Goal: Task Accomplishment & Management: Complete application form

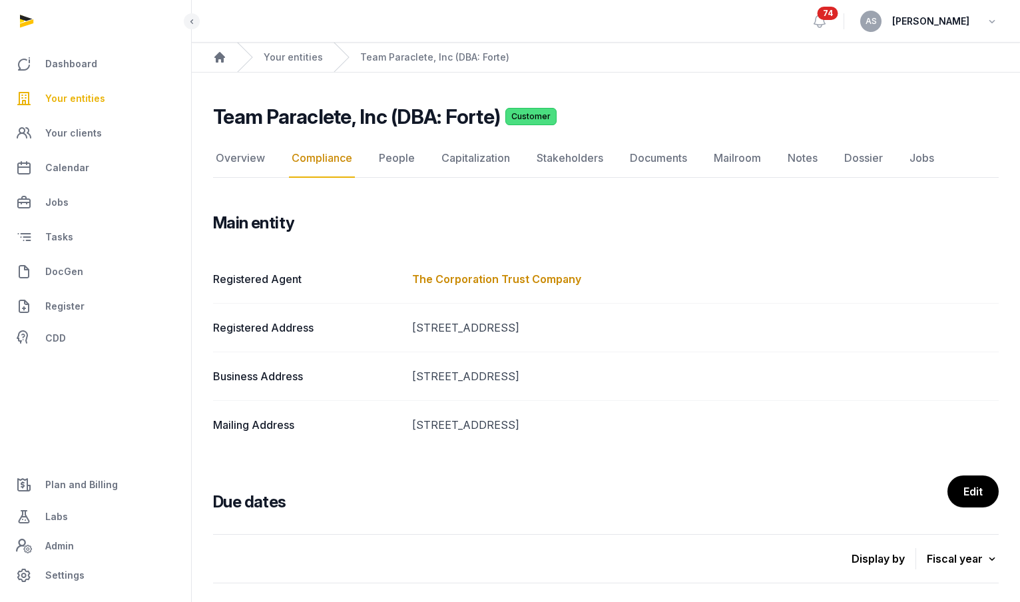
click at [94, 96] on span "Your entities" at bounding box center [75, 99] width 60 height 16
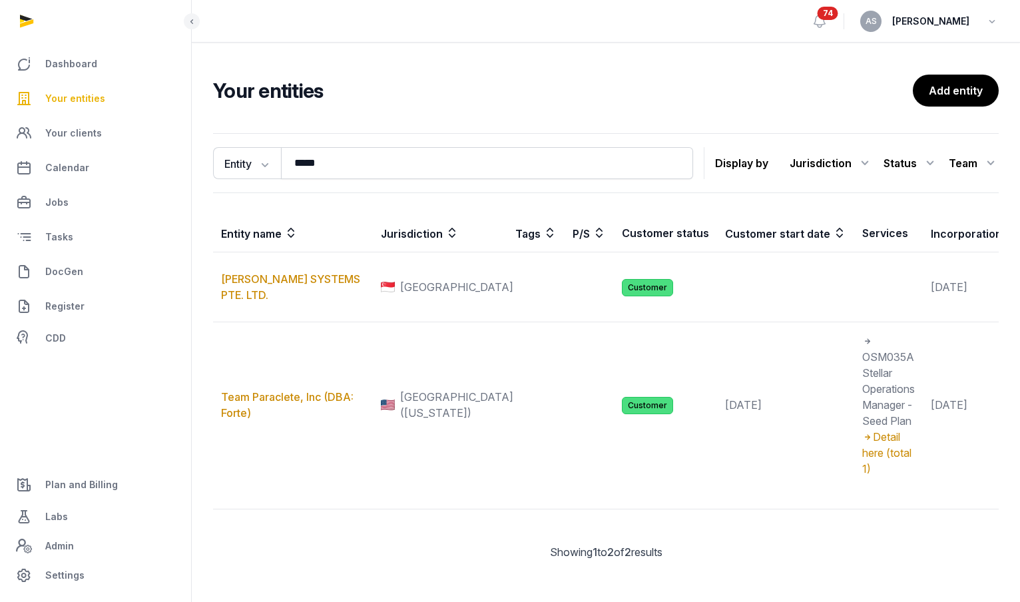
click at [70, 324] on ul "Dashboard Your entities Your clients Calendar Jobs Tasks DocGen Register CDD" at bounding box center [96, 200] width 170 height 304
click at [102, 484] on span "Plan and Billing" at bounding box center [81, 485] width 73 height 16
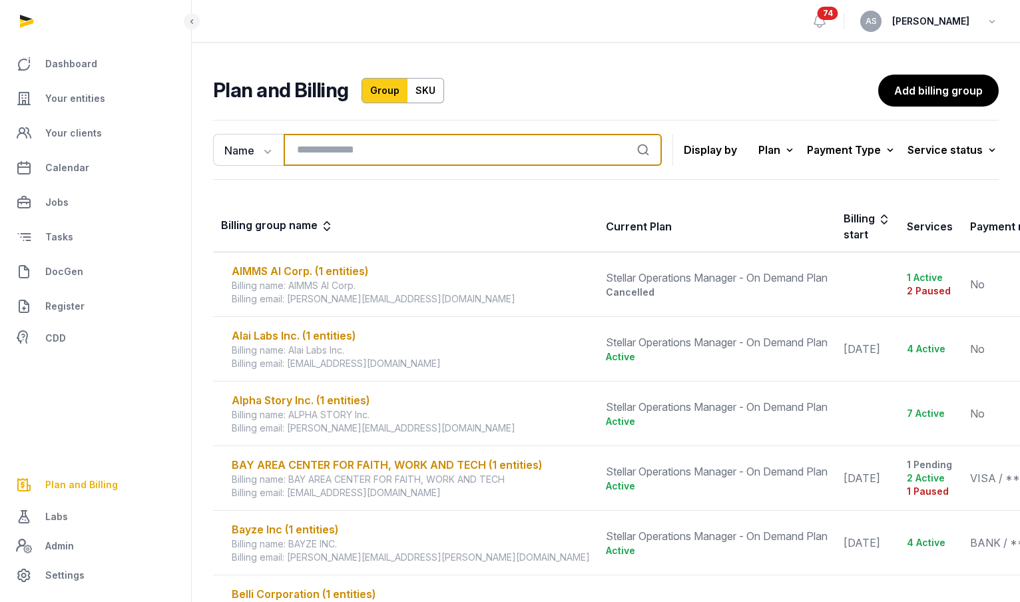
click at [340, 145] on input "search" at bounding box center [473, 150] width 378 height 32
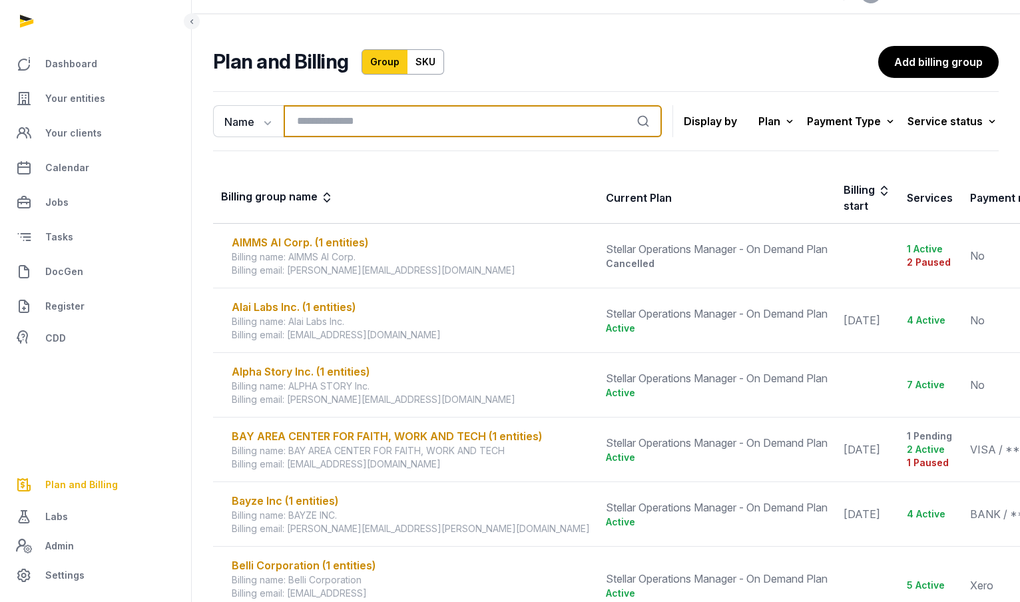
scroll to position [33, 0]
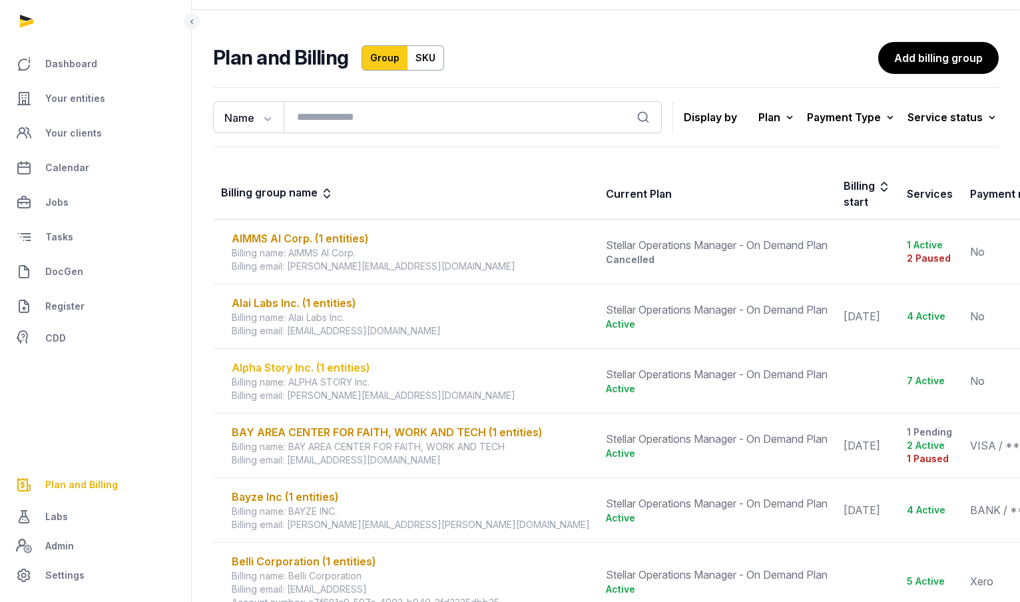
click at [308, 366] on div "Alpha Story Inc. (1 entities)" at bounding box center [411, 368] width 358 height 16
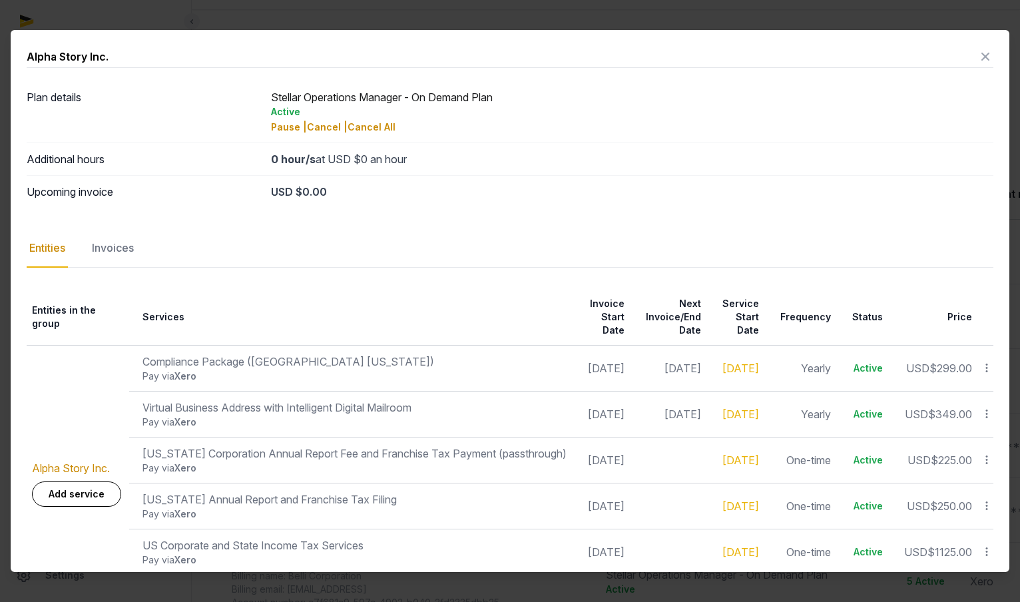
scroll to position [0, 0]
click at [980, 59] on icon at bounding box center [986, 56] width 16 height 21
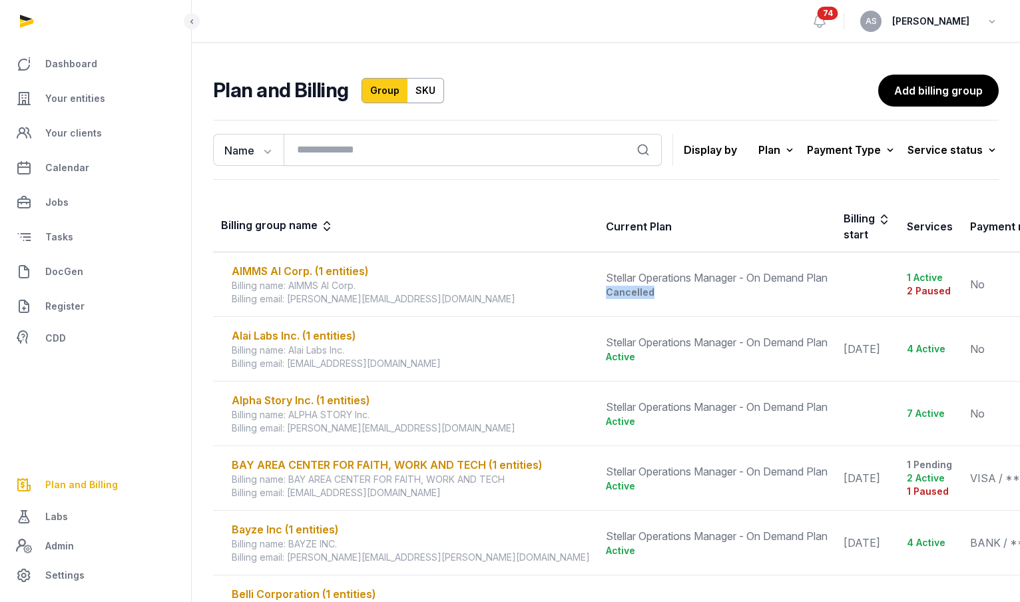
drag, startPoint x: 621, startPoint y: 297, endPoint x: 551, endPoint y: 294, distance: 69.3
click at [598, 294] on td "Stellar Operations Manager - On Demand Plan Cancelled" at bounding box center [717, 284] width 238 height 65
click at [497, 287] on div "Billing name: AIMMS AI Corp." at bounding box center [411, 285] width 358 height 13
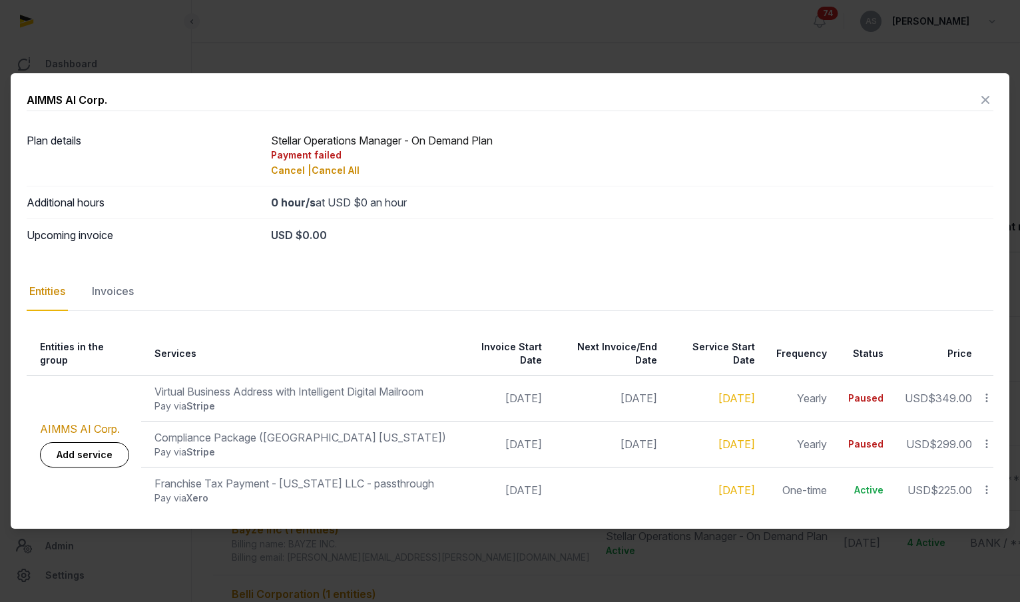
click at [986, 103] on icon at bounding box center [986, 99] width 16 height 21
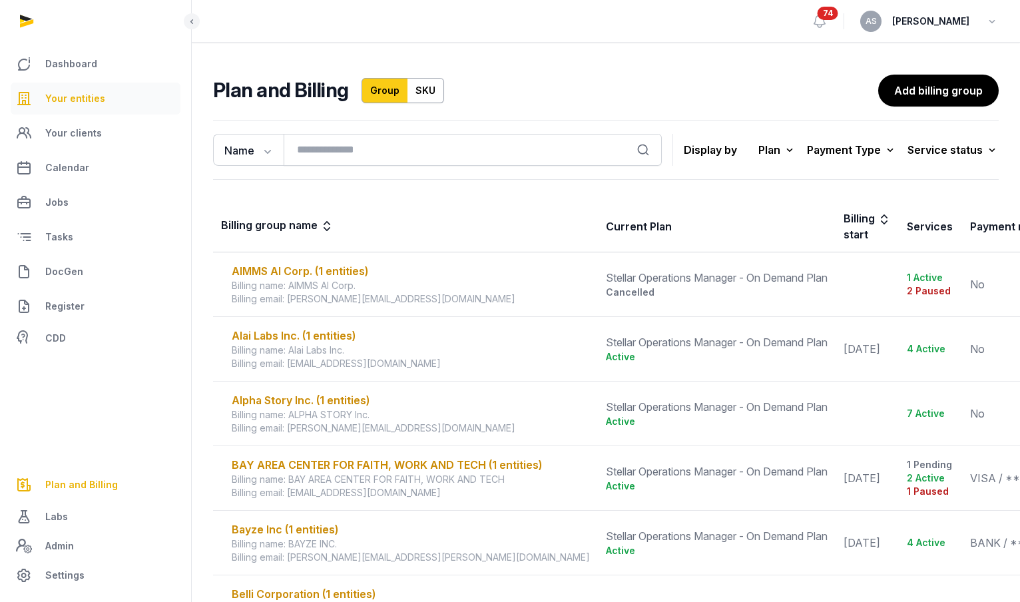
click at [83, 97] on span "Your entities" at bounding box center [75, 99] width 60 height 16
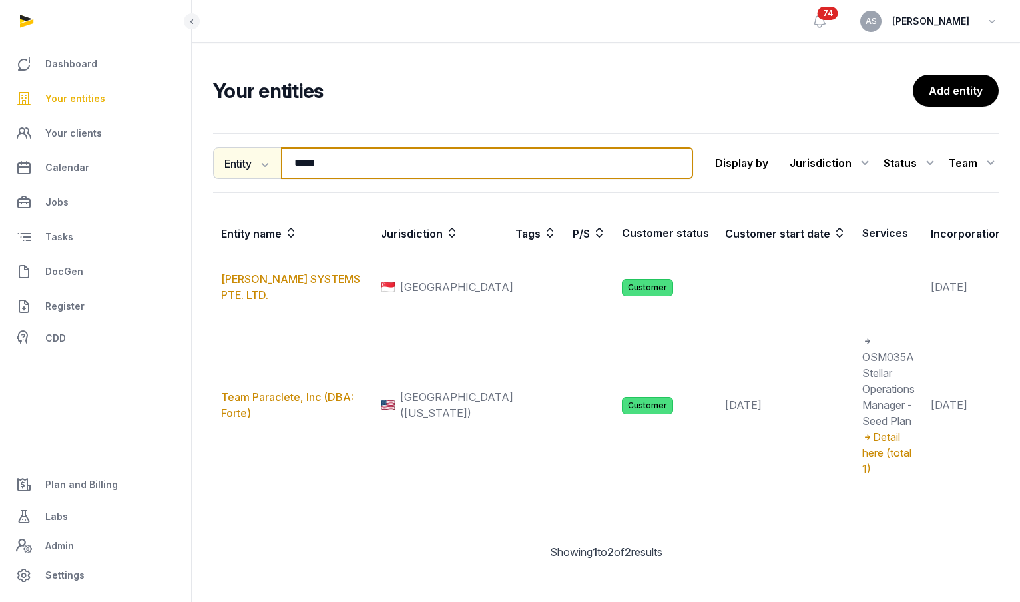
drag, startPoint x: 342, startPoint y: 161, endPoint x: 258, endPoint y: 169, distance: 84.3
click at [258, 164] on div "Entity Entity People Tags Services ***** Search" at bounding box center [453, 163] width 480 height 32
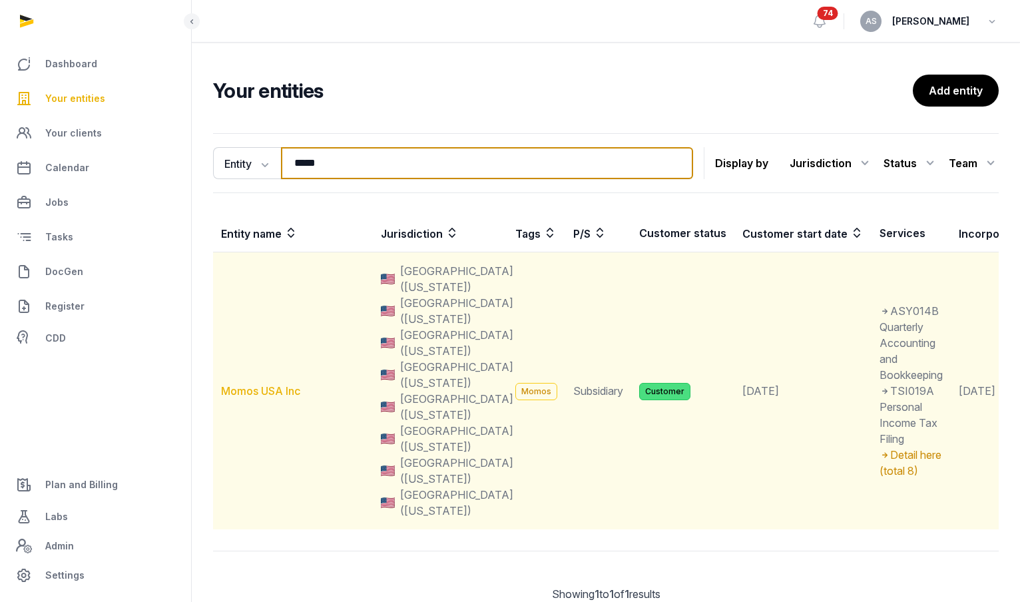
type input "*****"
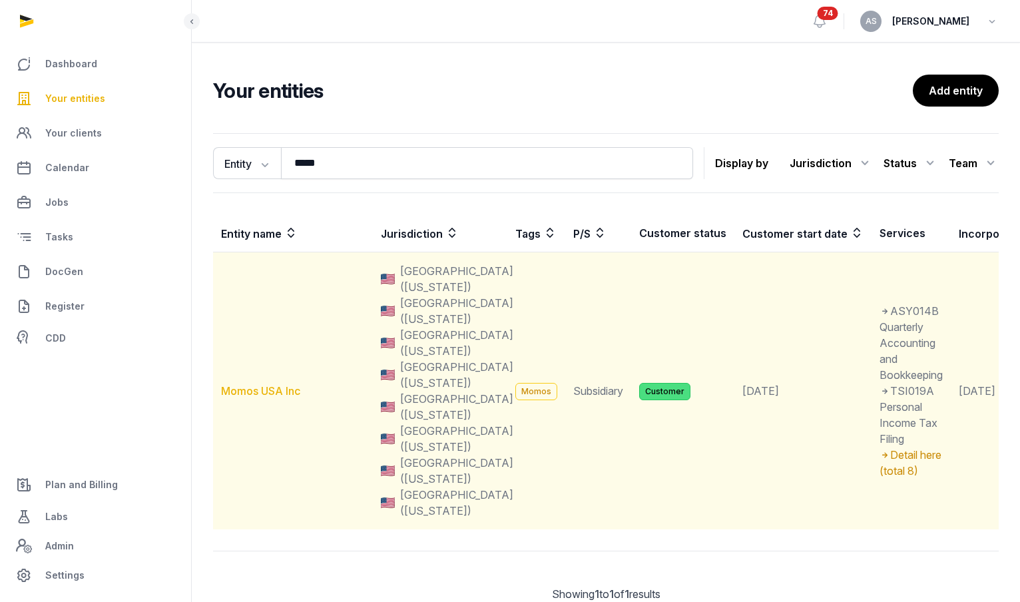
click at [257, 390] on link "Momos USA Inc" at bounding box center [260, 390] width 79 height 13
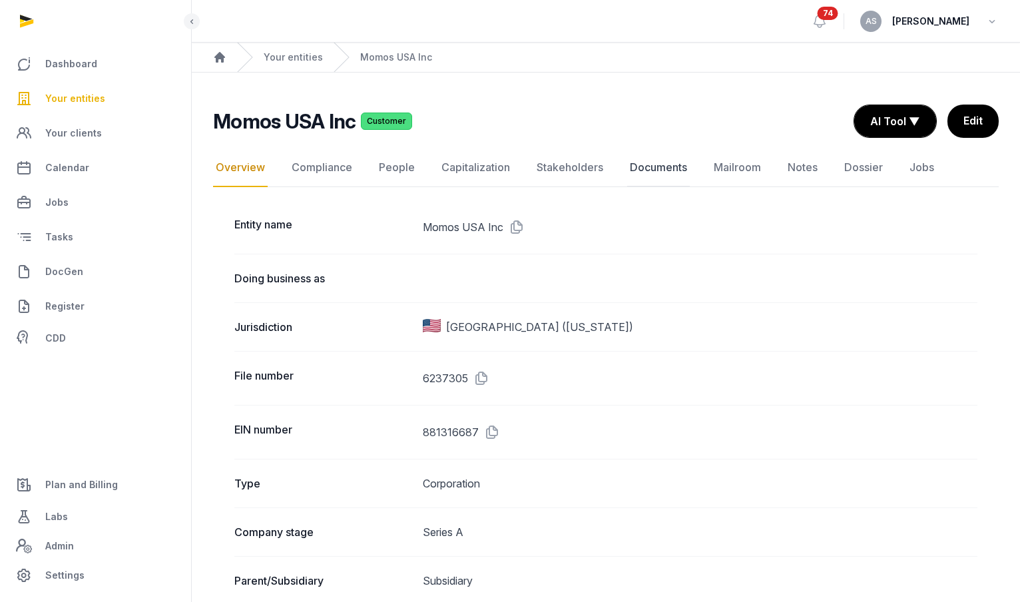
click at [657, 169] on link "Documents" at bounding box center [658, 168] width 63 height 39
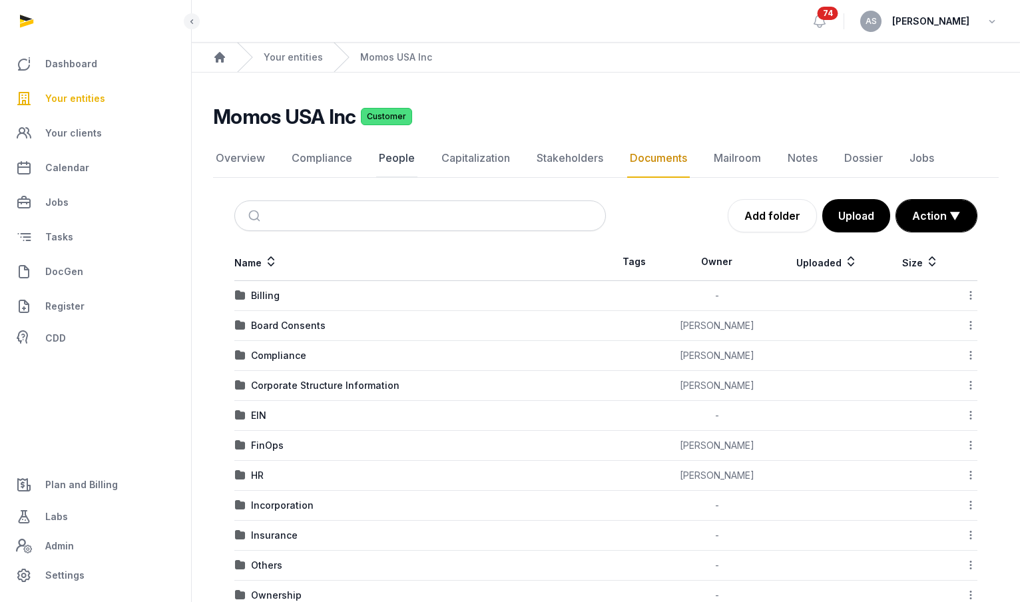
click at [397, 156] on link "People" at bounding box center [396, 158] width 41 height 39
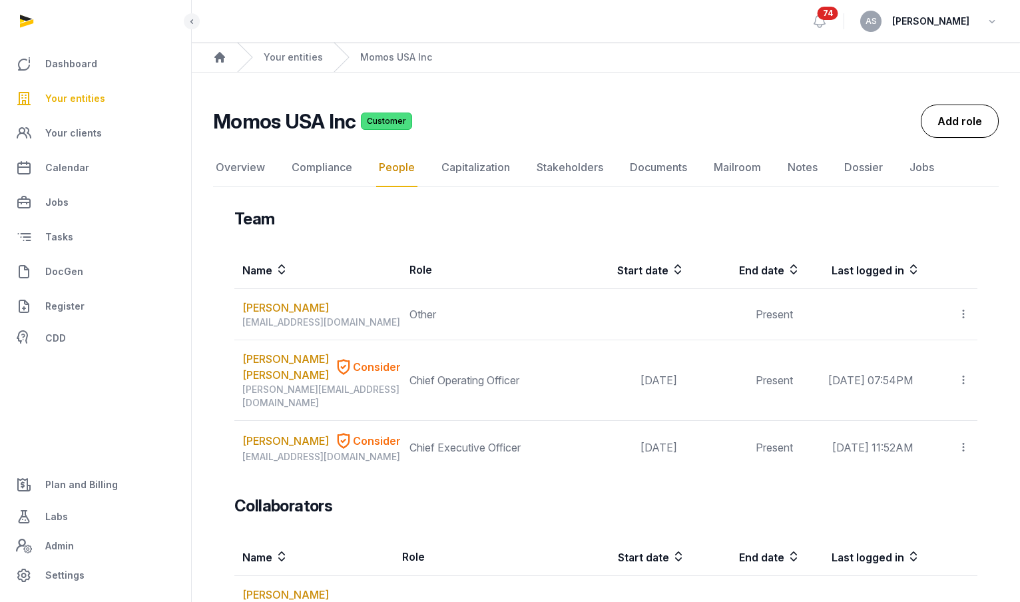
click at [956, 125] on link "Add role" at bounding box center [960, 121] width 78 height 33
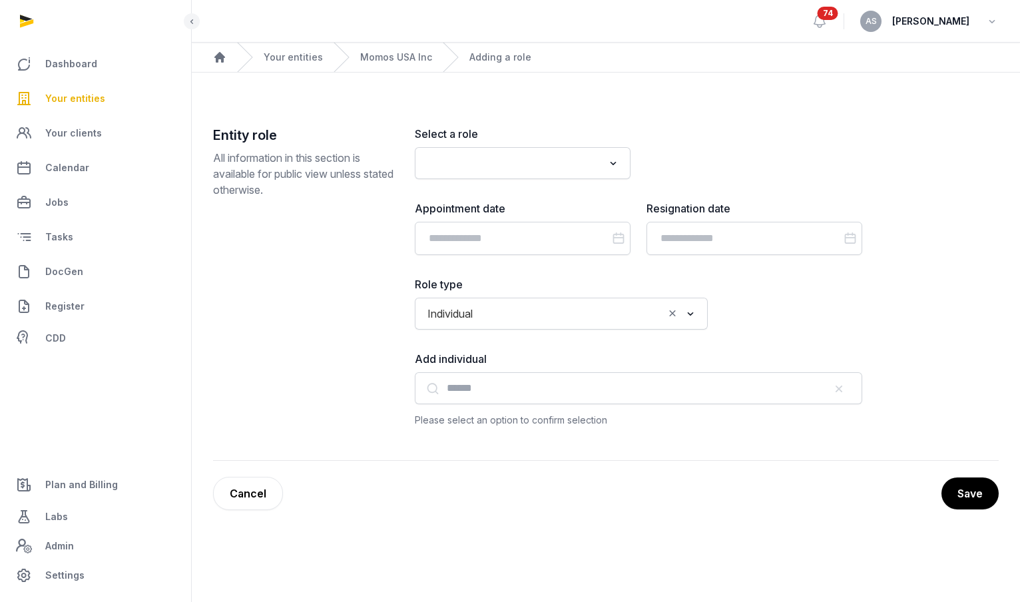
click at [553, 176] on div "Loading..." at bounding box center [523, 163] width 216 height 32
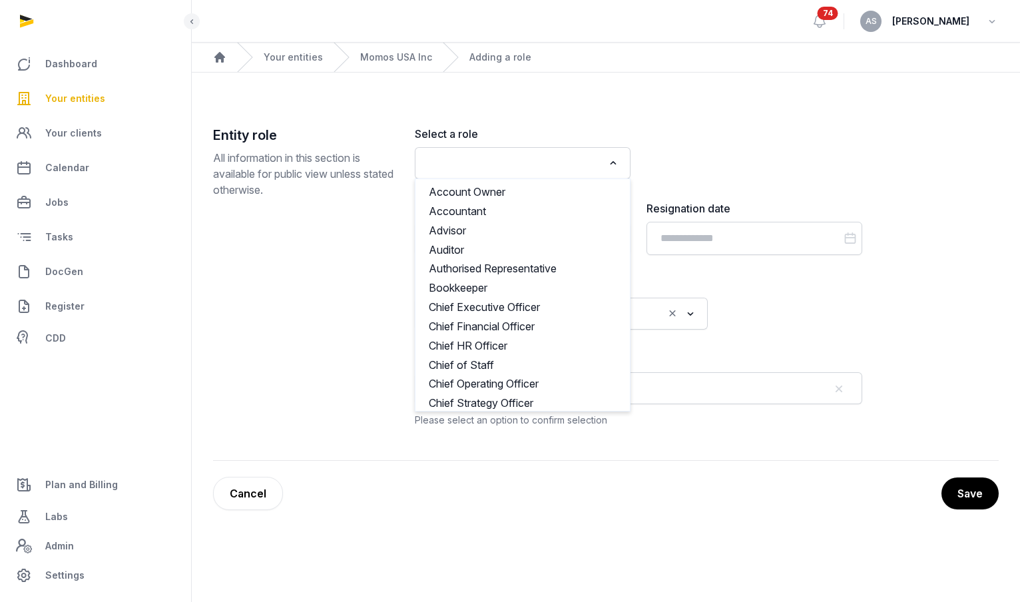
click at [554, 172] on div "Loading..." at bounding box center [523, 163] width 202 height 24
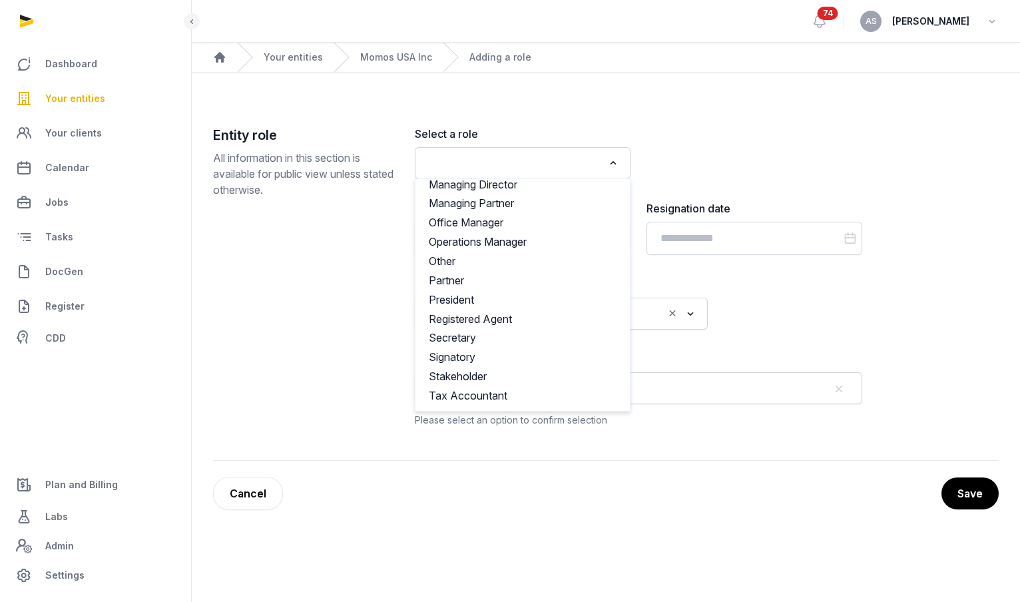
scroll to position [582, 0]
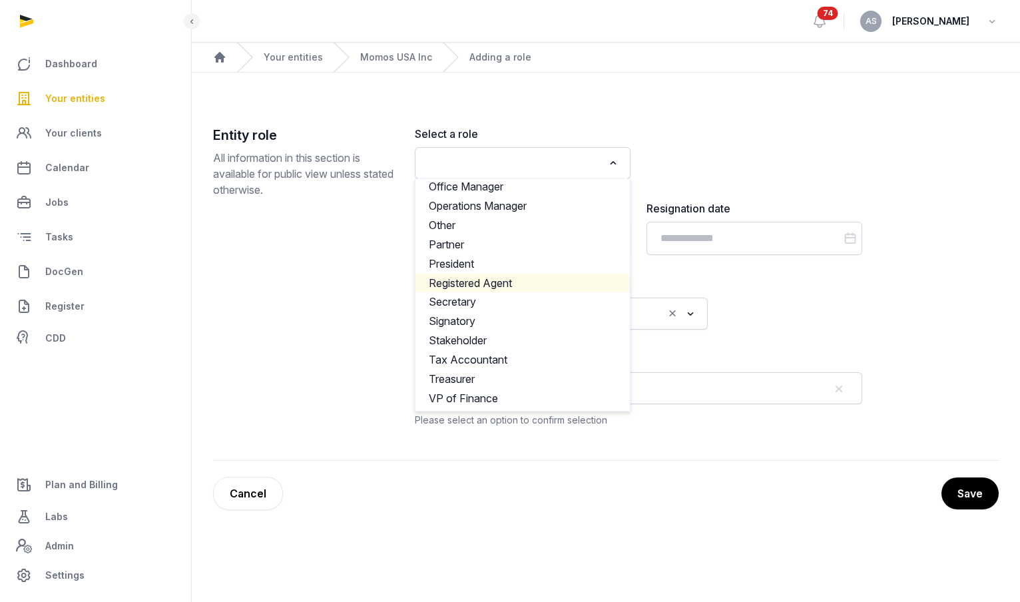
click at [514, 274] on li "Registered Agent" at bounding box center [523, 283] width 214 height 19
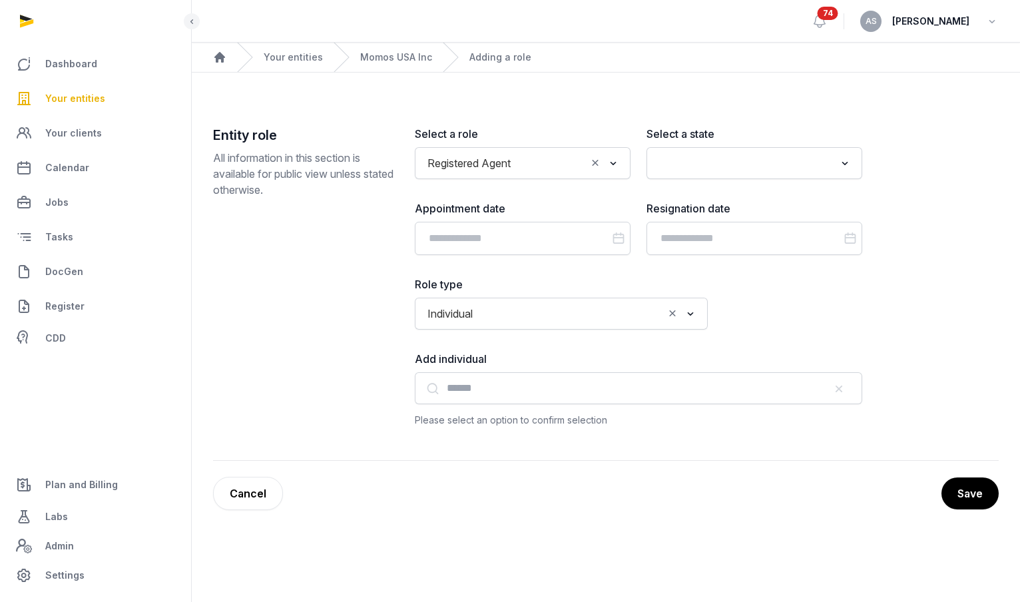
click at [765, 162] on input "Search for option" at bounding box center [745, 163] width 180 height 19
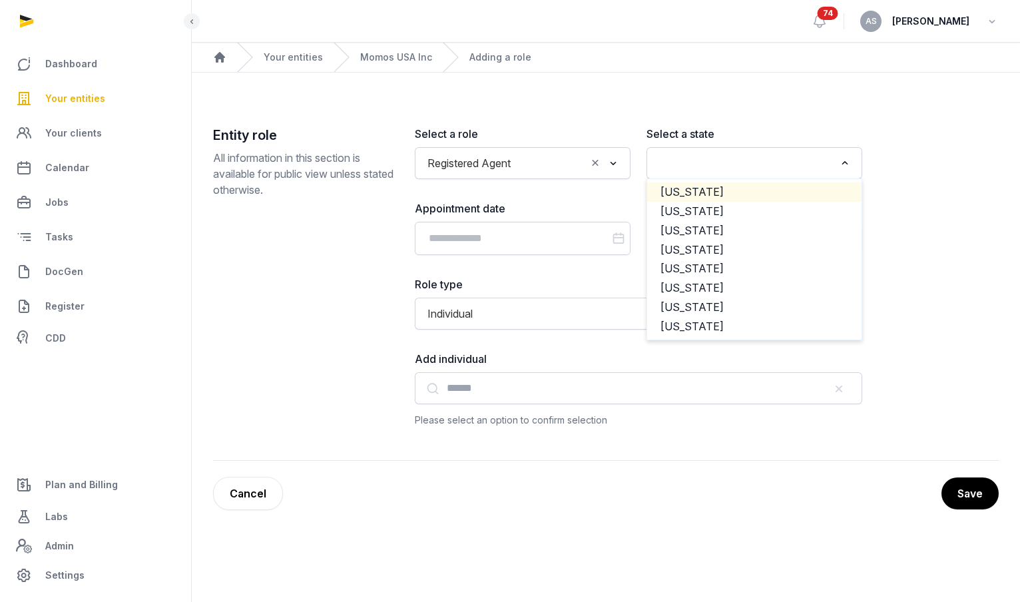
click at [735, 187] on li "[US_STATE]" at bounding box center [754, 191] width 214 height 19
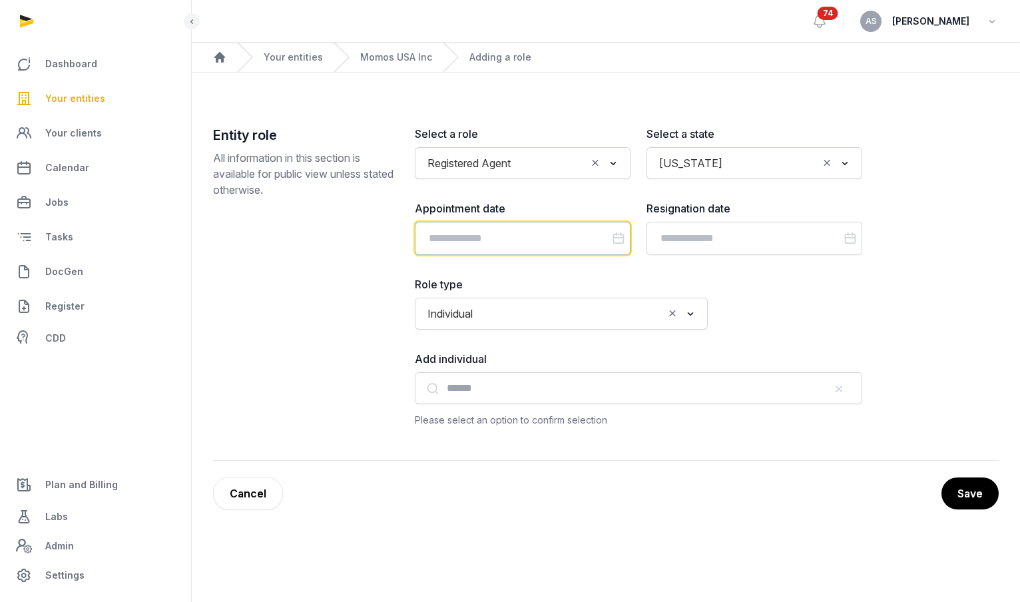
click at [521, 233] on input "Datepicker input" at bounding box center [523, 238] width 216 height 33
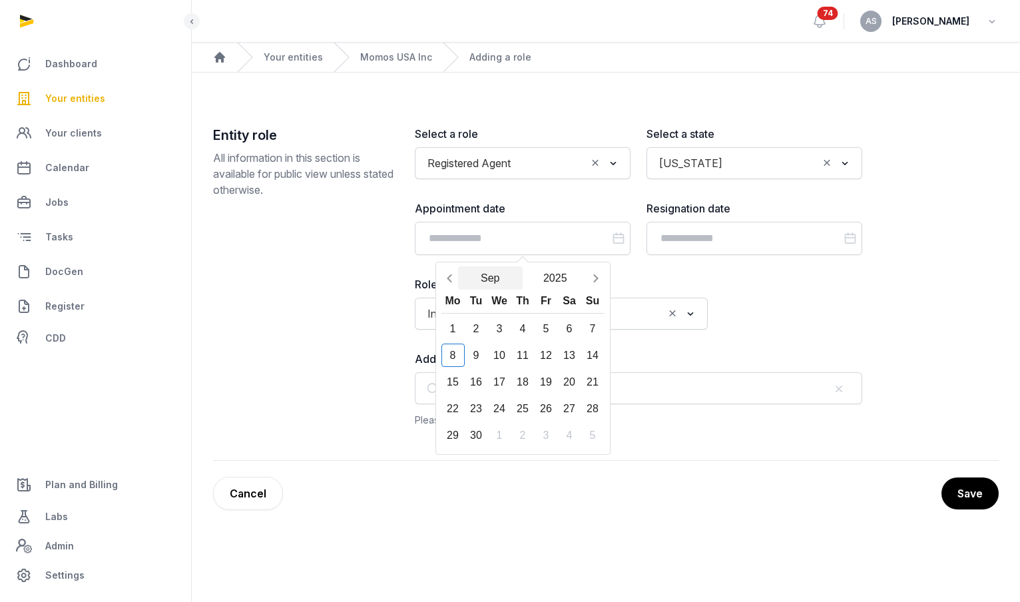
click at [497, 268] on button "Sep" at bounding box center [490, 277] width 65 height 23
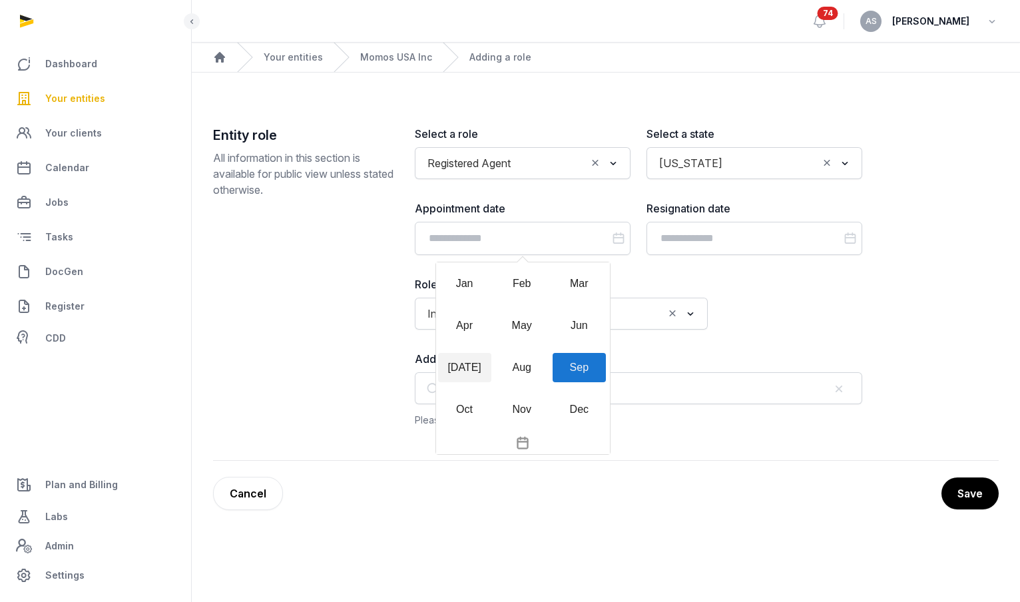
click at [462, 368] on div "[DATE]" at bounding box center [464, 367] width 53 height 29
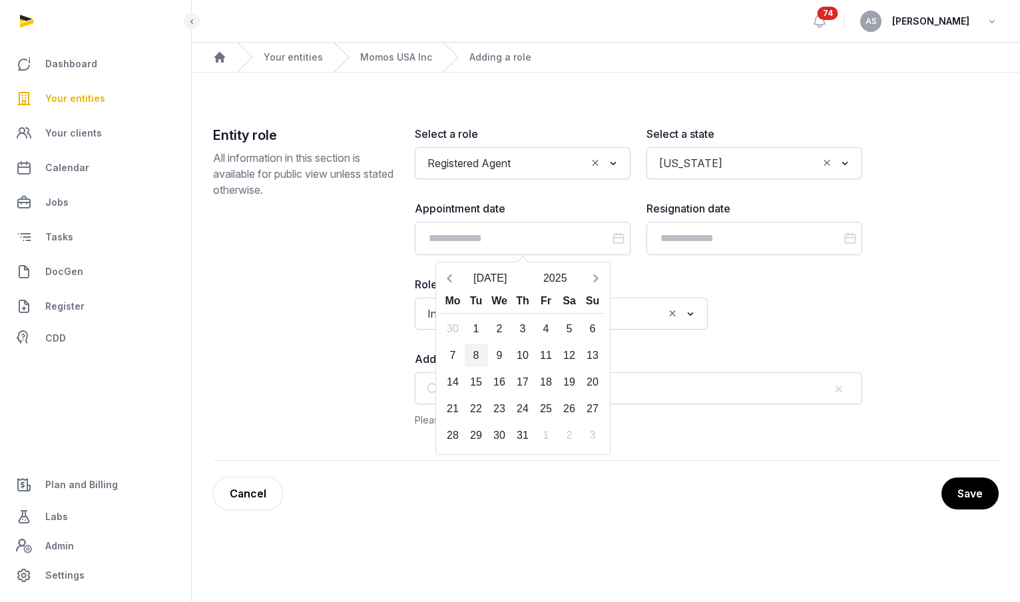
click at [479, 352] on div "8" at bounding box center [476, 355] width 23 height 23
type input "**********"
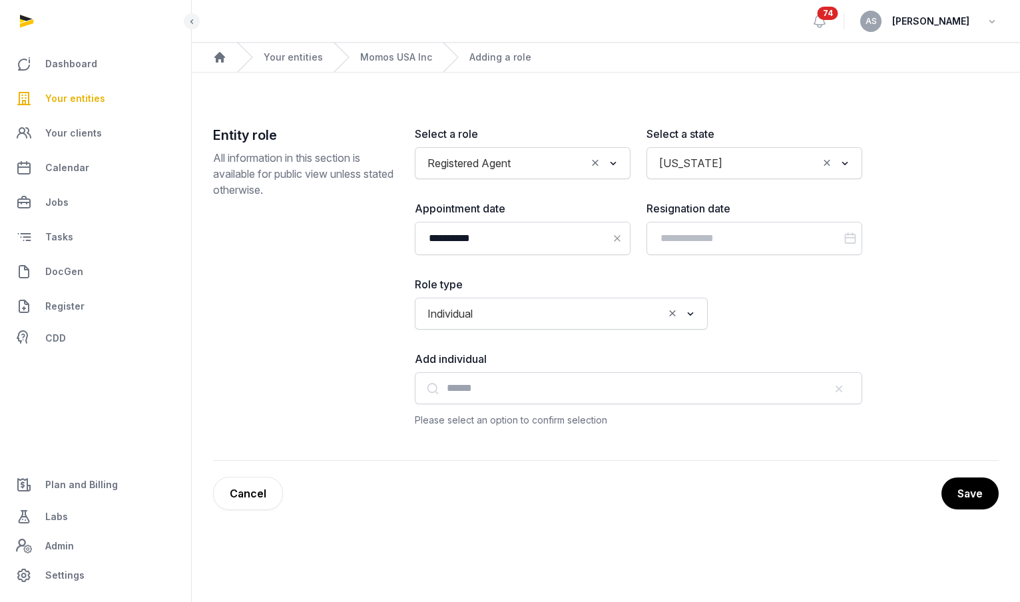
click at [611, 327] on div "Individual Loading..." at bounding box center [561, 314] width 293 height 32
click at [609, 321] on input "Search for option" at bounding box center [571, 313] width 184 height 19
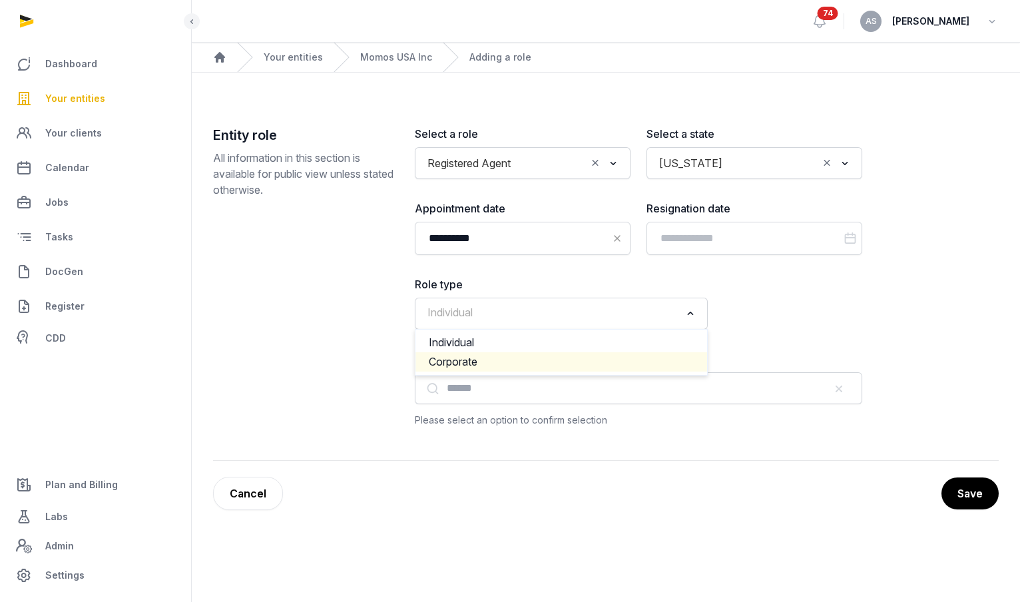
click at [584, 360] on li "Corporate" at bounding box center [562, 361] width 292 height 19
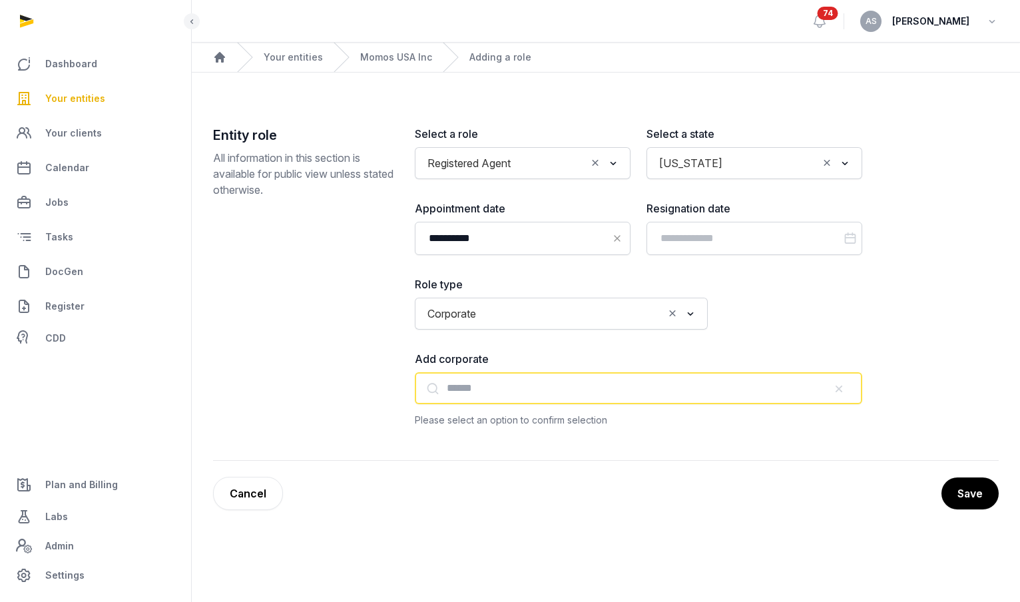
click at [477, 388] on input "text" at bounding box center [639, 388] width 448 height 32
paste input "**********"
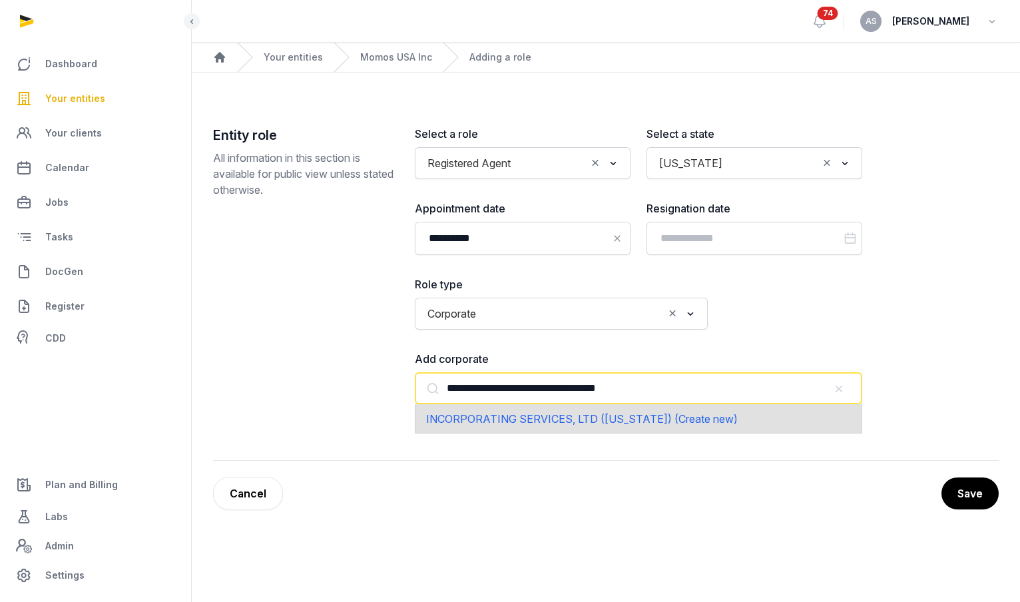
click at [615, 418] on span "INCORPORATING SERVICES, LTD ([US_STATE]) (Create new)" at bounding box center [582, 418] width 312 height 13
type input "**********"
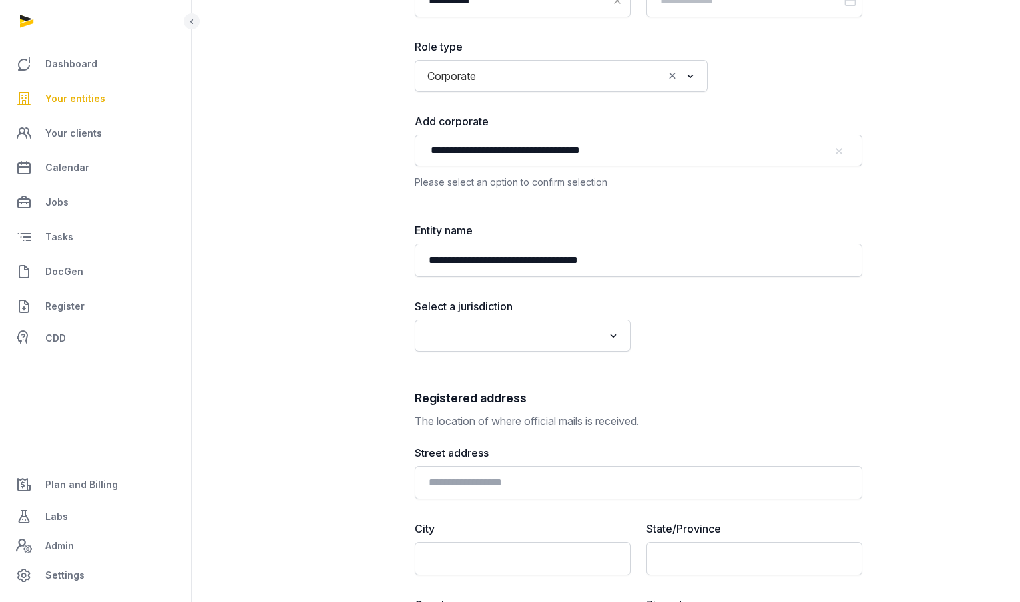
scroll to position [256, 0]
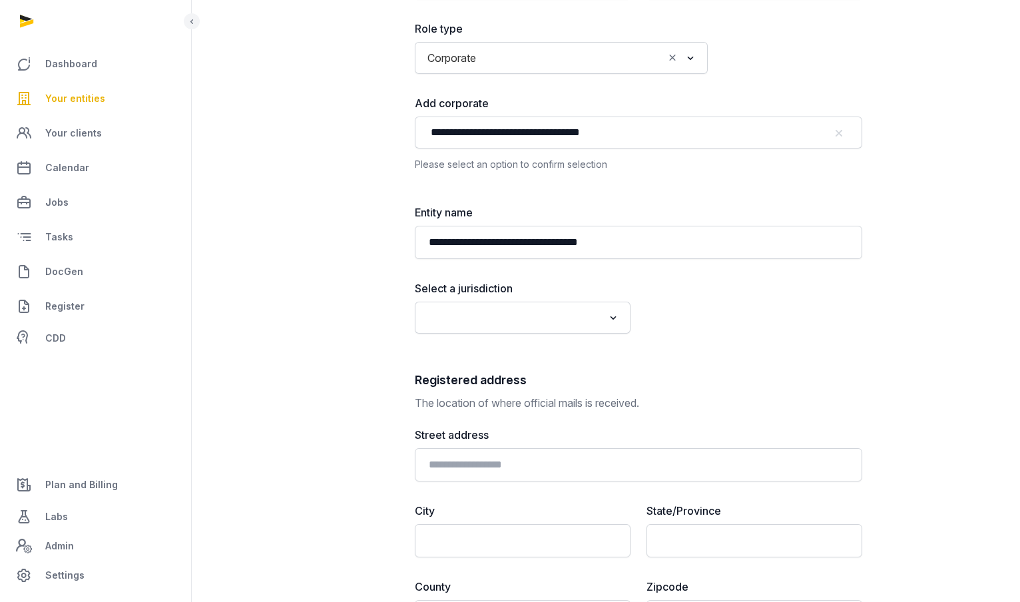
click at [605, 324] on div "Loading..." at bounding box center [614, 316] width 19 height 21
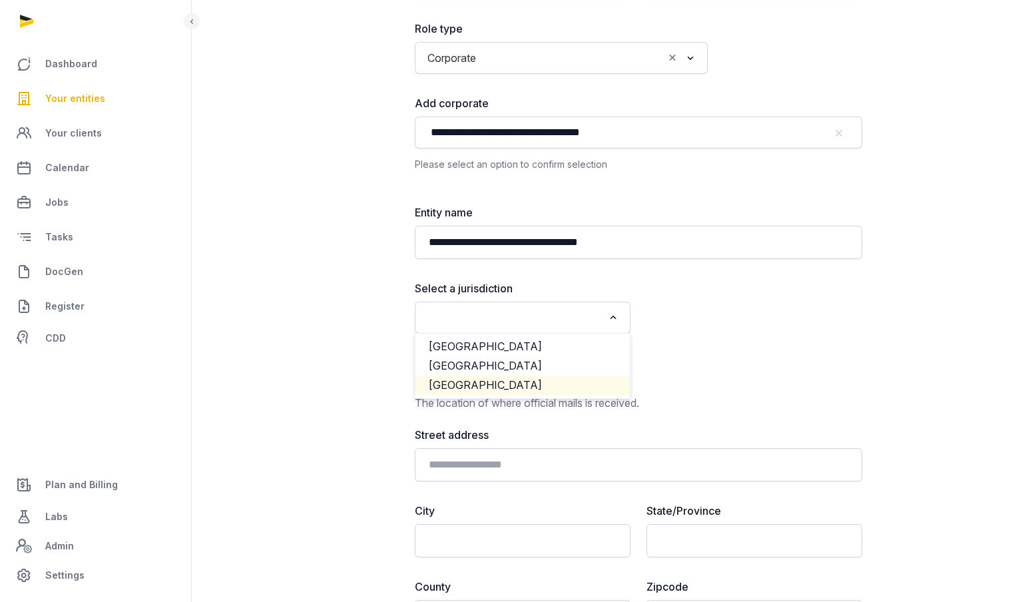
click at [574, 394] on ul "[GEOGRAPHIC_DATA] [GEOGRAPHIC_DATA] [GEOGRAPHIC_DATA]" at bounding box center [523, 366] width 216 height 66
click at [609, 386] on li "[GEOGRAPHIC_DATA]" at bounding box center [523, 385] width 214 height 19
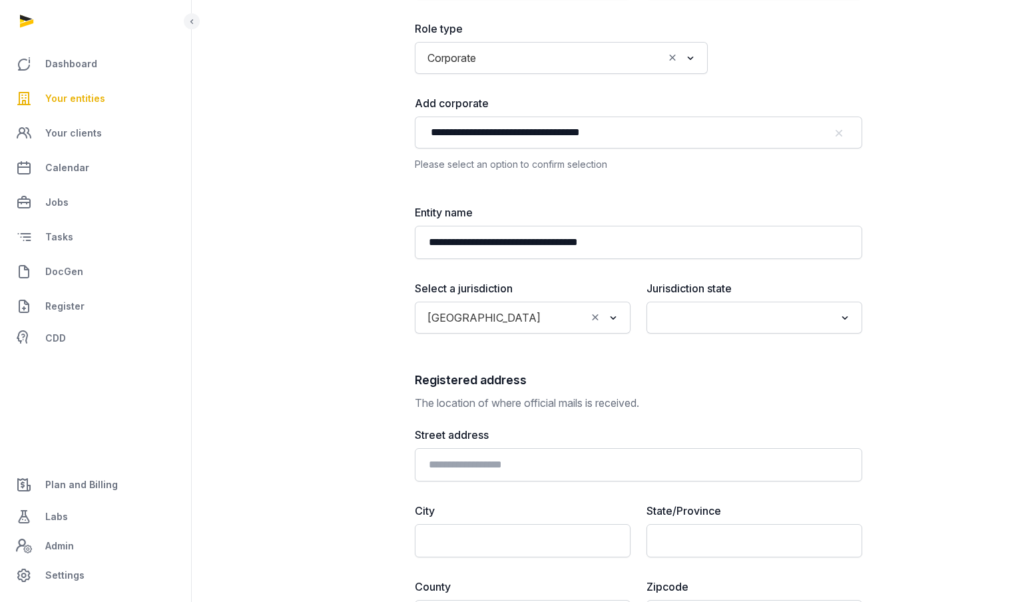
click at [740, 318] on input "Search for option" at bounding box center [745, 317] width 180 height 19
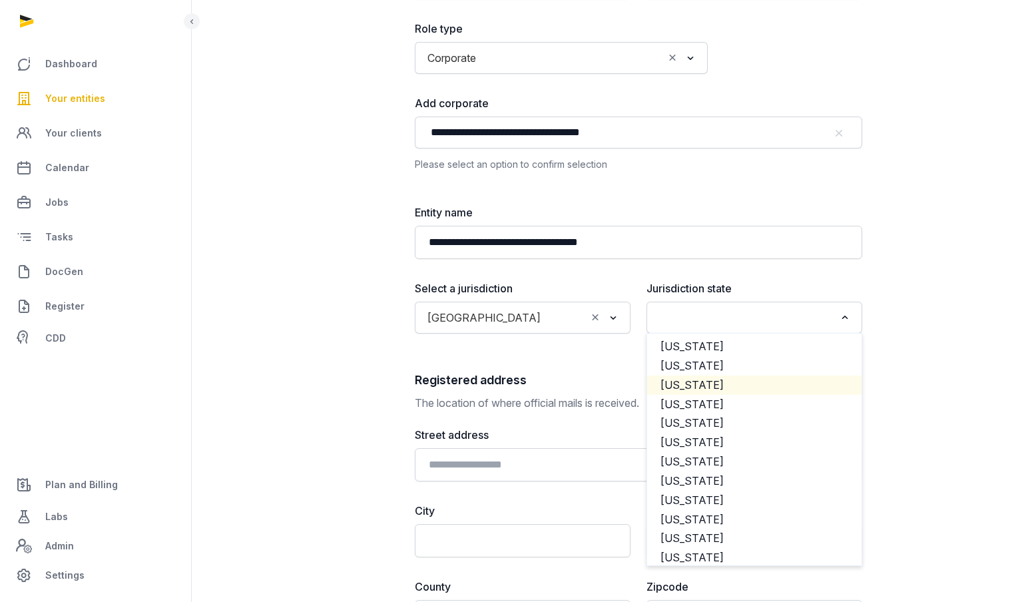
click at [700, 383] on li "[US_STATE]" at bounding box center [754, 385] width 214 height 19
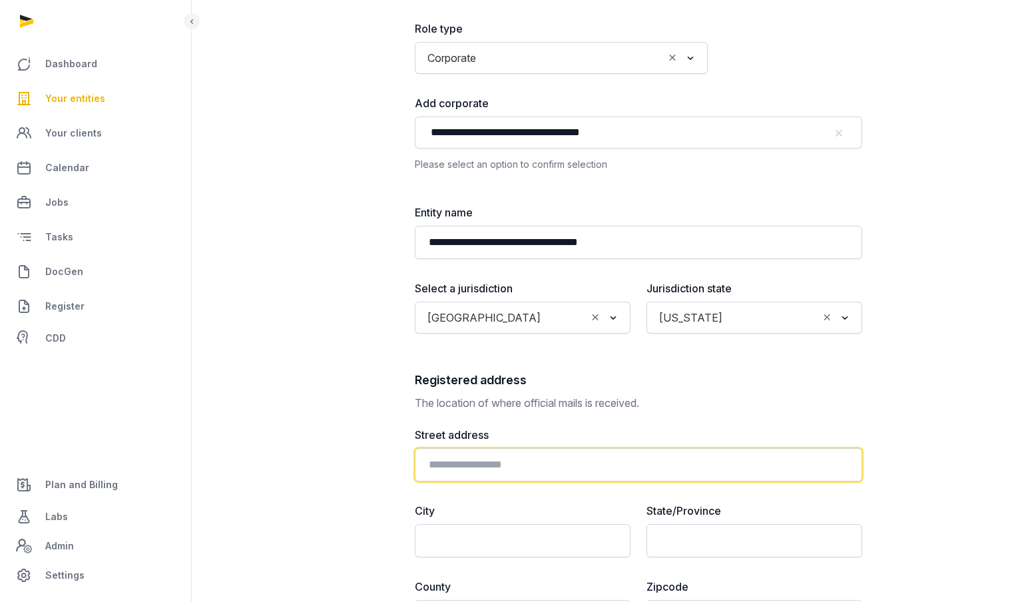
click at [481, 456] on input "text" at bounding box center [639, 464] width 448 height 33
paste input "**********"
type input "**********"
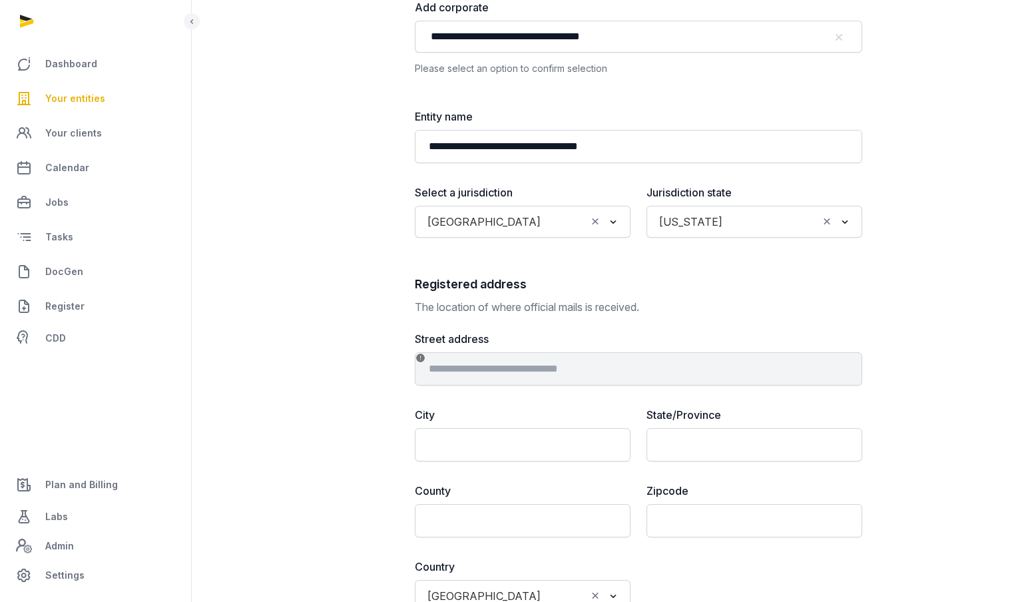
scroll to position [355, 0]
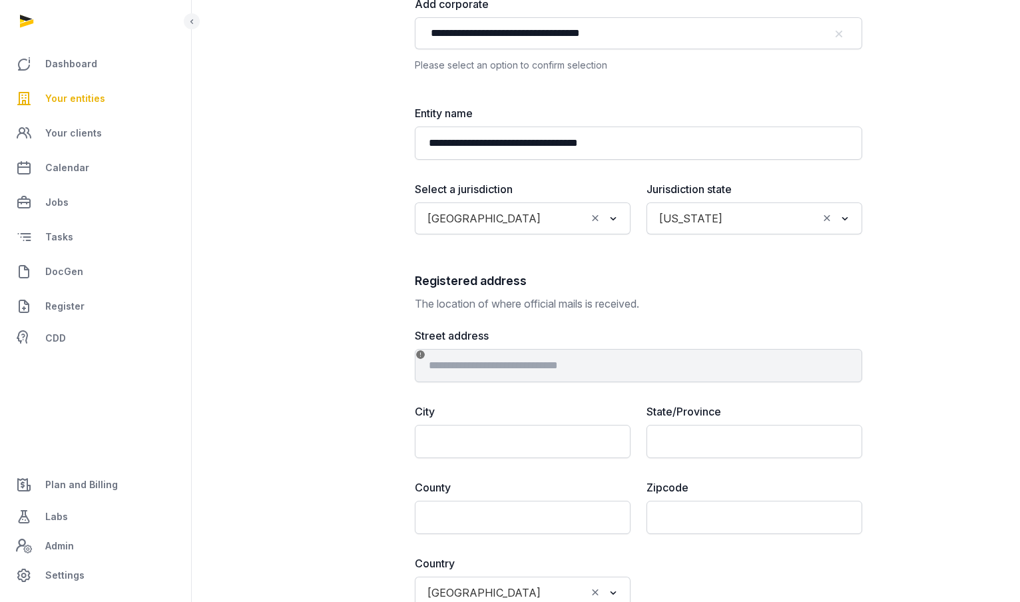
click at [594, 394] on div "**********" at bounding box center [639, 468] width 448 height 281
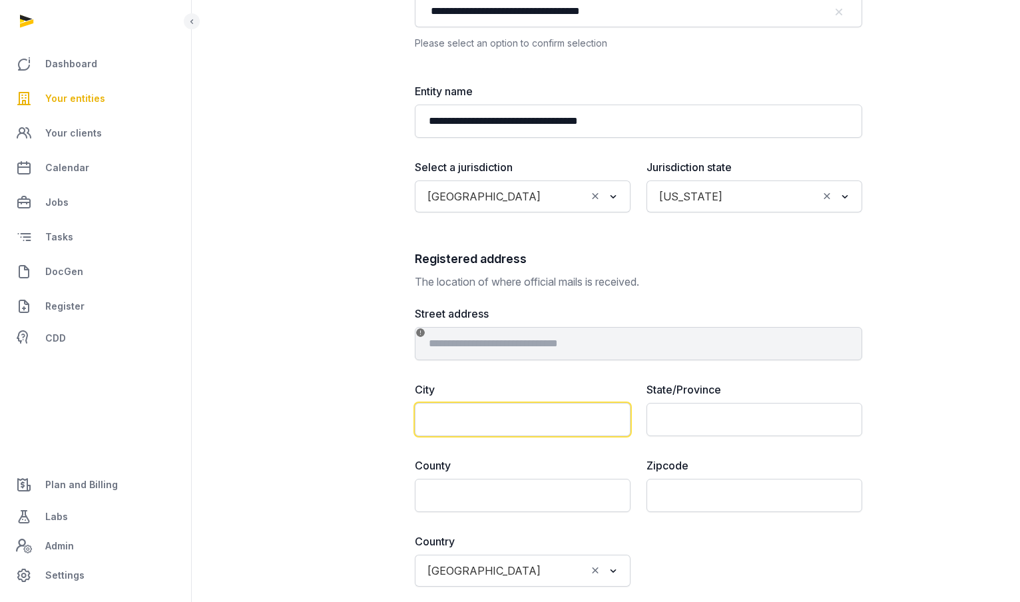
click at [453, 412] on input "text" at bounding box center [523, 419] width 216 height 33
paste input "*******"
type input "*******"
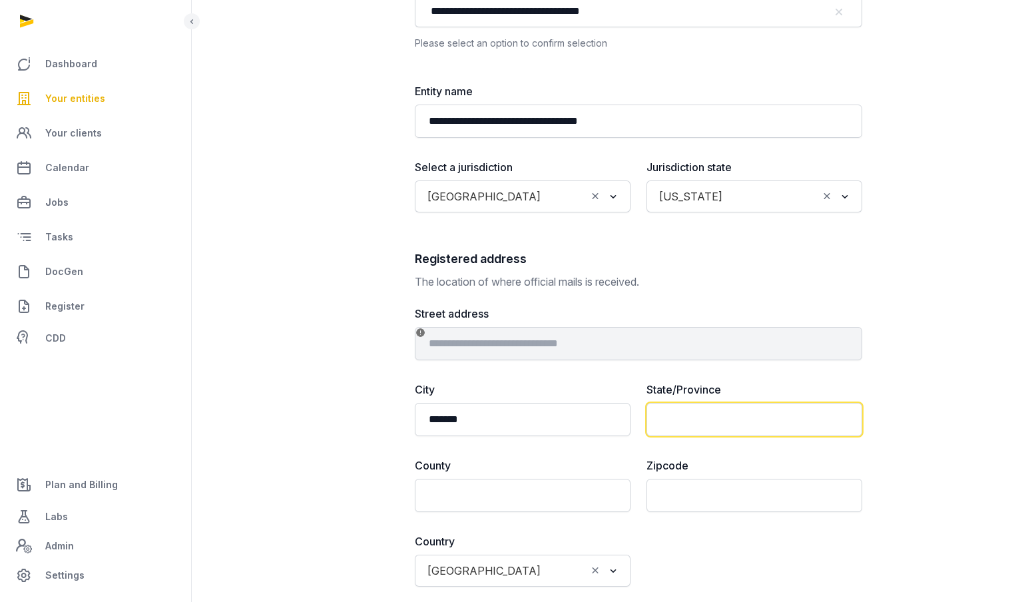
click at [695, 426] on input "text" at bounding box center [755, 419] width 216 height 33
type input "**"
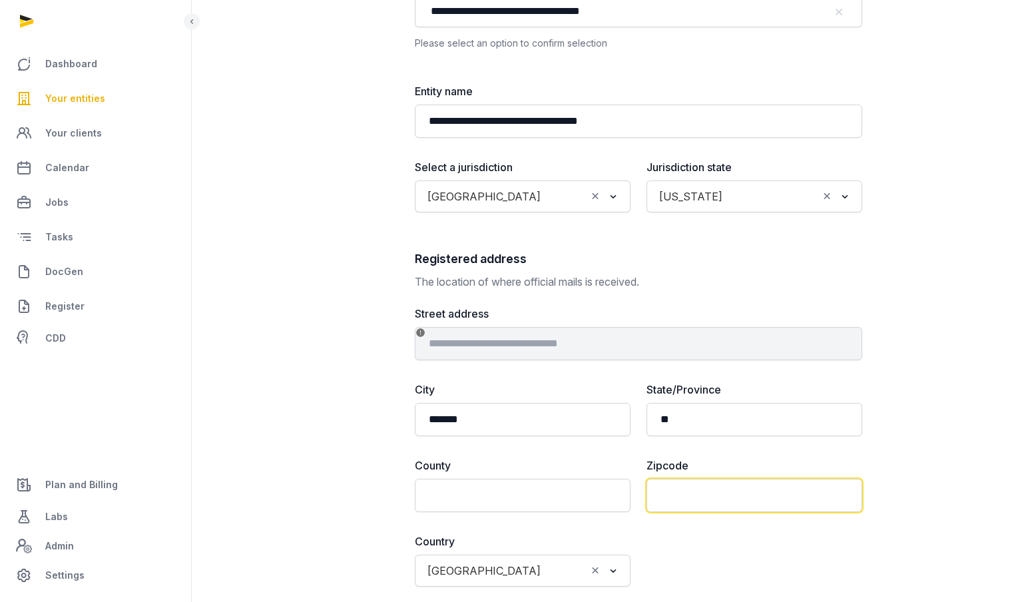
click at [693, 495] on input "text" at bounding box center [755, 495] width 216 height 33
type input "*****"
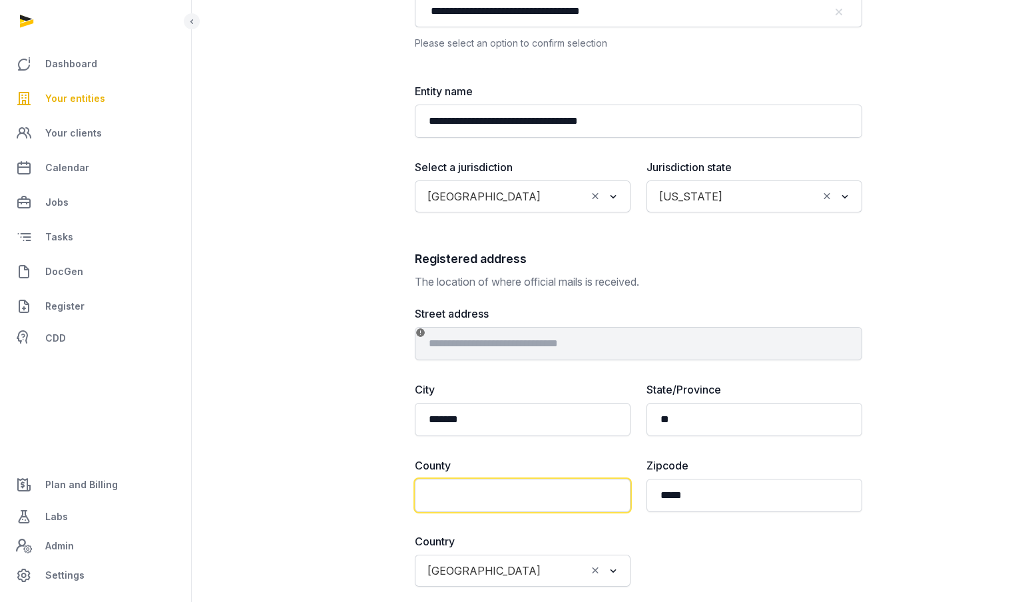
click at [557, 495] on input "text" at bounding box center [523, 495] width 216 height 33
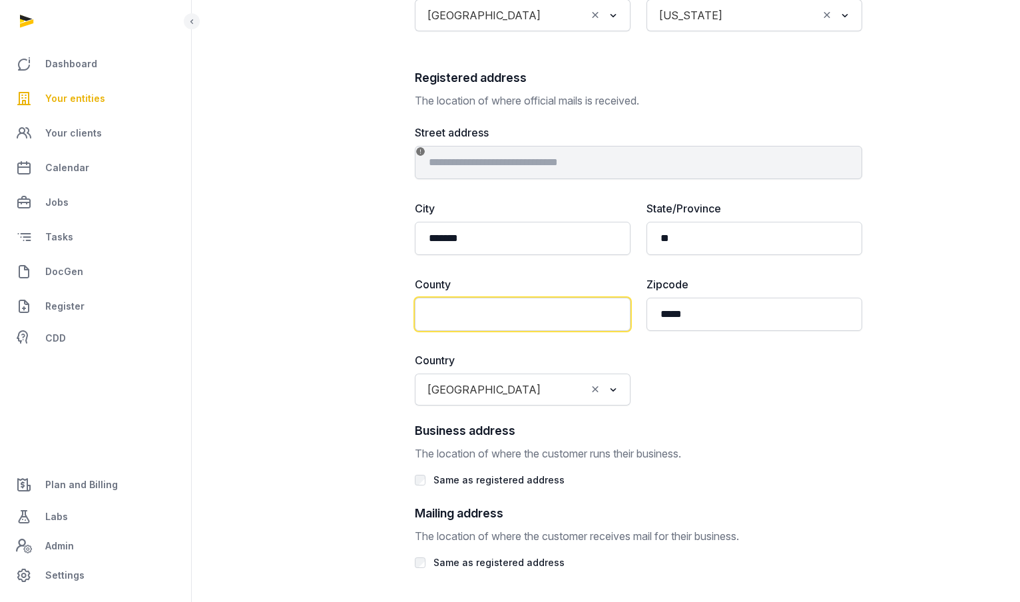
scroll to position [559, 0]
click at [763, 386] on div "**********" at bounding box center [639, 264] width 448 height 281
click at [483, 317] on input "text" at bounding box center [523, 313] width 216 height 33
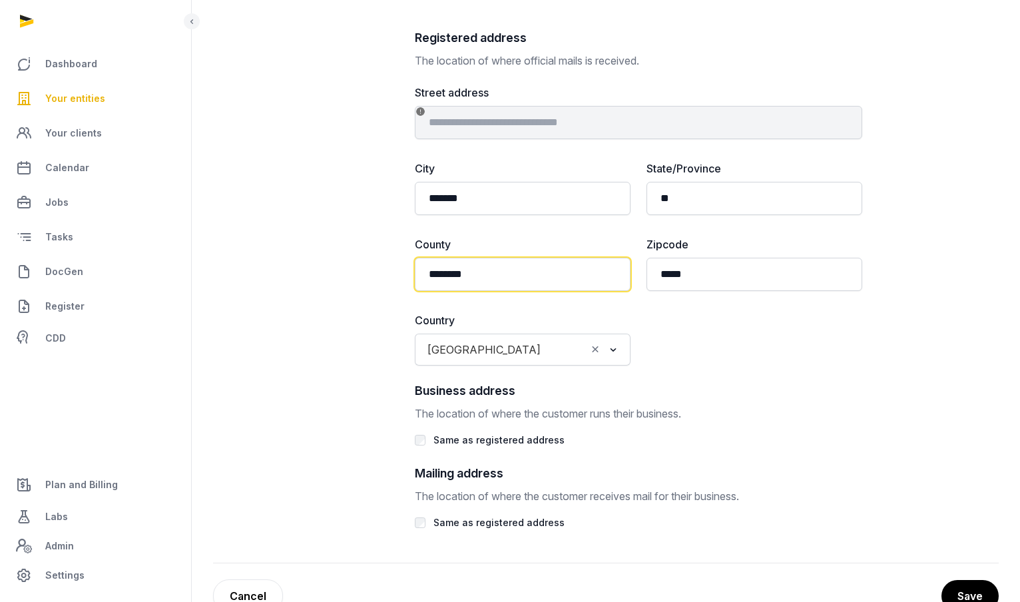
scroll to position [635, 0]
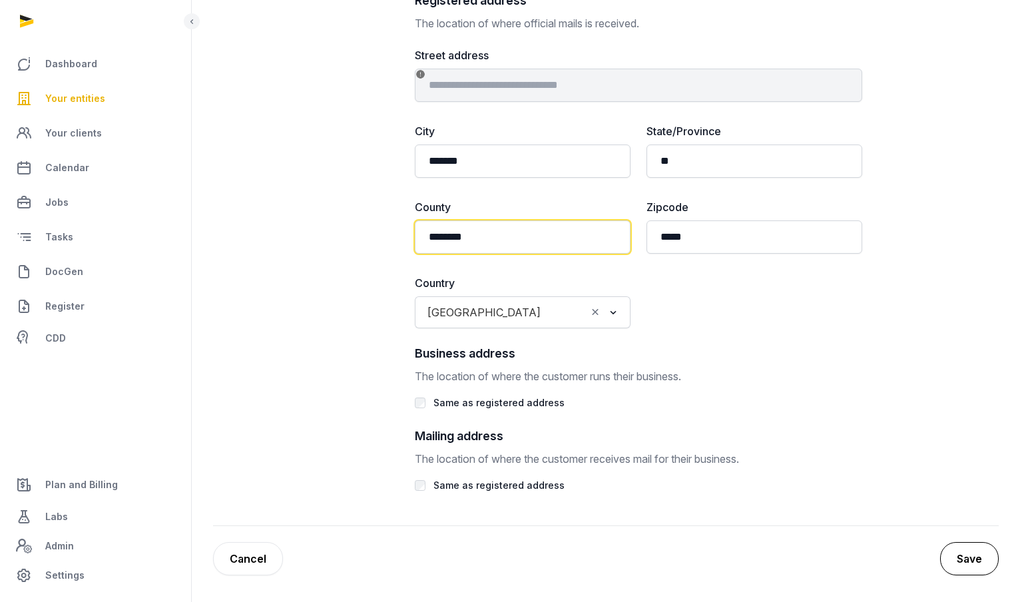
type input "********"
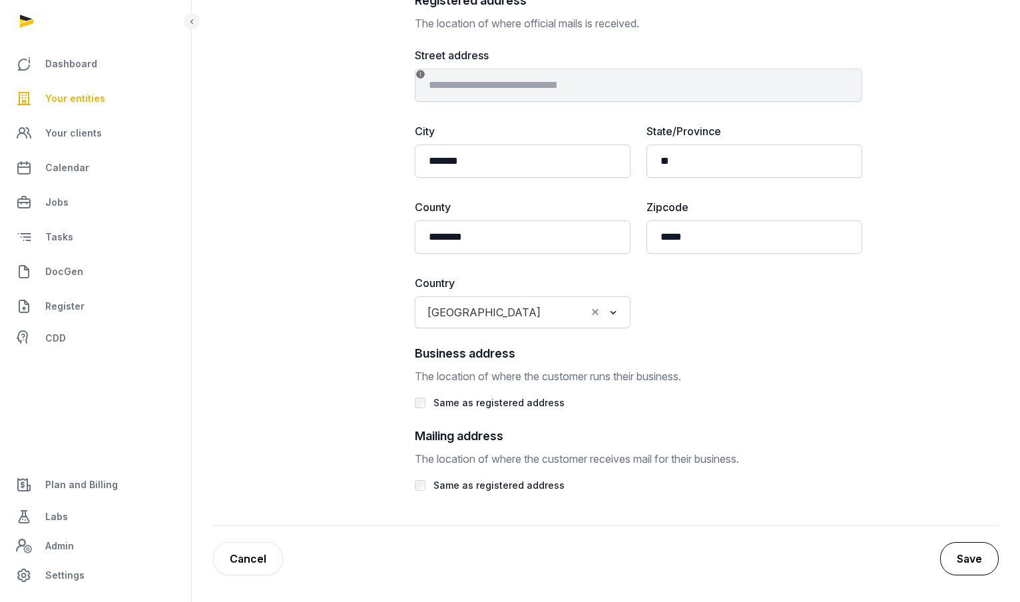
click at [962, 548] on button "Save" at bounding box center [969, 558] width 59 height 33
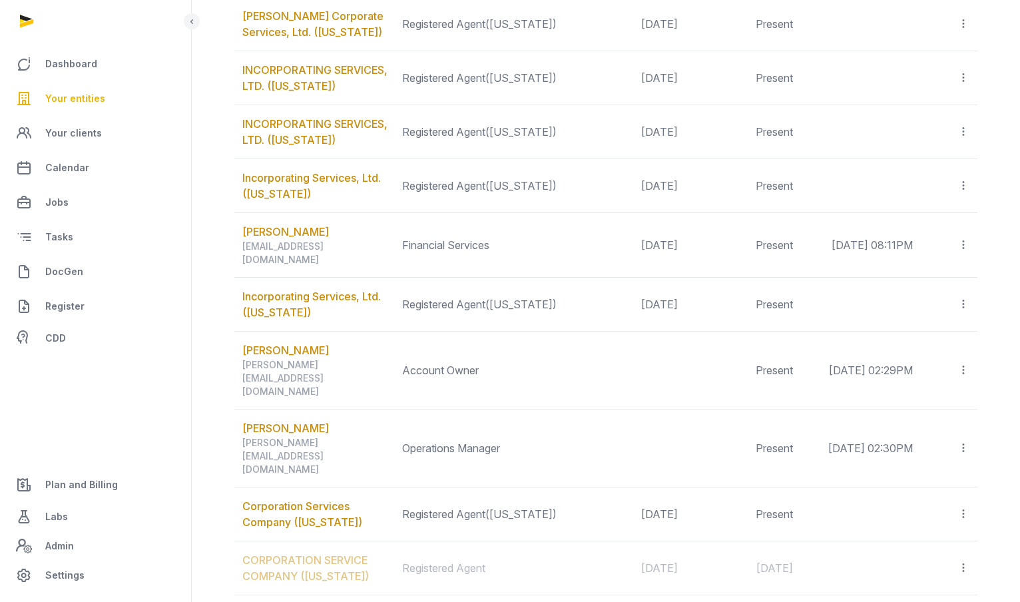
scroll to position [812, 0]
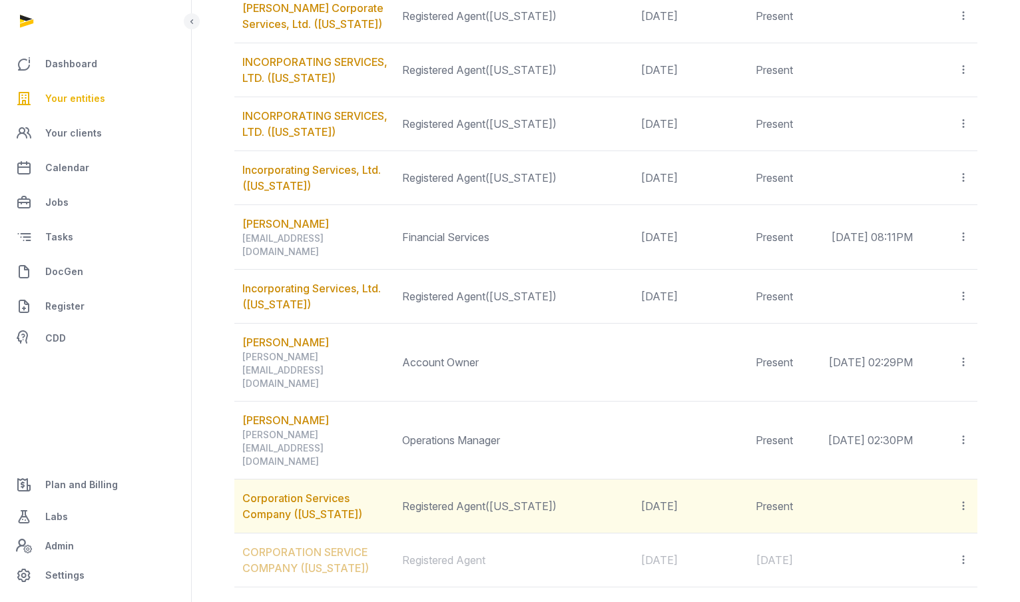
click at [962, 499] on icon at bounding box center [964, 506] width 12 height 14
click at [935, 535] on span "Edit role" at bounding box center [937, 541] width 39 height 13
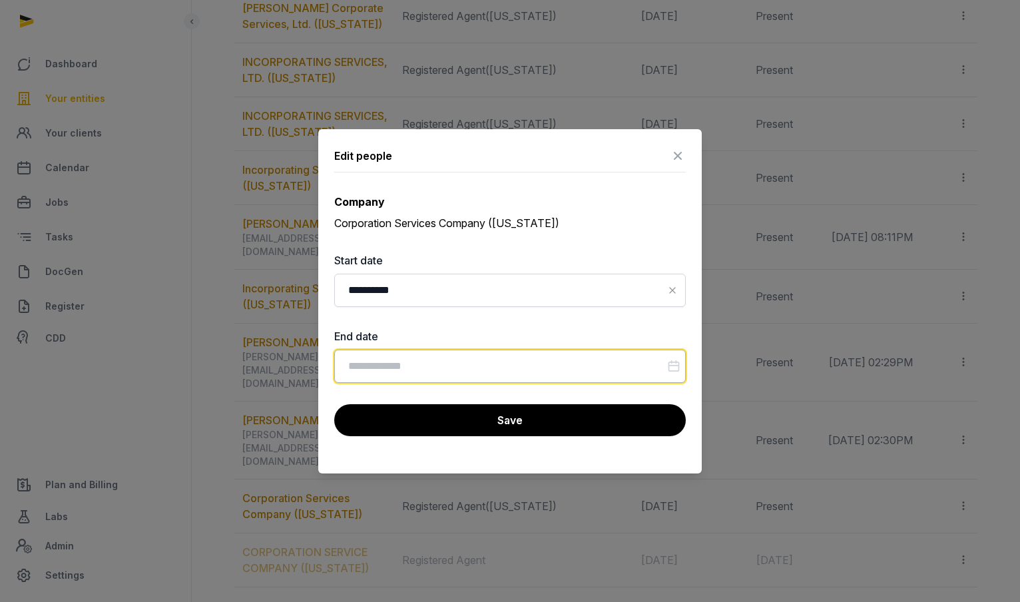
click at [475, 370] on input "Datepicker input" at bounding box center [510, 366] width 352 height 33
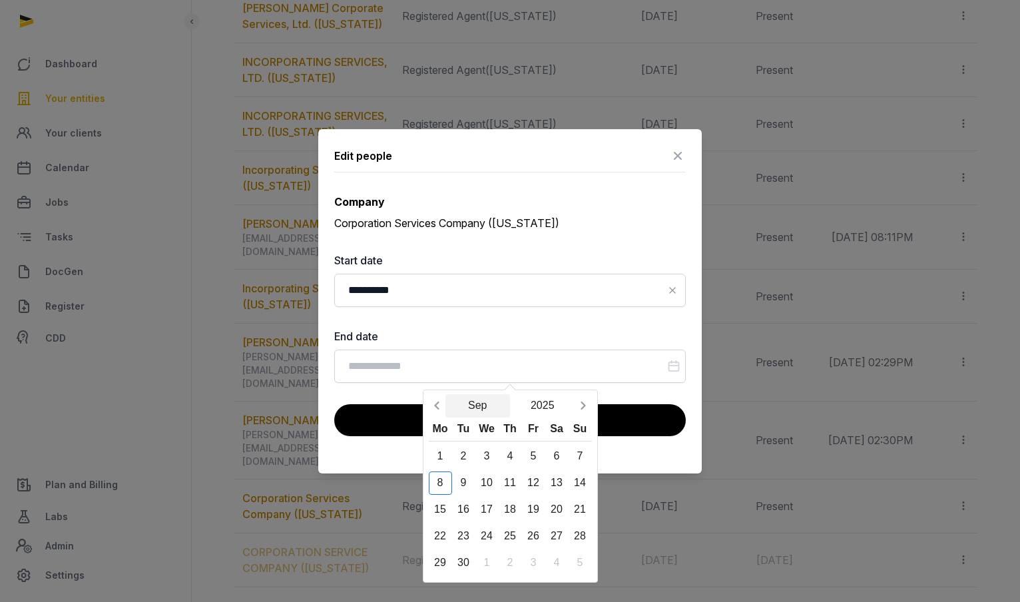
click at [495, 404] on button "Sep" at bounding box center [478, 405] width 65 height 23
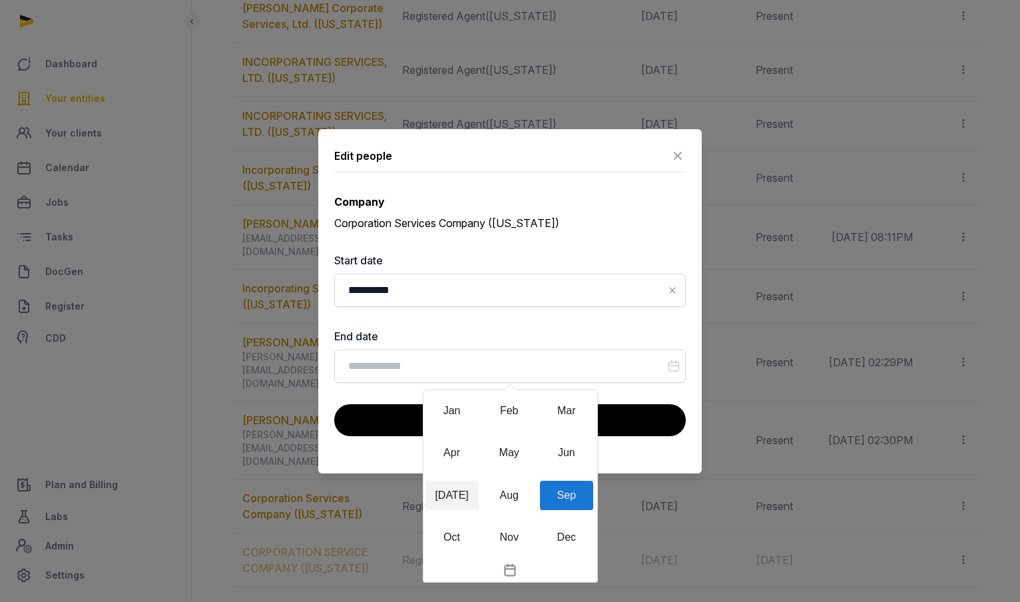
click at [455, 489] on div "[DATE]" at bounding box center [452, 495] width 53 height 29
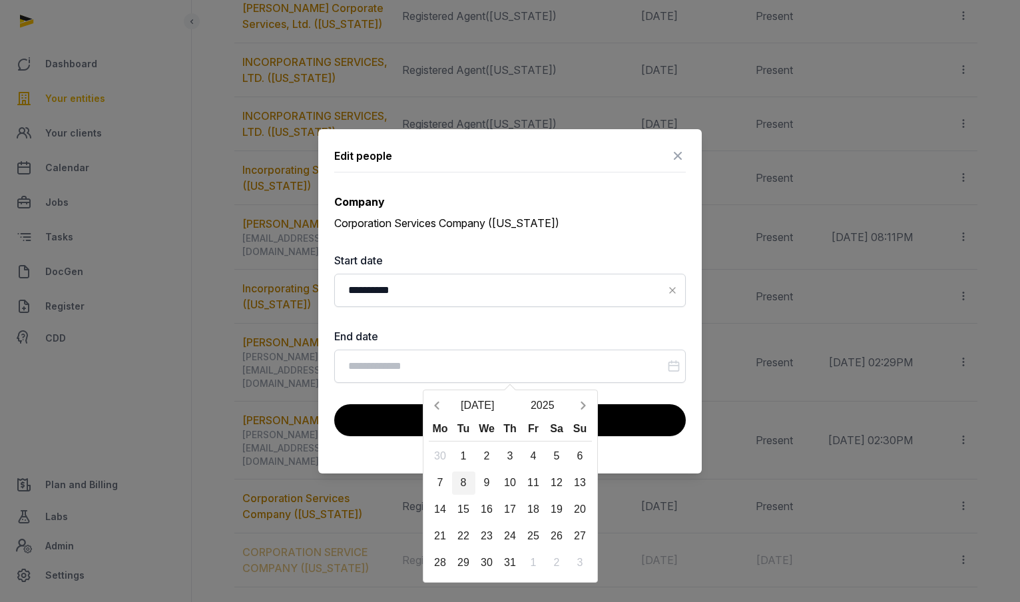
click at [468, 478] on div "8" at bounding box center [463, 482] width 23 height 23
type input "**********"
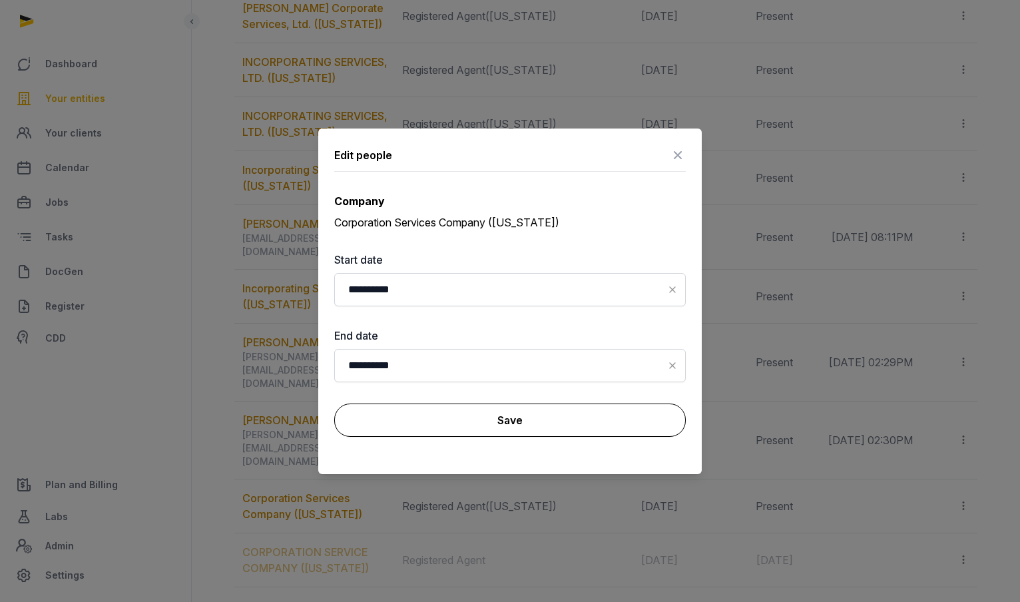
click at [483, 413] on button "Save" at bounding box center [510, 420] width 352 height 33
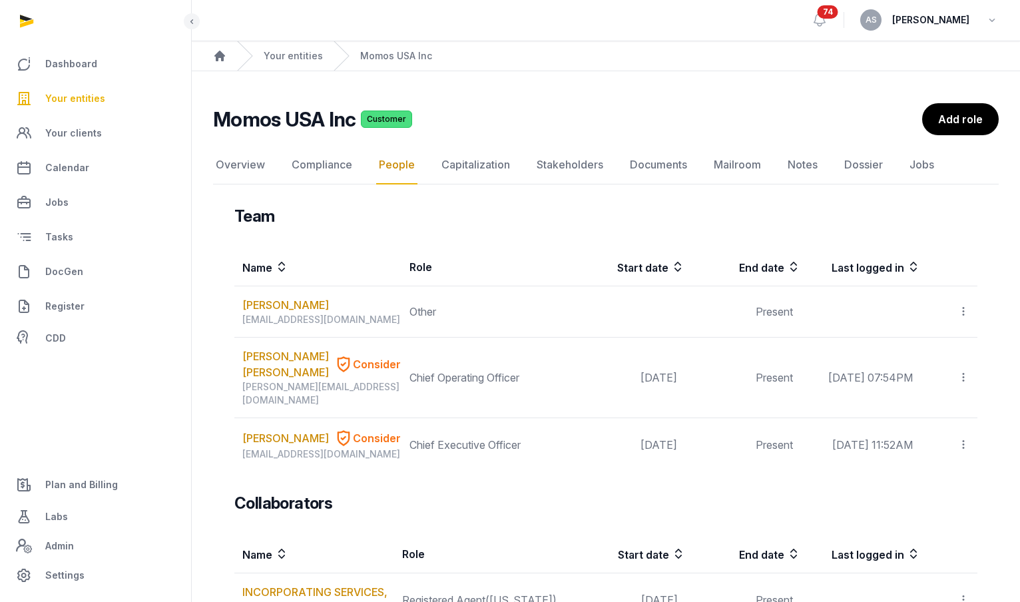
scroll to position [0, 0]
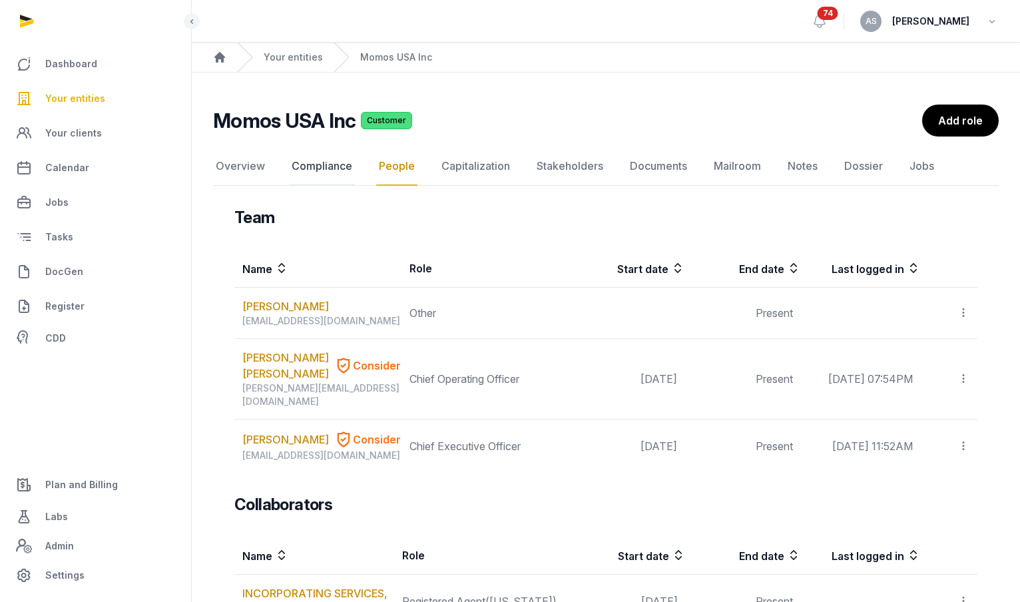
click at [313, 164] on link "Compliance" at bounding box center [322, 166] width 66 height 39
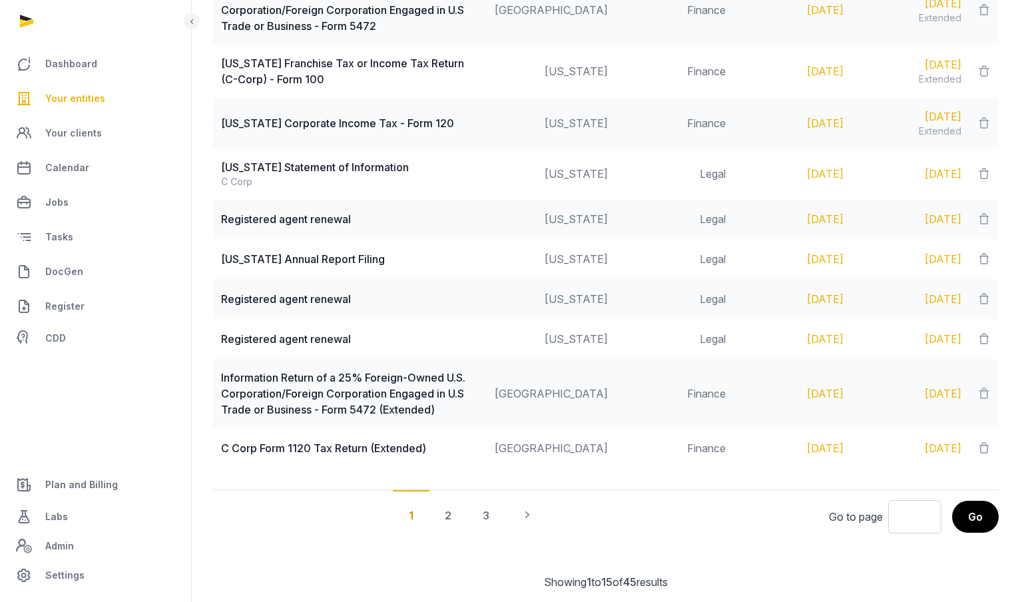
scroll to position [1332, 0]
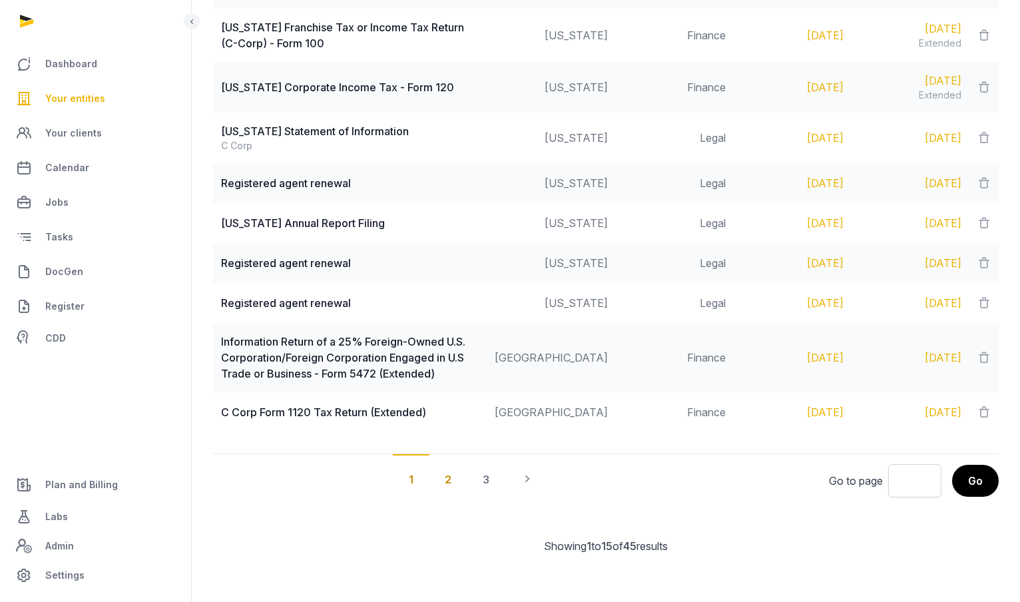
click at [450, 477] on div "2" at bounding box center [448, 478] width 39 height 49
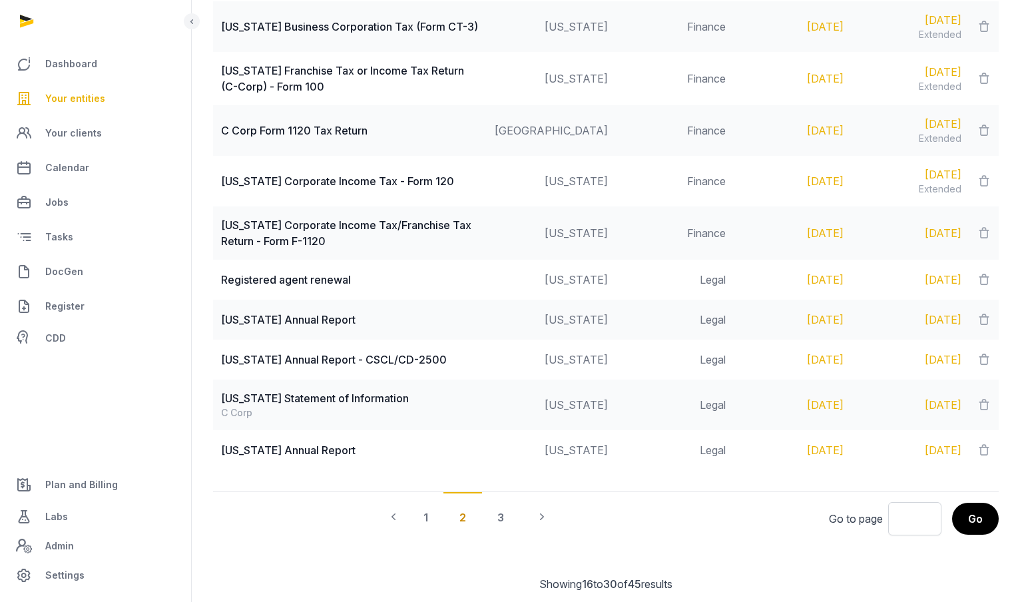
scroll to position [1305, 0]
click at [497, 516] on div "3" at bounding box center [500, 515] width 39 height 49
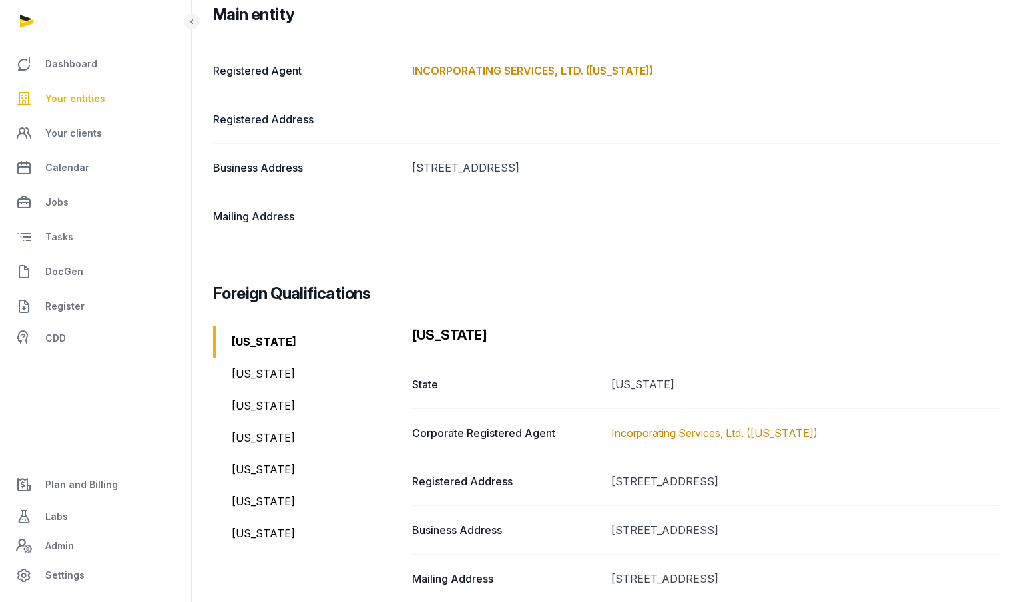
scroll to position [240, 0]
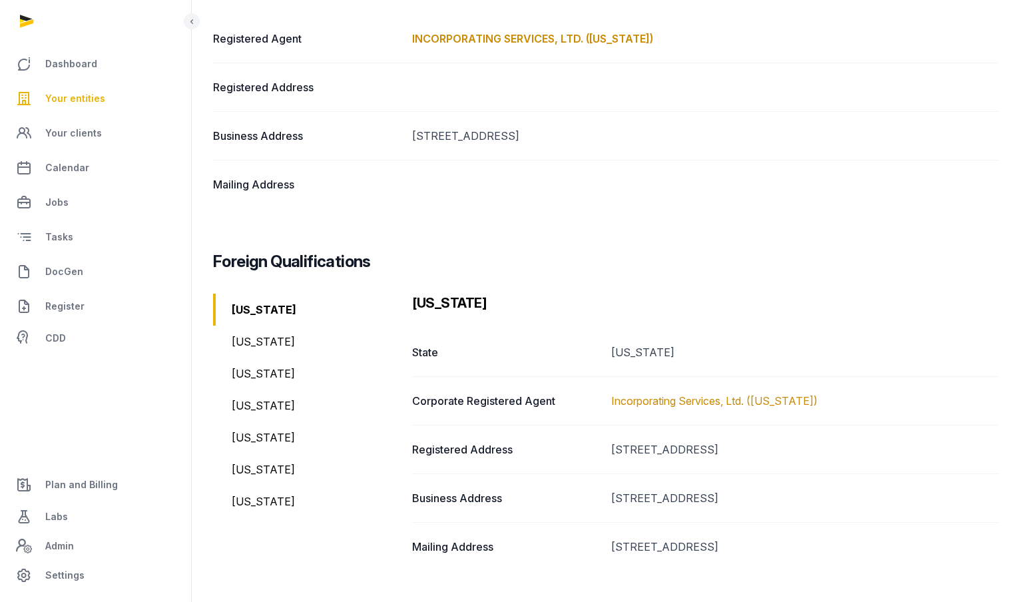
click at [244, 504] on div "[US_STATE]" at bounding box center [307, 501] width 188 height 32
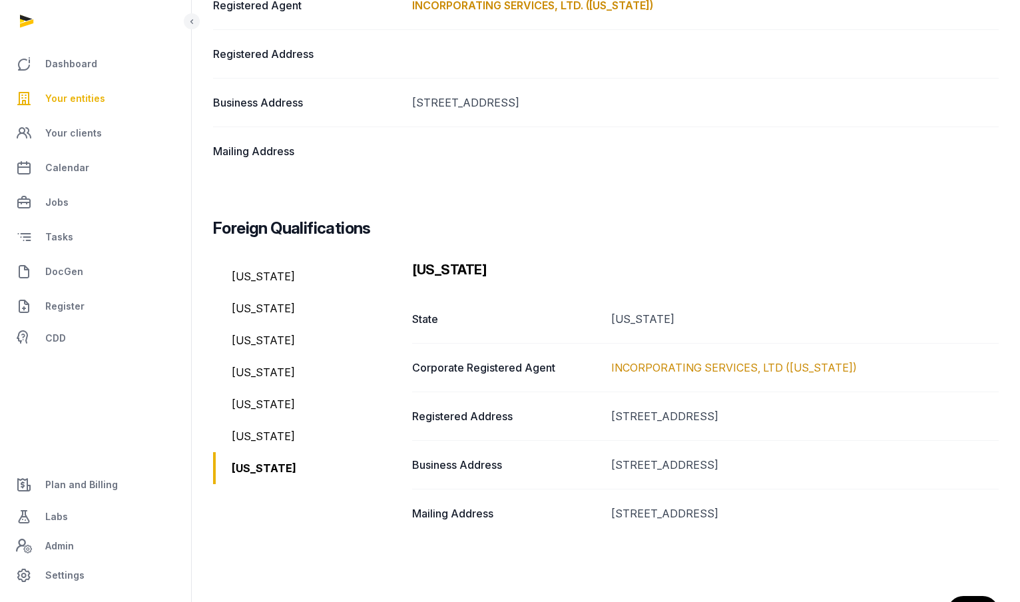
scroll to position [0, 0]
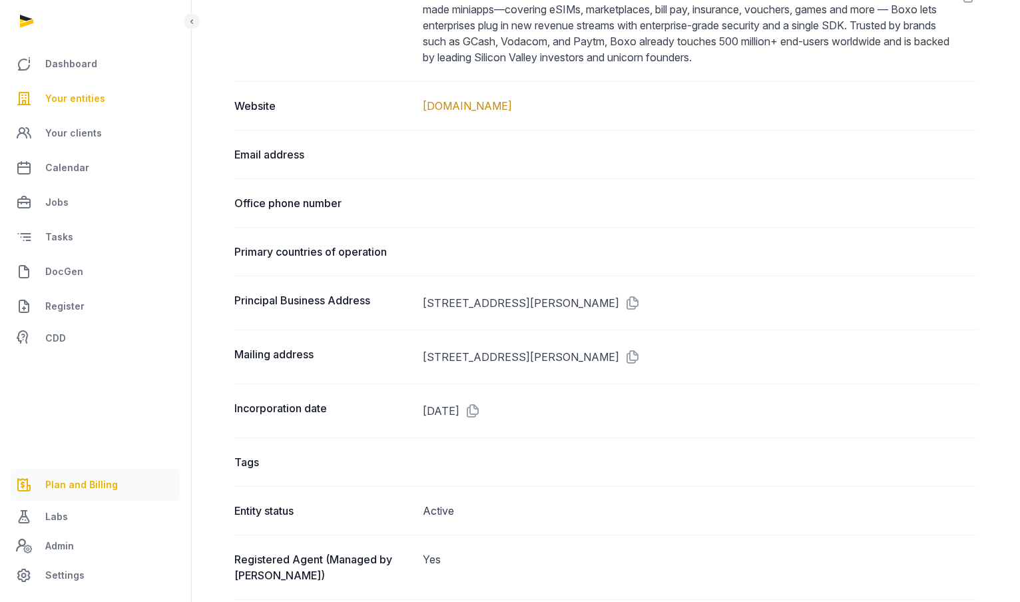
click at [81, 492] on span "Plan and Billing" at bounding box center [81, 485] width 73 height 16
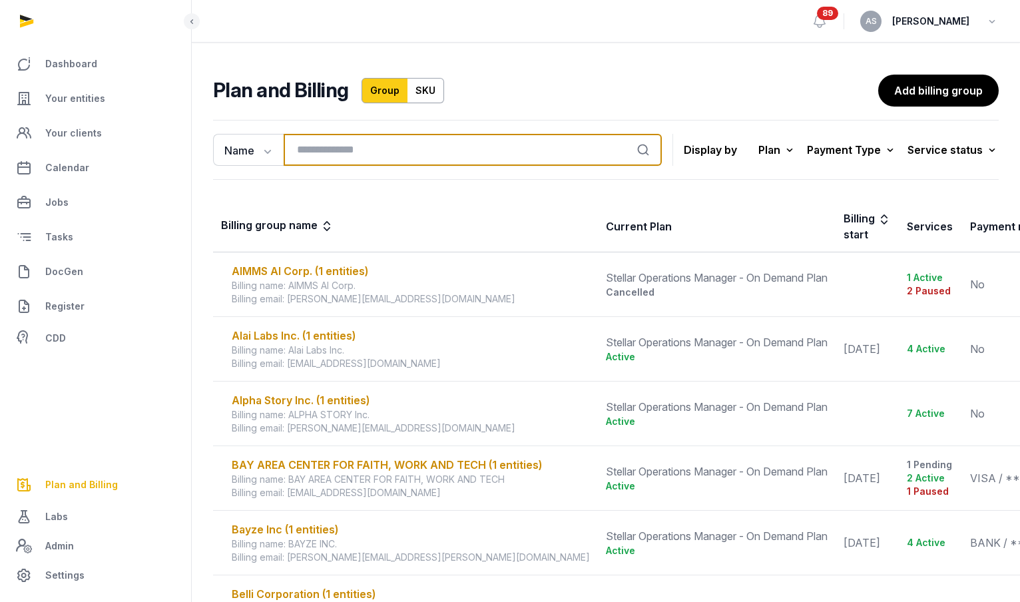
click at [322, 156] on input "search" at bounding box center [473, 150] width 378 height 32
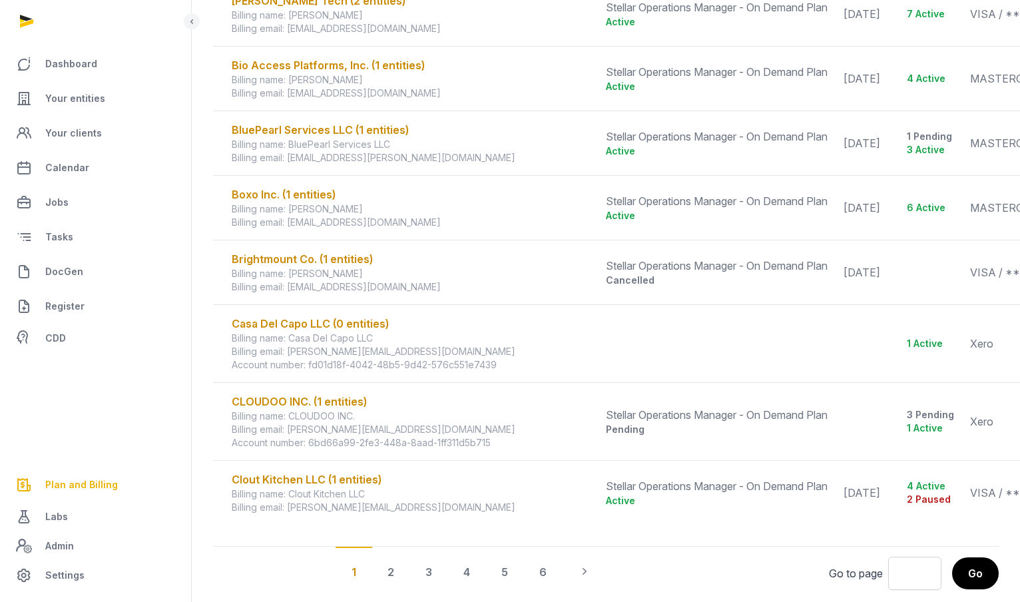
scroll to position [828, 0]
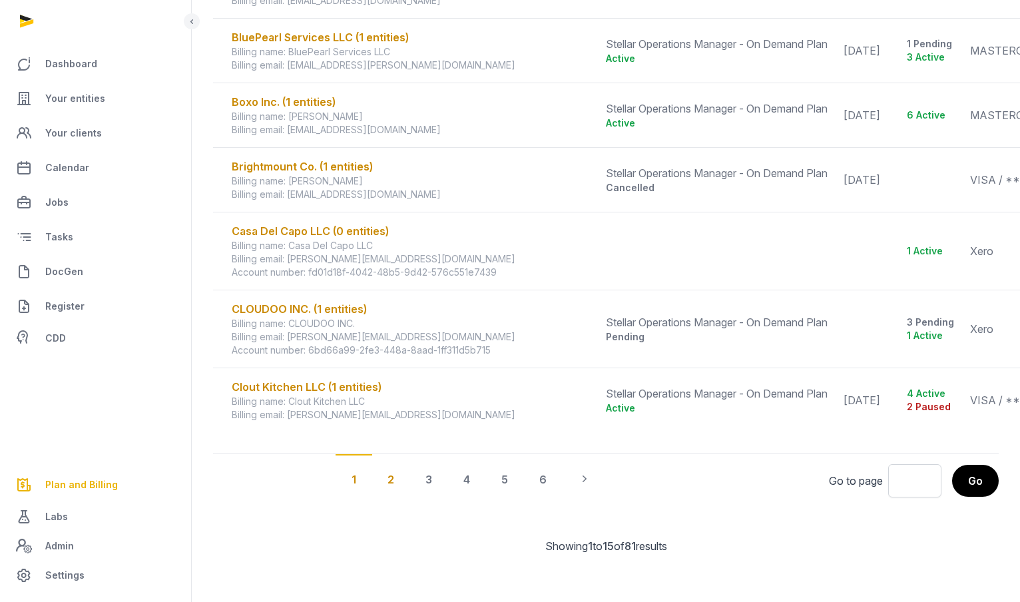
click at [390, 477] on div "2" at bounding box center [391, 478] width 39 height 49
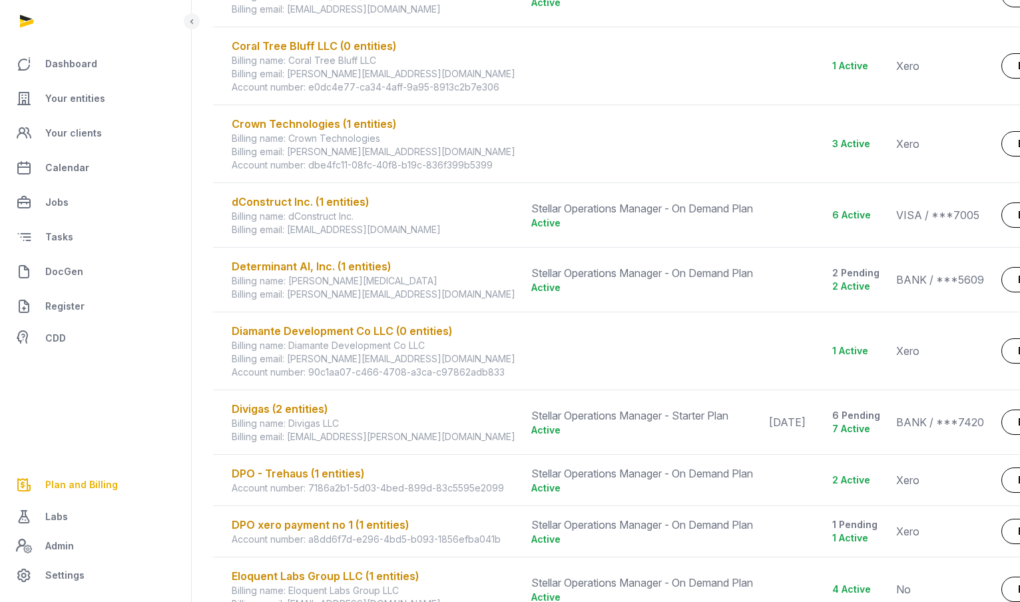
scroll to position [275, 0]
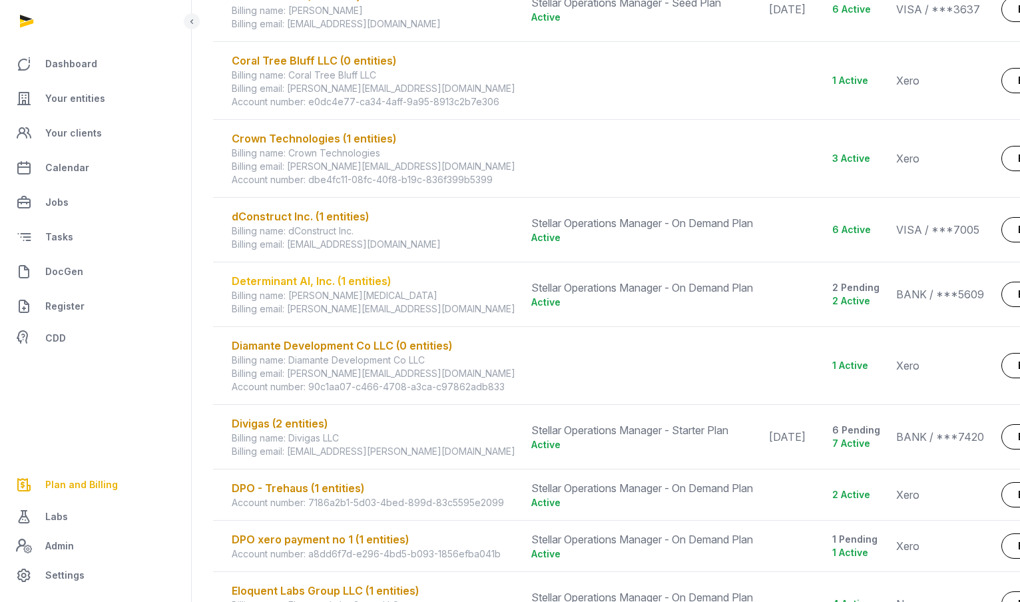
click at [362, 278] on div "Determinant AI, Inc. (1 entities)" at bounding box center [374, 281] width 284 height 16
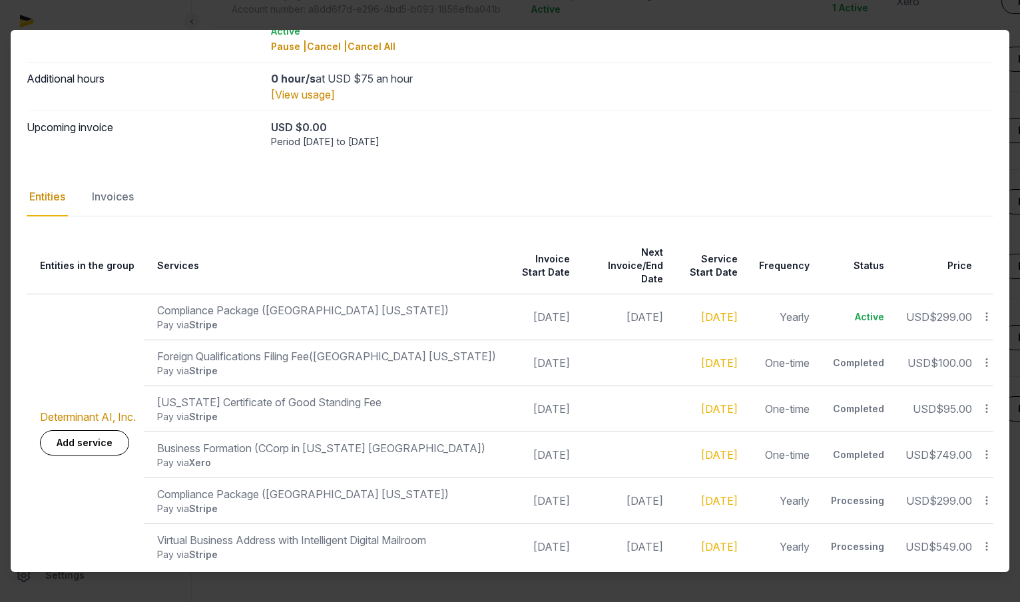
scroll to position [828, 0]
click at [455, 131] on div "USD $0.00" at bounding box center [632, 127] width 723 height 16
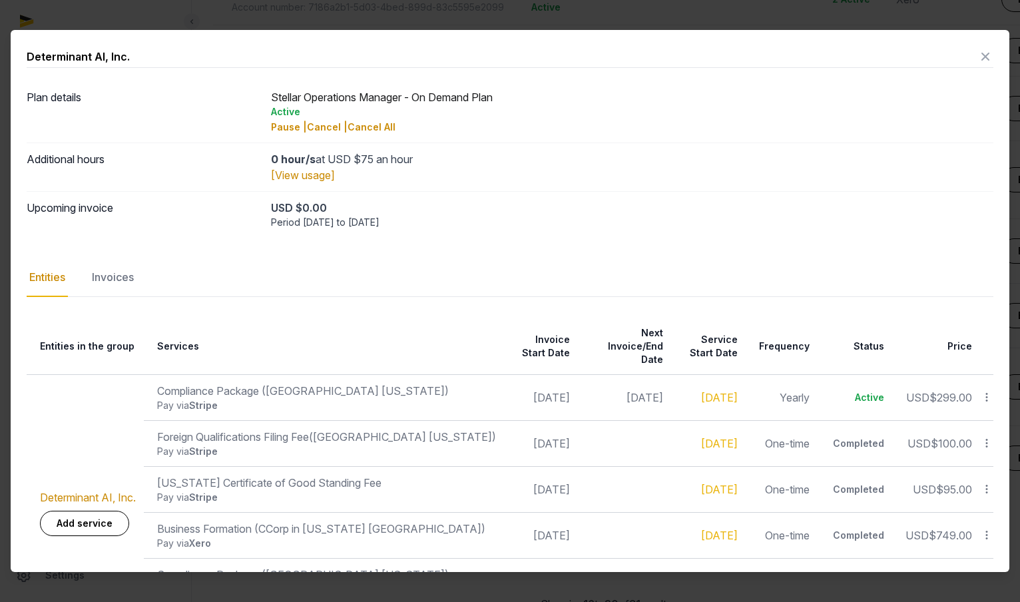
scroll to position [751, 0]
click at [987, 56] on icon at bounding box center [986, 56] width 16 height 21
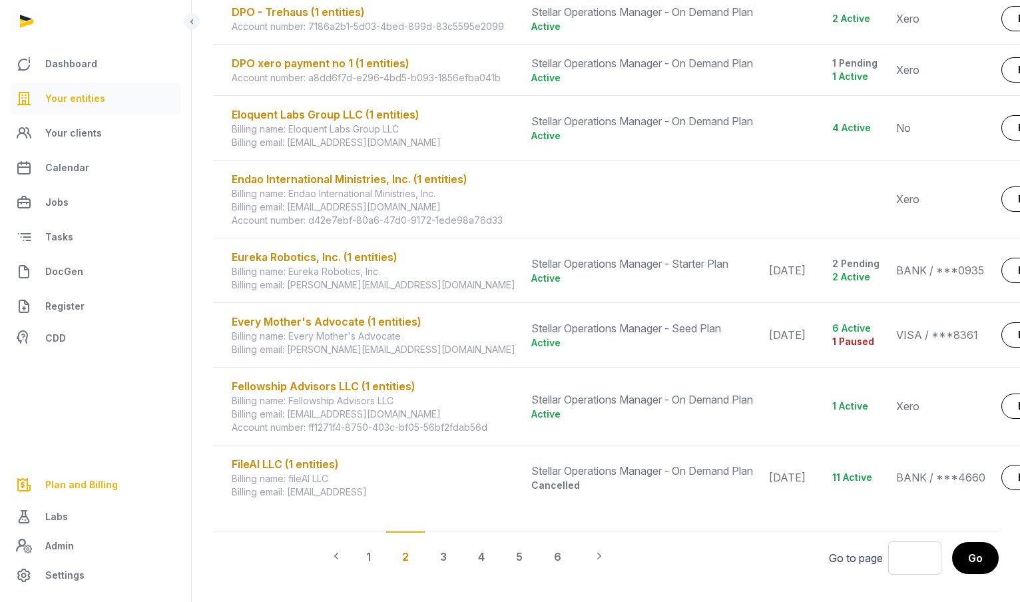
click at [79, 96] on span "Your entities" at bounding box center [75, 99] width 60 height 16
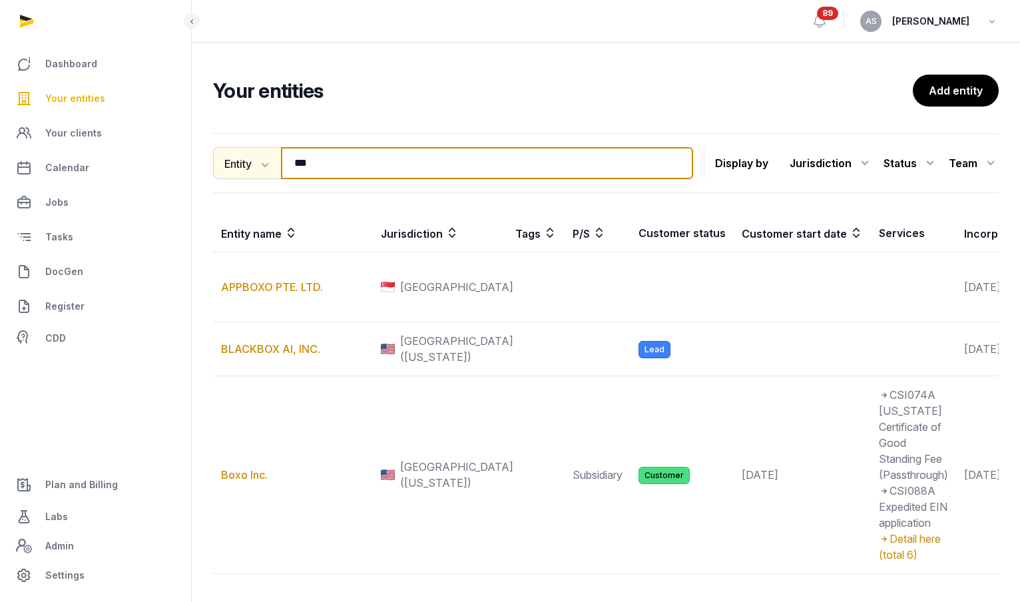
drag, startPoint x: 342, startPoint y: 166, endPoint x: 249, endPoint y: 166, distance: 93.2
click at [249, 166] on div "Entity Entity People Tags Services *** Search" at bounding box center [453, 163] width 480 height 32
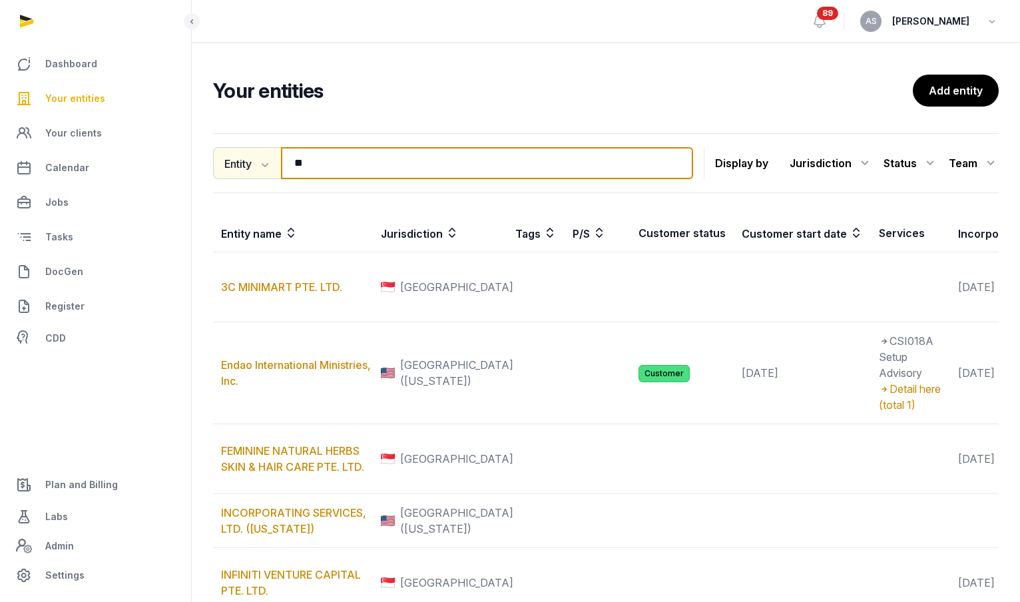
type input "*"
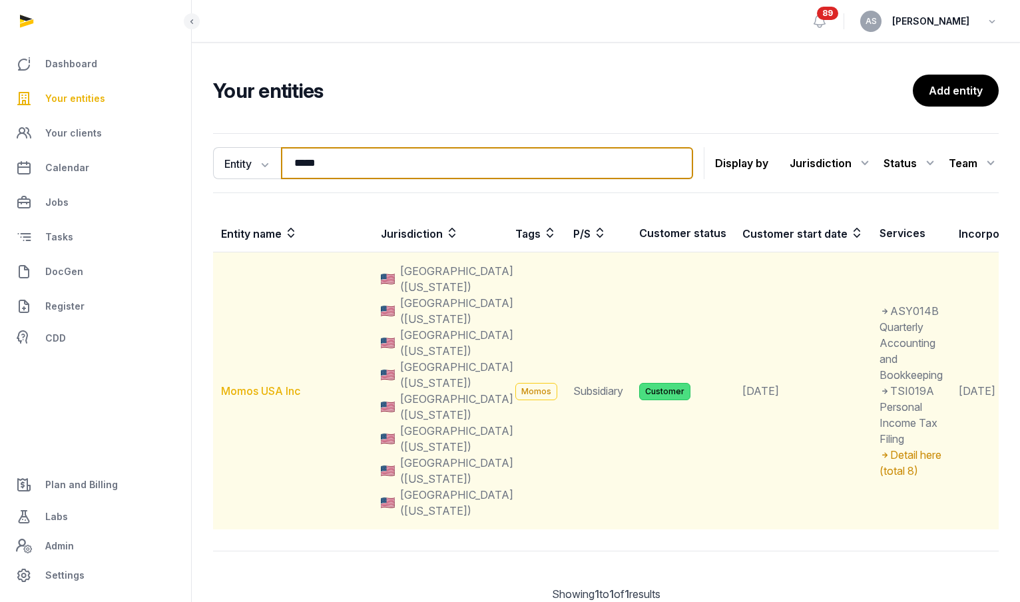
type input "*****"
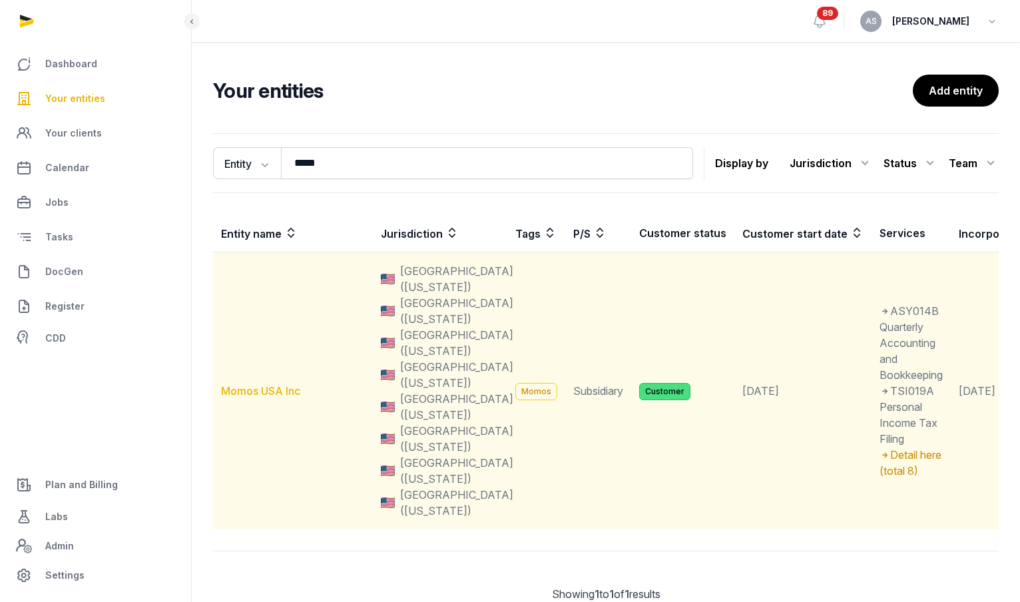
click at [243, 386] on link "Momos USA Inc" at bounding box center [260, 390] width 79 height 13
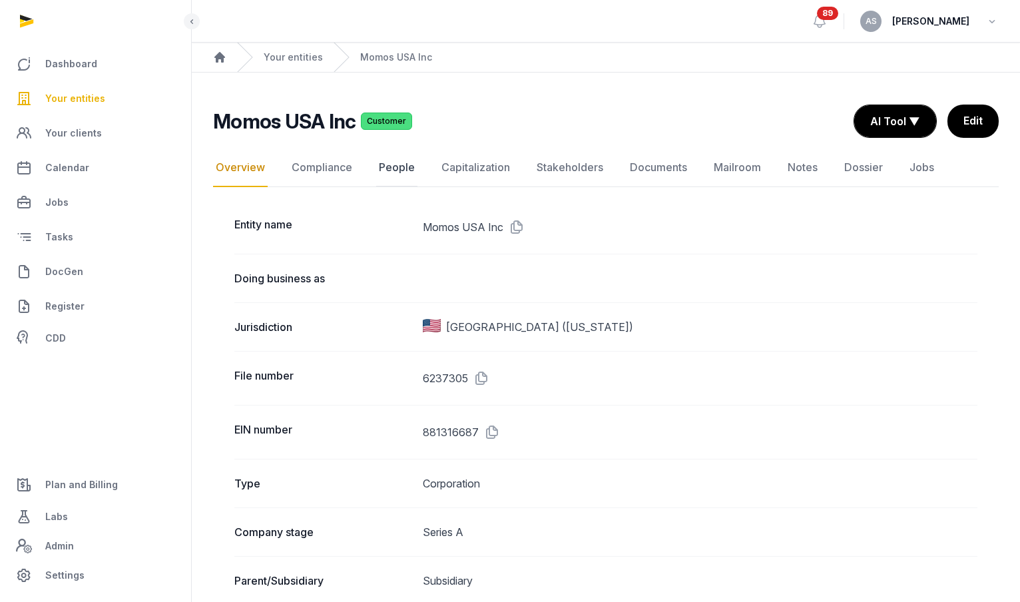
click at [402, 176] on link "People" at bounding box center [396, 168] width 41 height 39
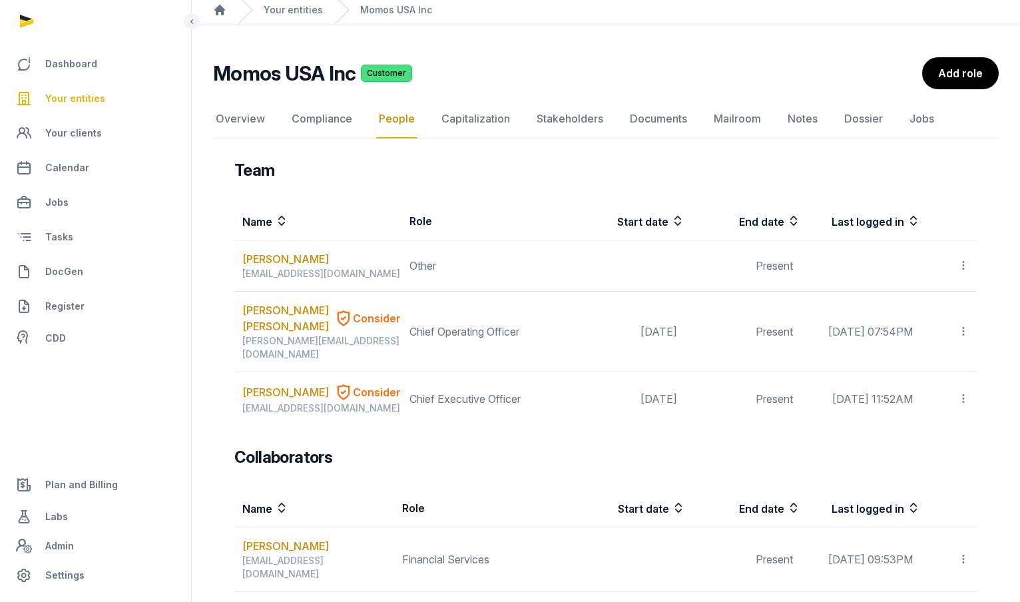
scroll to position [47, 0]
click at [299, 122] on link "Compliance" at bounding box center [322, 120] width 66 height 39
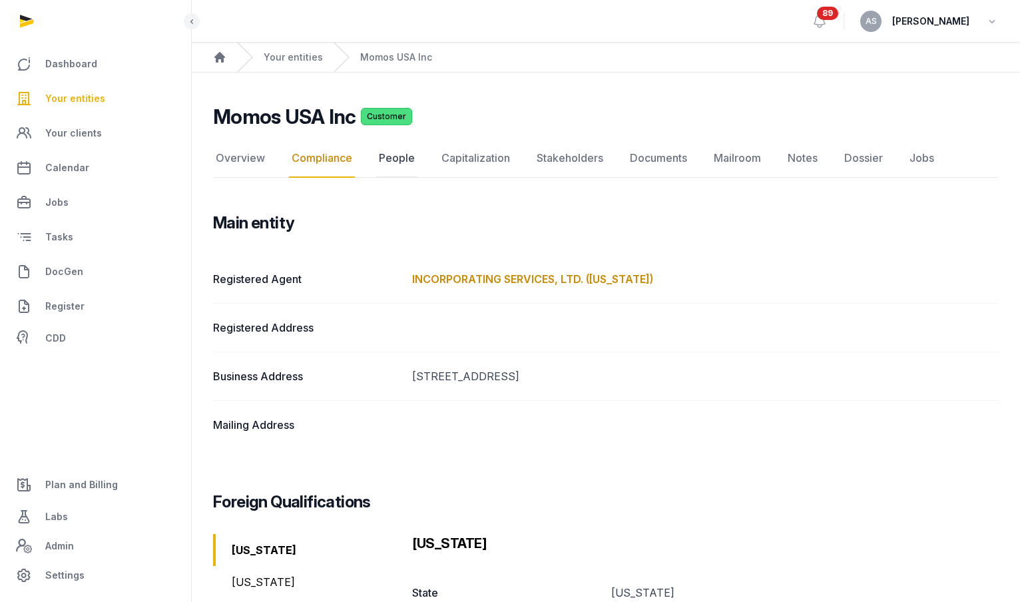
click at [404, 153] on link "People" at bounding box center [396, 158] width 41 height 39
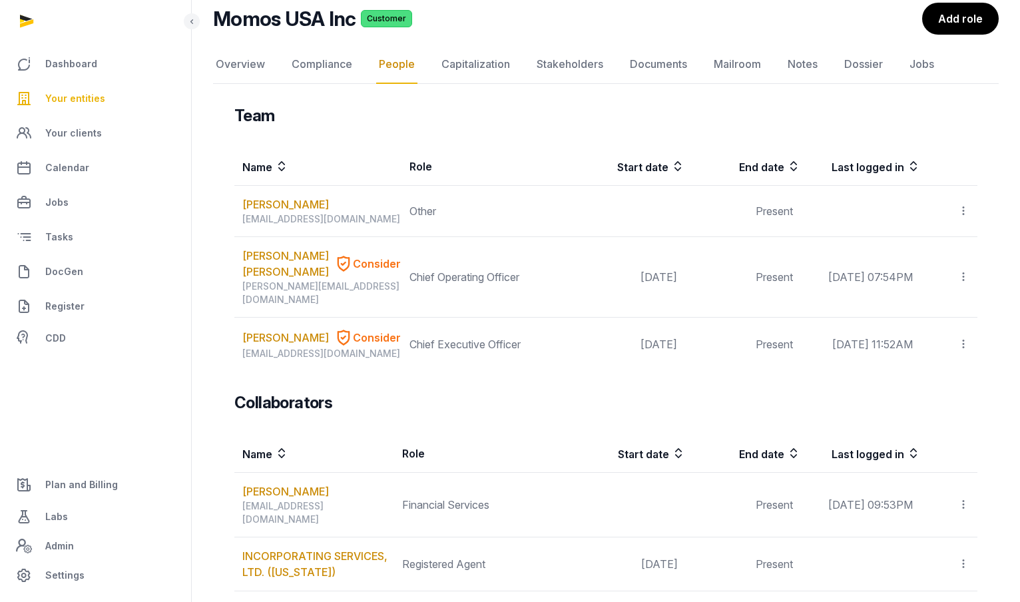
scroll to position [71, 0]
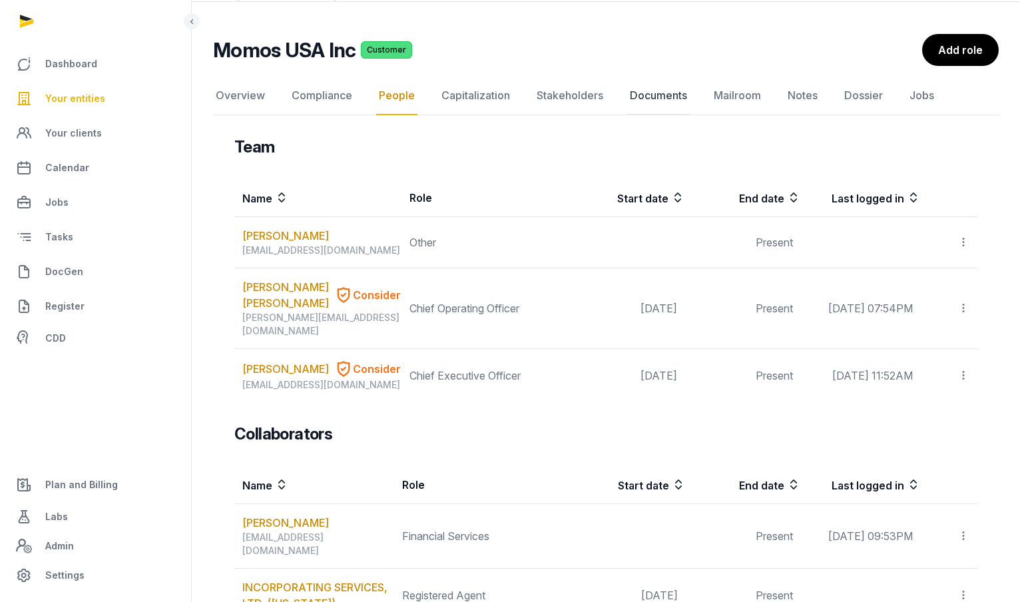
click at [657, 94] on link "Documents" at bounding box center [658, 96] width 63 height 39
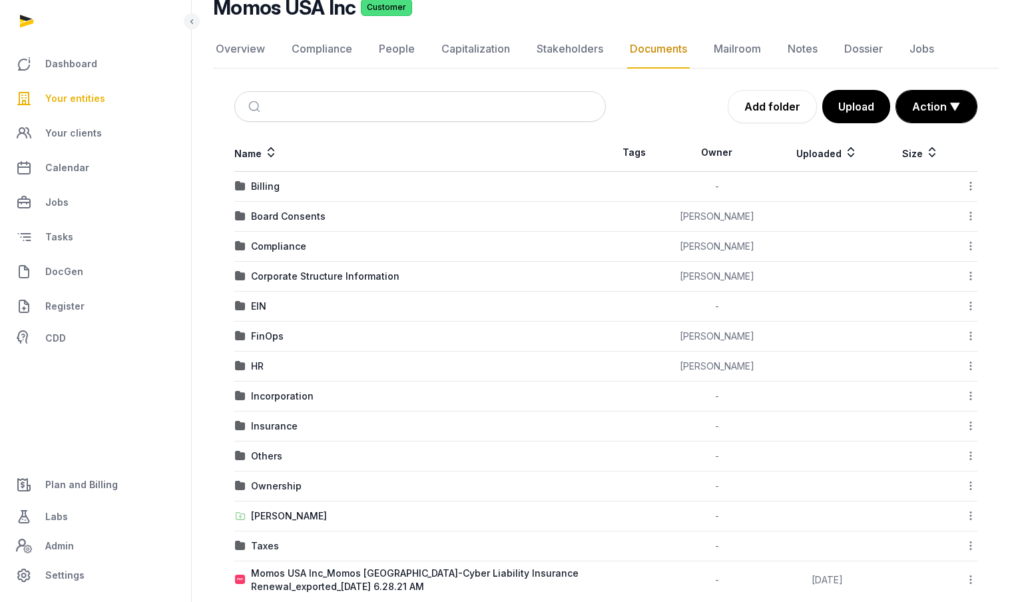
scroll to position [133, 0]
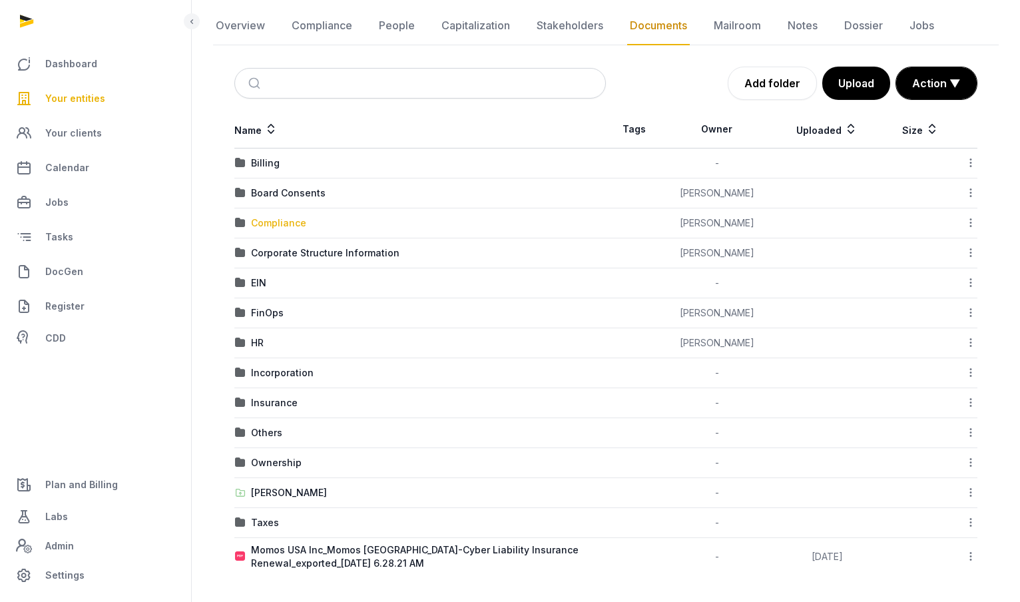
click at [280, 222] on div "Compliance" at bounding box center [278, 222] width 55 height 13
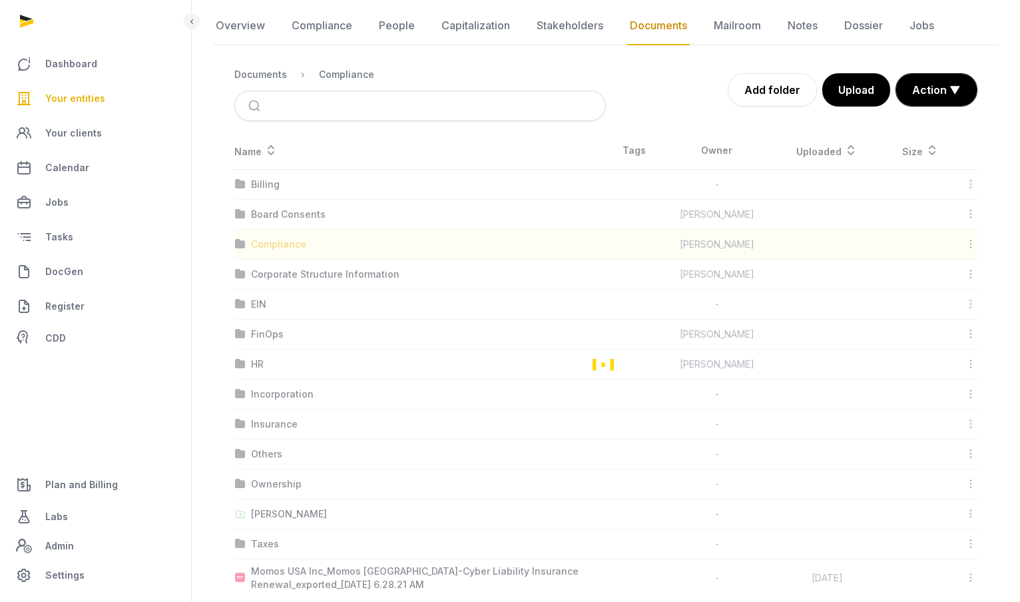
scroll to position [4, 0]
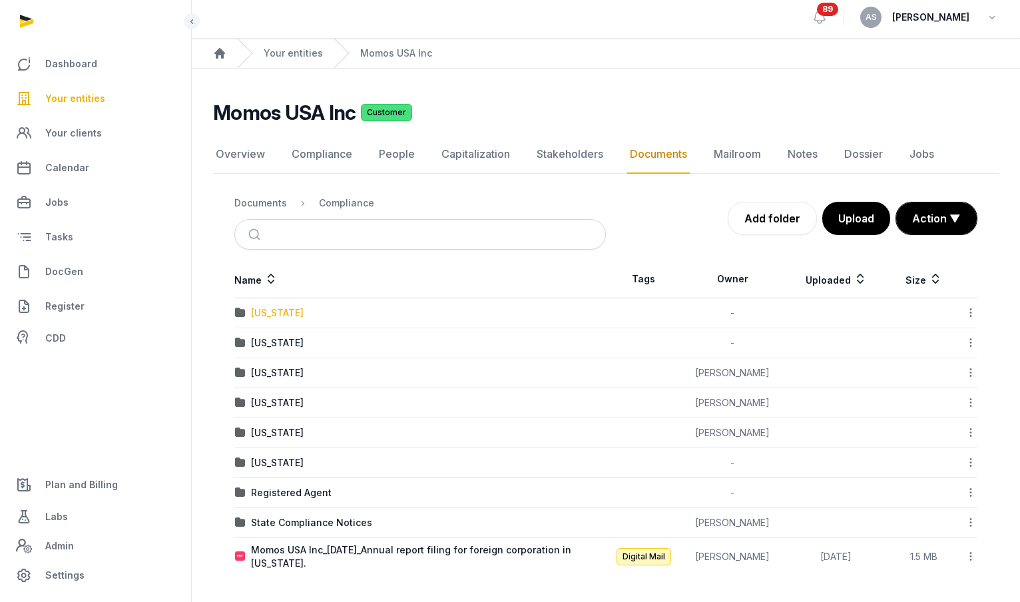
click at [263, 312] on div "[US_STATE]" at bounding box center [277, 312] width 53 height 13
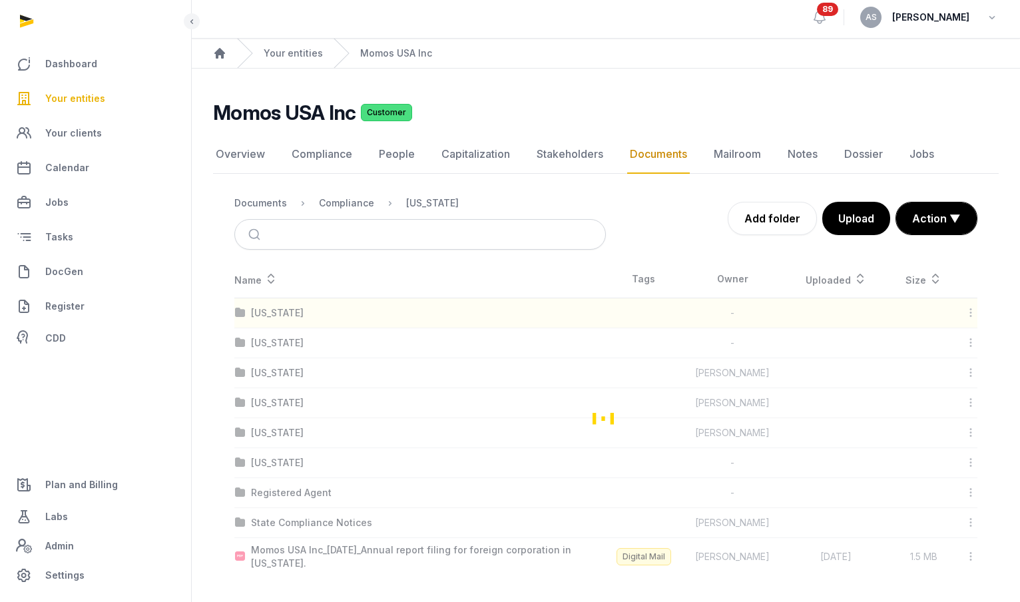
scroll to position [133, 0]
click at [501, 418] on td "[US_STATE]" at bounding box center [420, 433] width 372 height 30
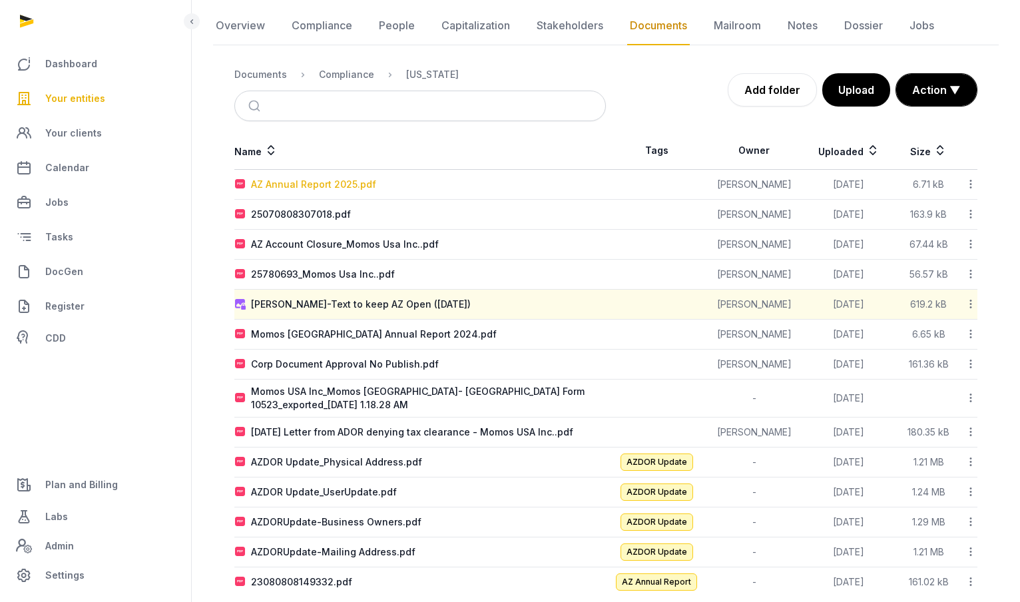
click at [324, 180] on div "AZ Annual Report 2025.pdf" at bounding box center [313, 184] width 125 height 13
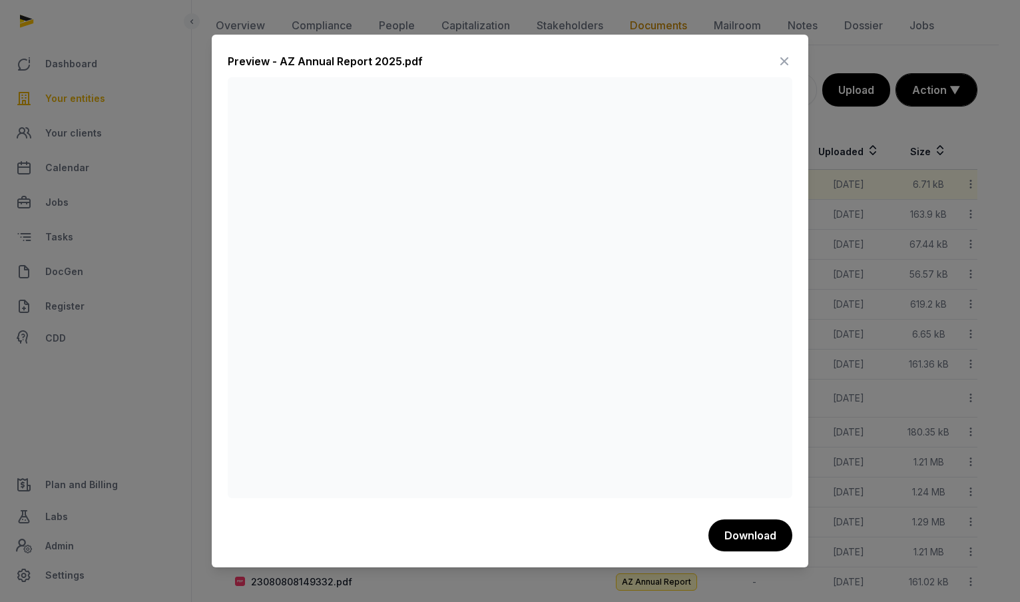
click at [782, 61] on icon at bounding box center [784, 61] width 16 height 21
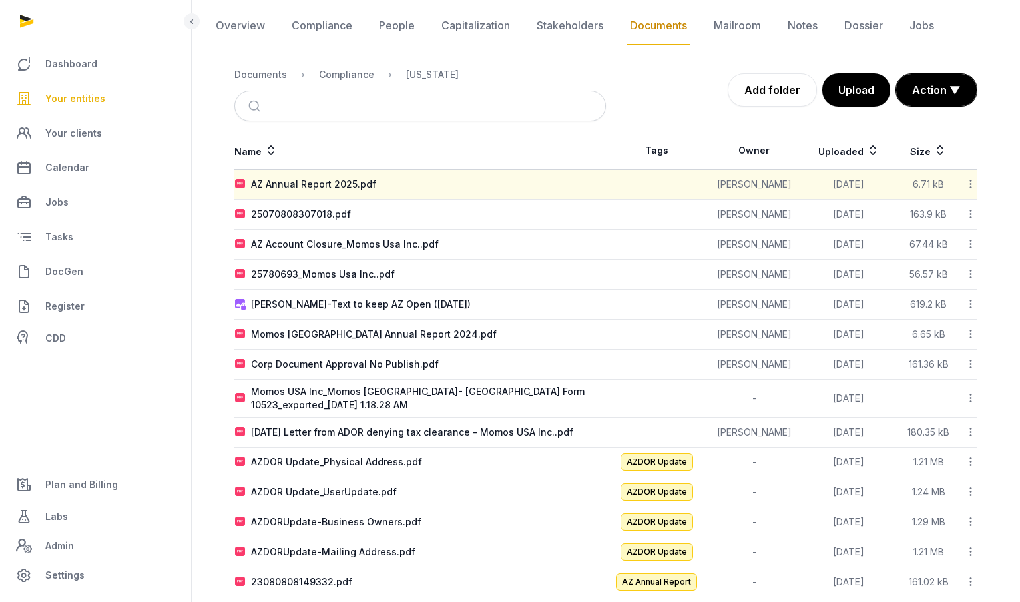
click at [97, 101] on span "Your entities" at bounding box center [75, 99] width 60 height 16
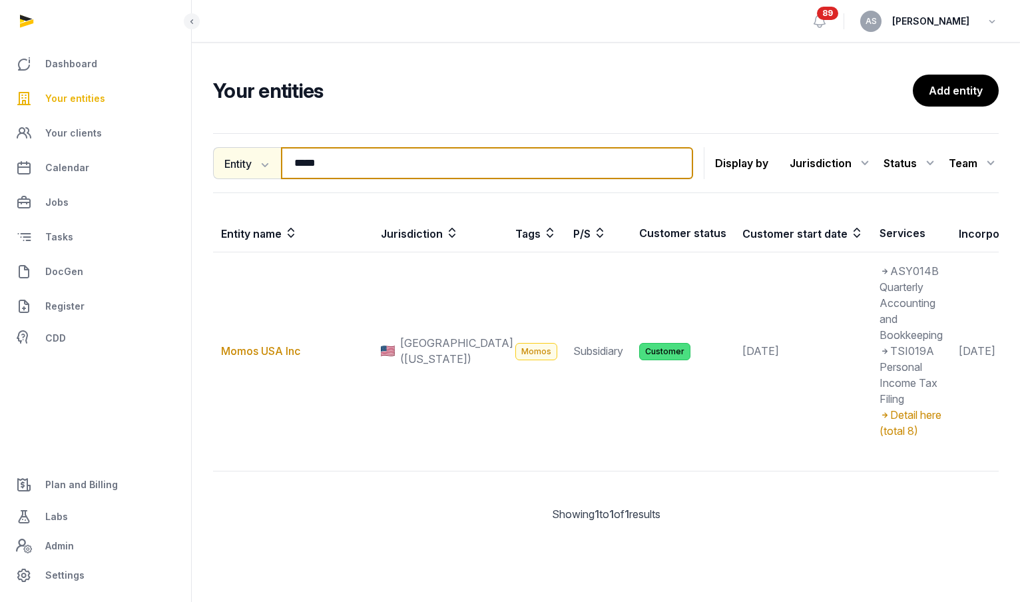
drag, startPoint x: 353, startPoint y: 163, endPoint x: 226, endPoint y: 158, distance: 127.3
click at [225, 160] on div "Entity Entity People Tags Services ***** Search" at bounding box center [453, 163] width 480 height 32
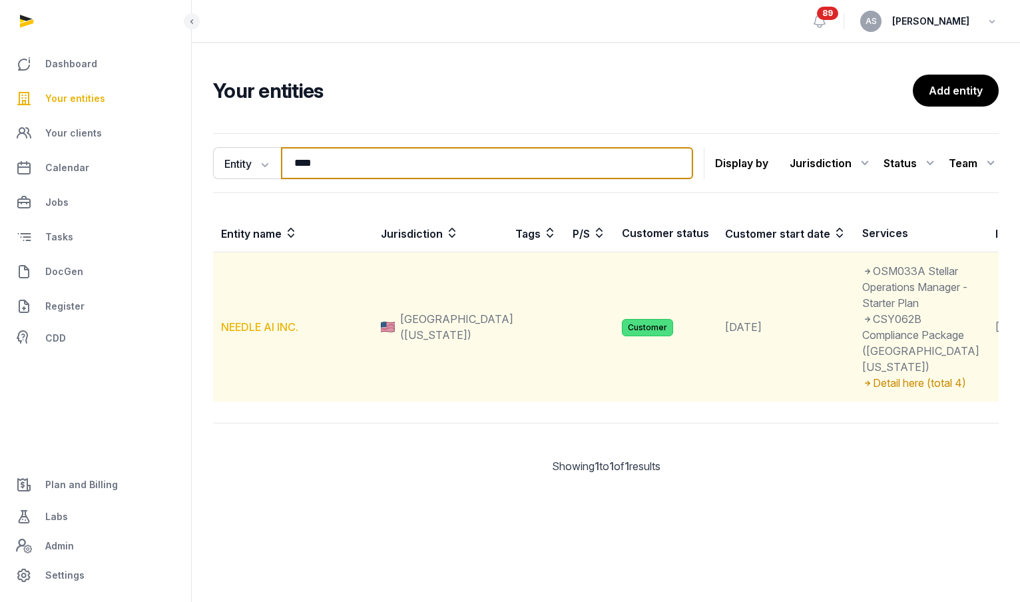
type input "****"
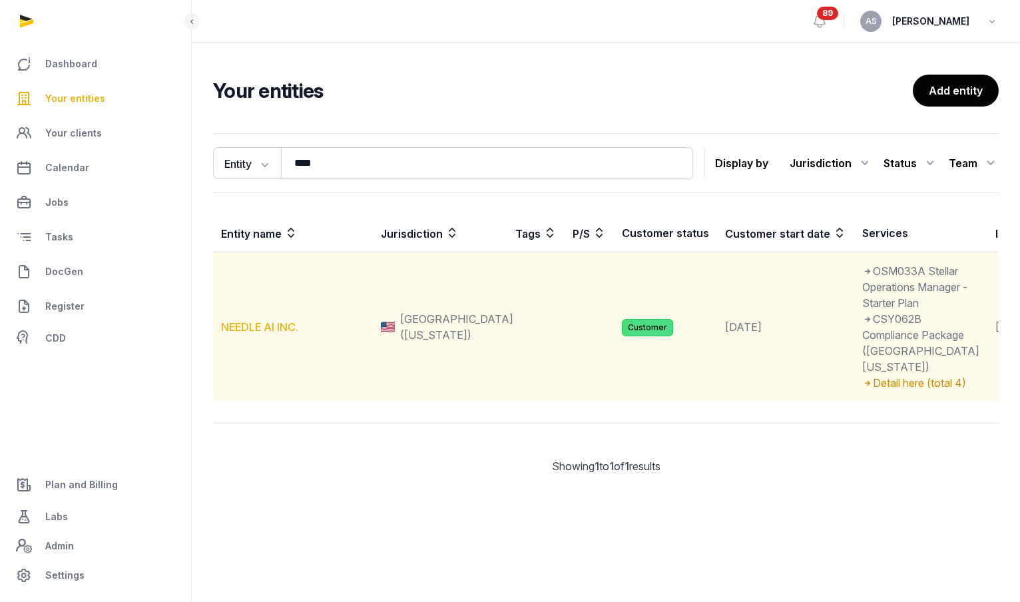
click at [284, 334] on link "NEEDLE AI INC." at bounding box center [259, 326] width 77 height 13
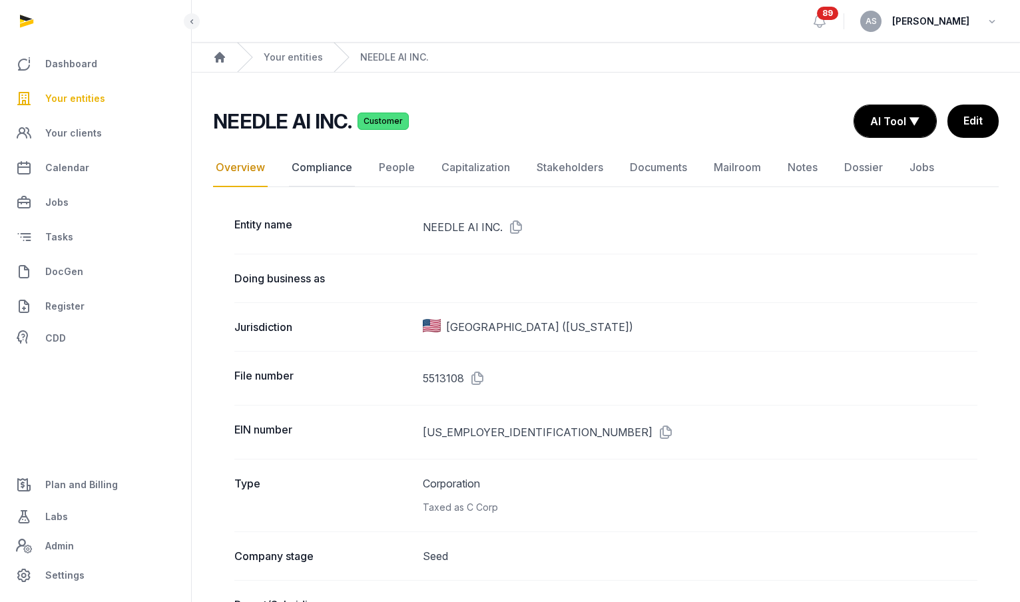
click at [320, 180] on link "Compliance" at bounding box center [322, 168] width 66 height 39
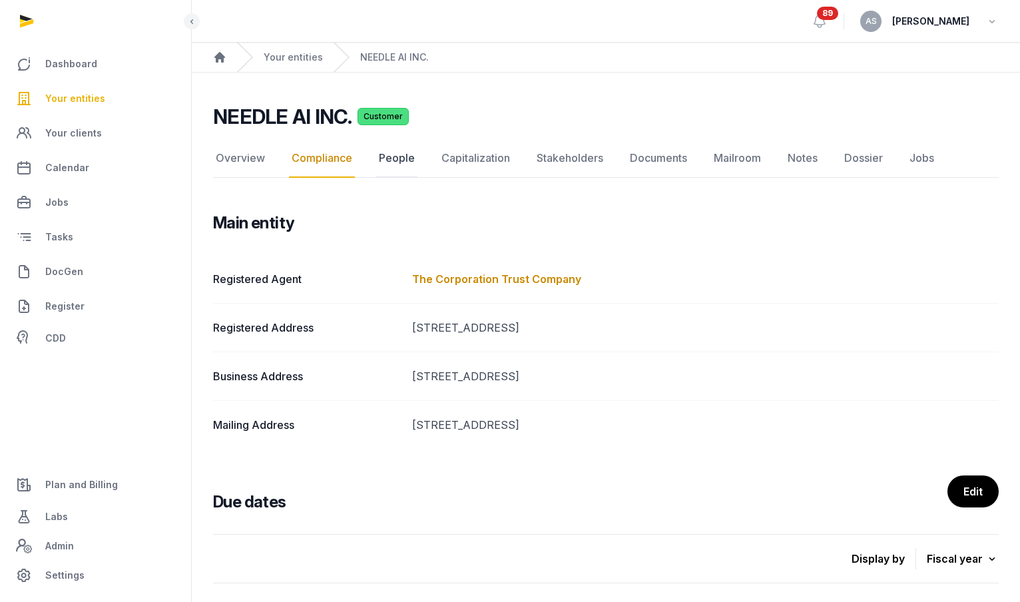
click at [396, 162] on link "People" at bounding box center [396, 158] width 41 height 39
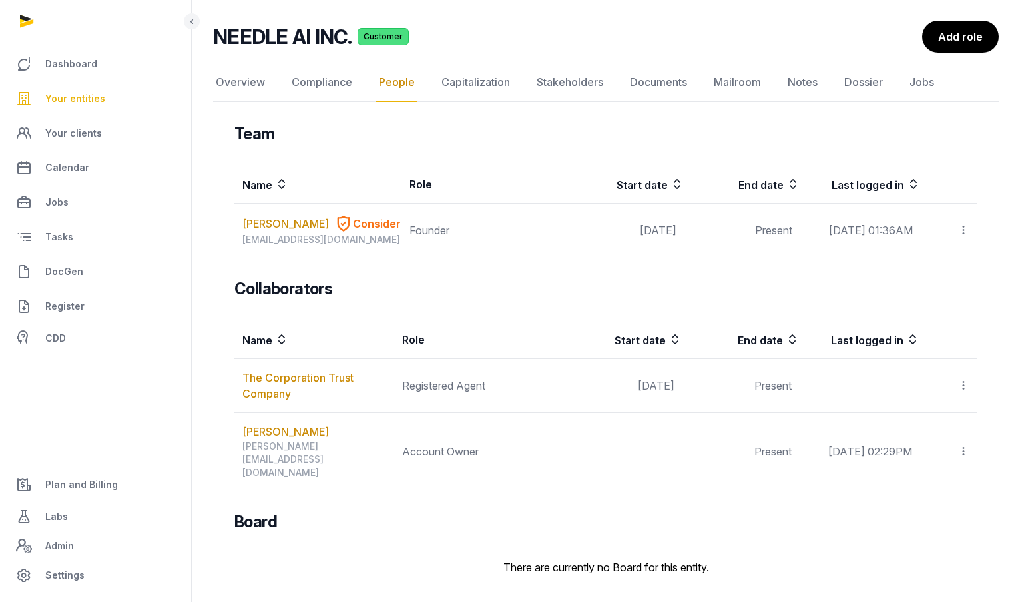
scroll to position [86, 0]
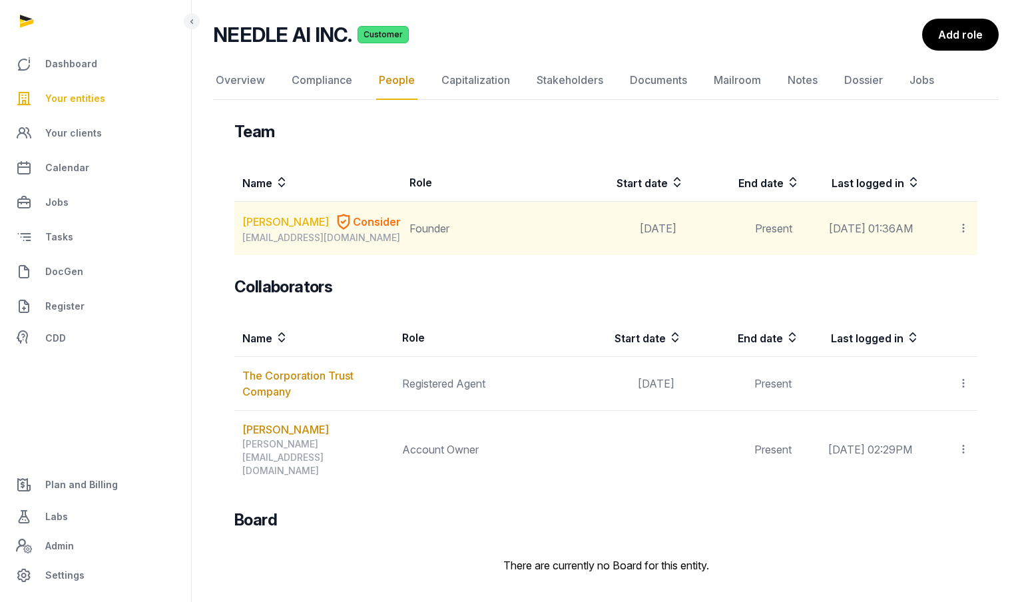
click at [277, 229] on link "KIYAN FOROUGHI" at bounding box center [285, 222] width 87 height 16
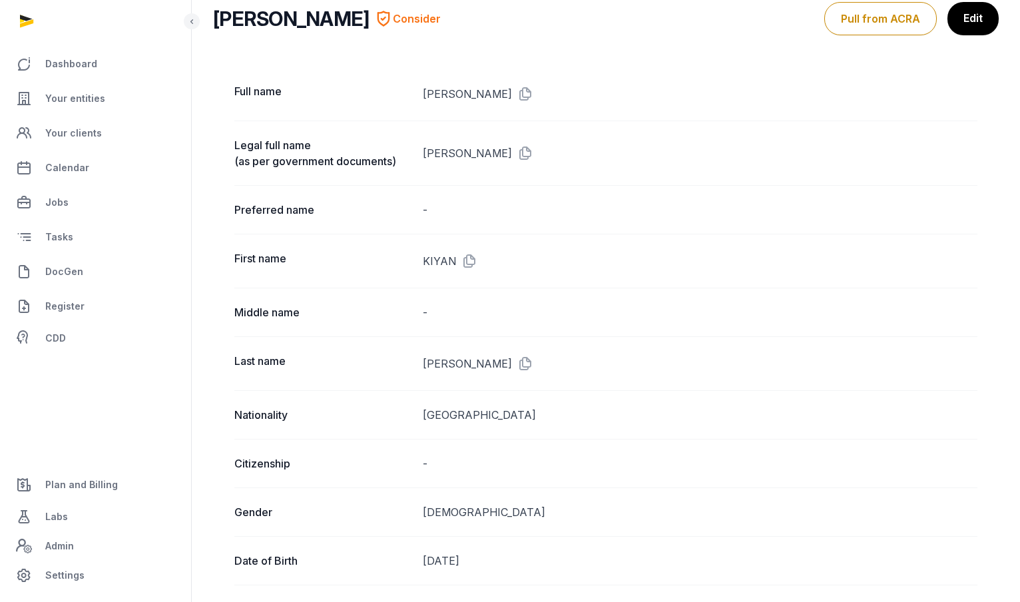
scroll to position [100, 0]
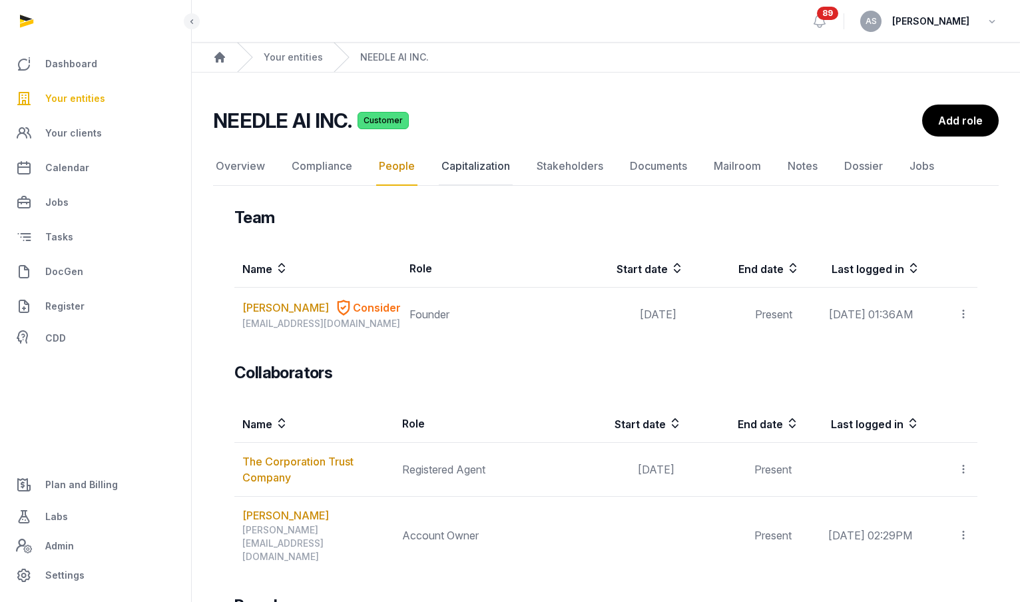
click at [497, 170] on link "Capitalization" at bounding box center [476, 166] width 74 height 39
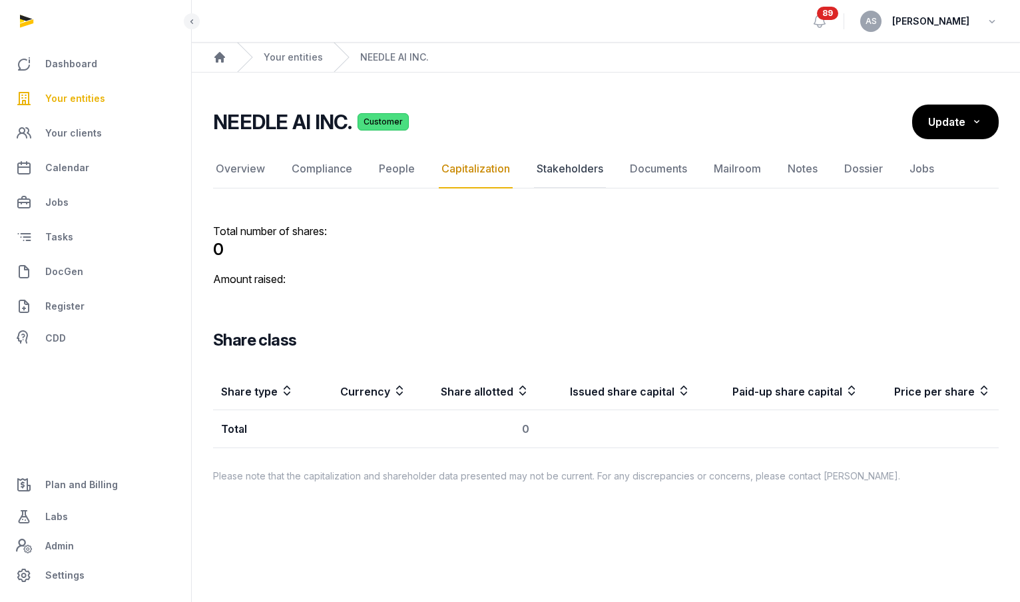
click at [542, 171] on link "Stakeholders" at bounding box center [570, 169] width 72 height 39
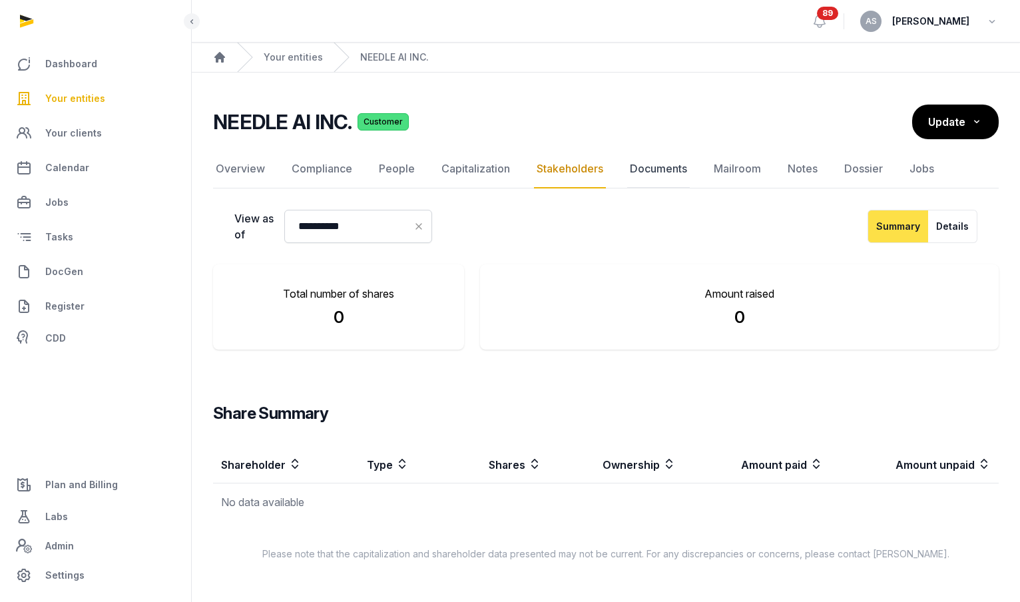
click at [667, 185] on link "Documents" at bounding box center [658, 169] width 63 height 39
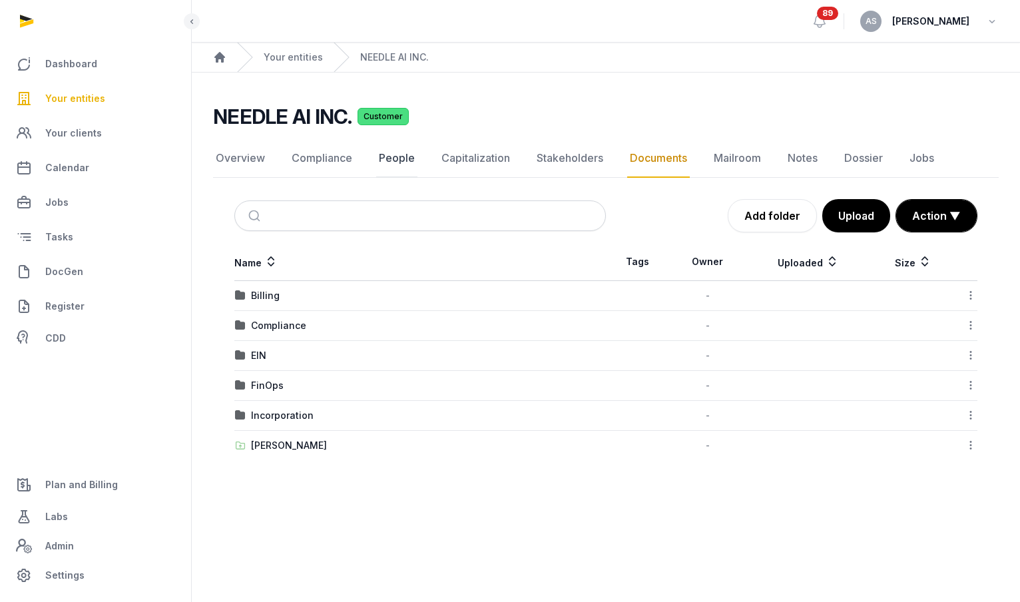
click at [382, 161] on link "People" at bounding box center [396, 158] width 41 height 39
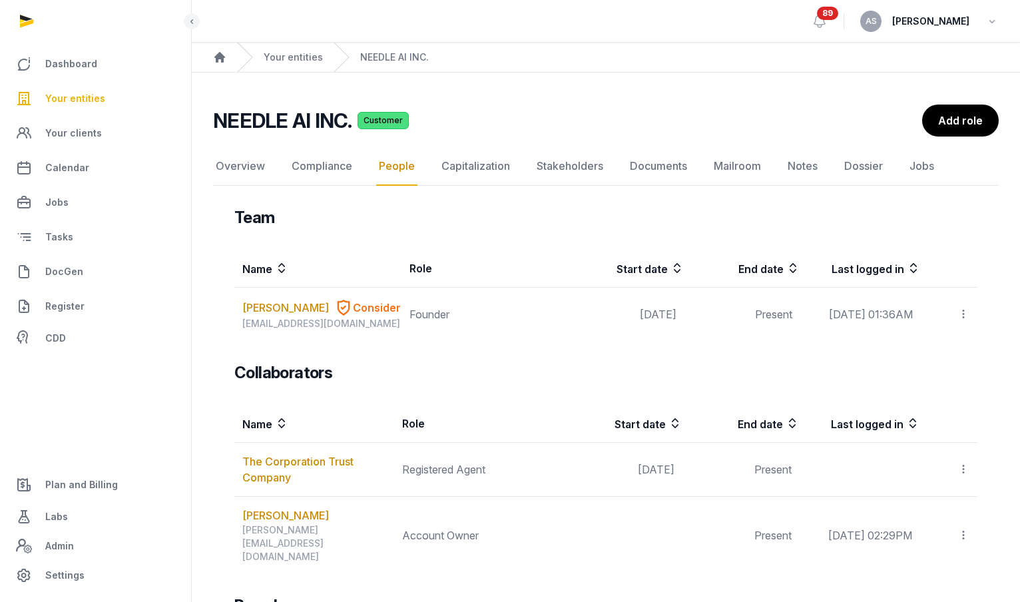
click at [83, 102] on span "Your entities" at bounding box center [75, 99] width 60 height 16
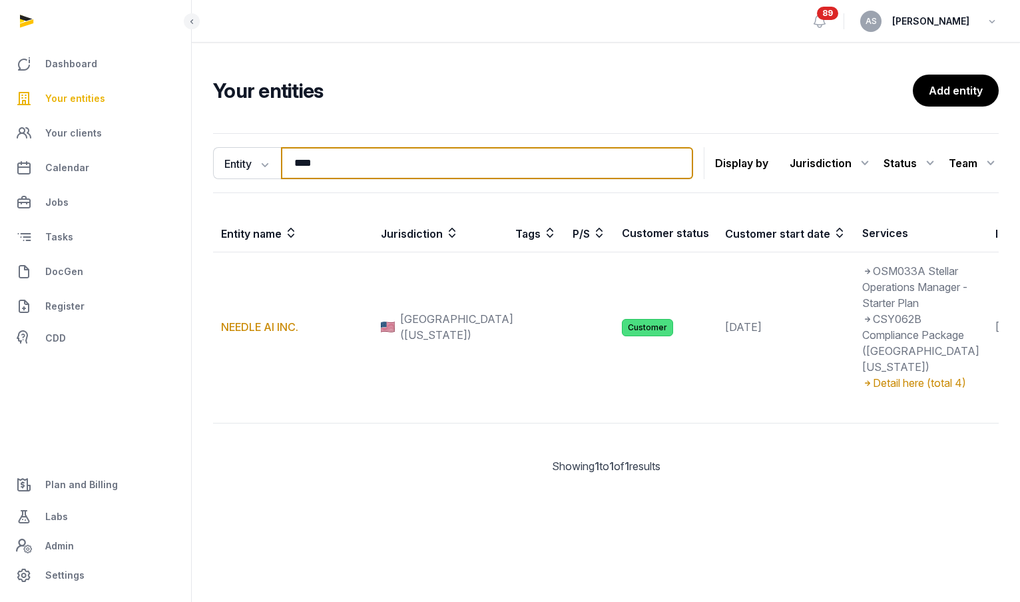
click at [678, 162] on input "****" at bounding box center [487, 163] width 412 height 32
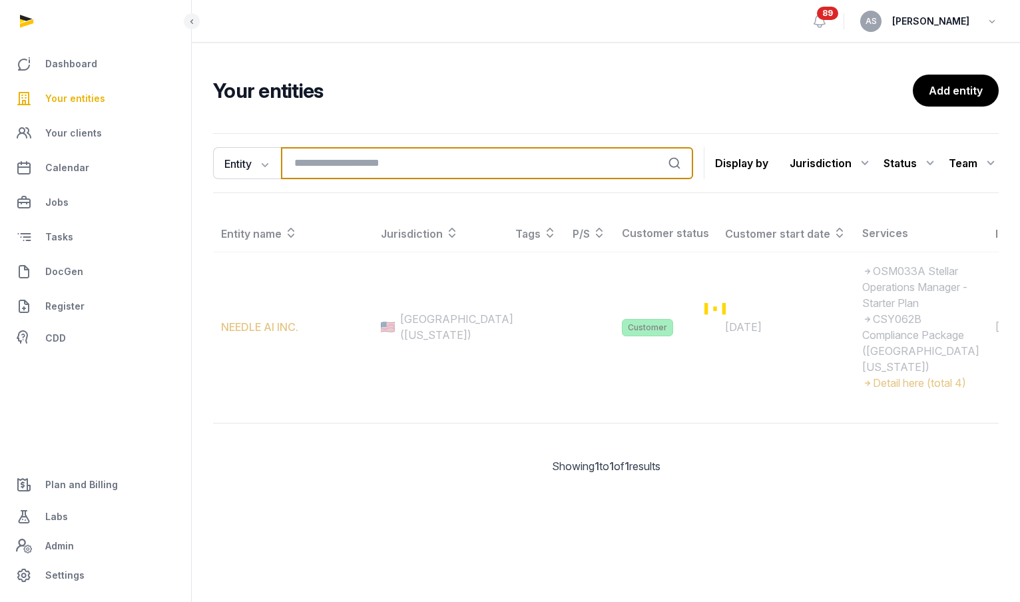
click at [602, 168] on input "search" at bounding box center [487, 163] width 412 height 32
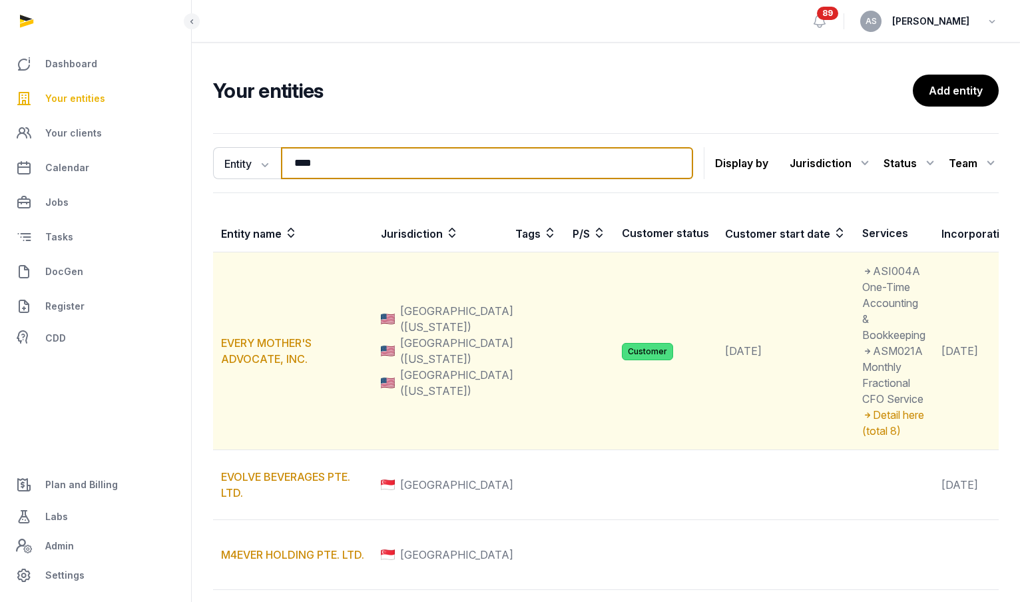
type input "****"
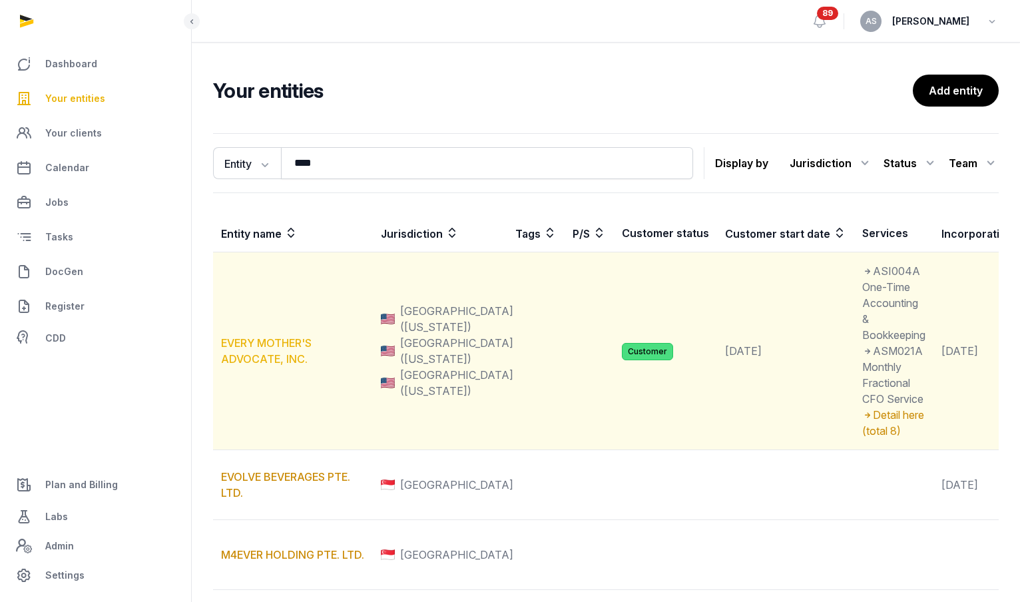
click at [255, 349] on td "EVERY MOTHER'S ADVOCATE, INC." at bounding box center [293, 351] width 160 height 198
click at [255, 345] on link "EVERY MOTHER'S ADVOCATE, INC." at bounding box center [266, 350] width 91 height 29
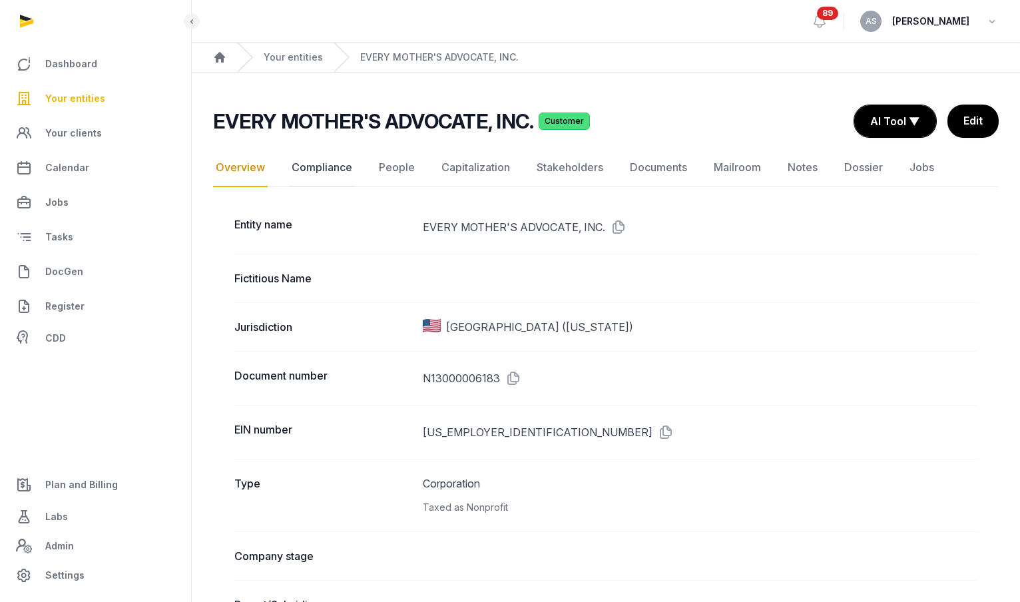
click at [328, 177] on link "Compliance" at bounding box center [322, 168] width 66 height 39
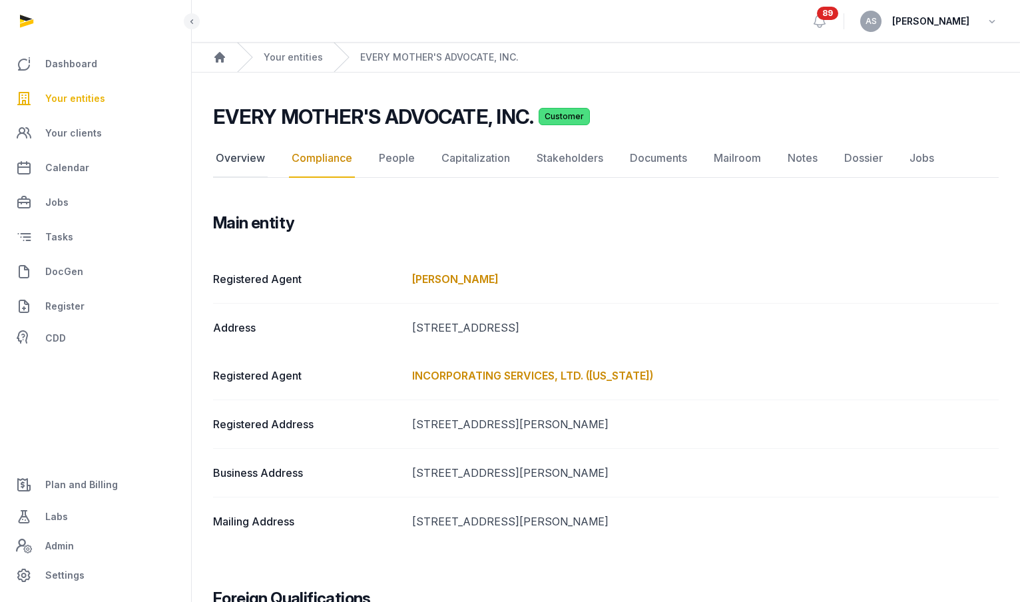
click at [246, 162] on link "Overview" at bounding box center [240, 158] width 55 height 39
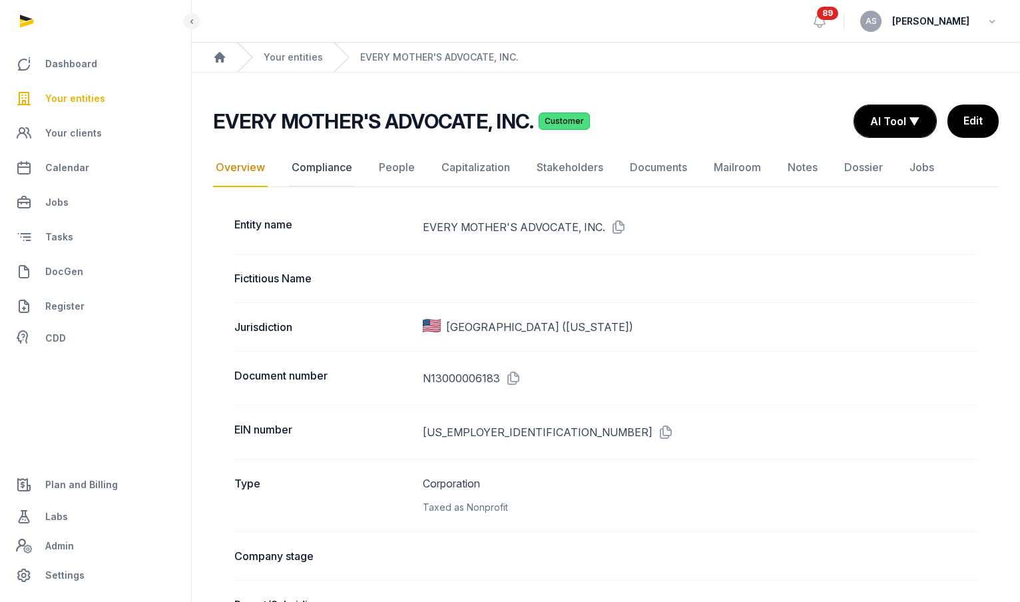
click at [331, 168] on link "Compliance" at bounding box center [322, 168] width 66 height 39
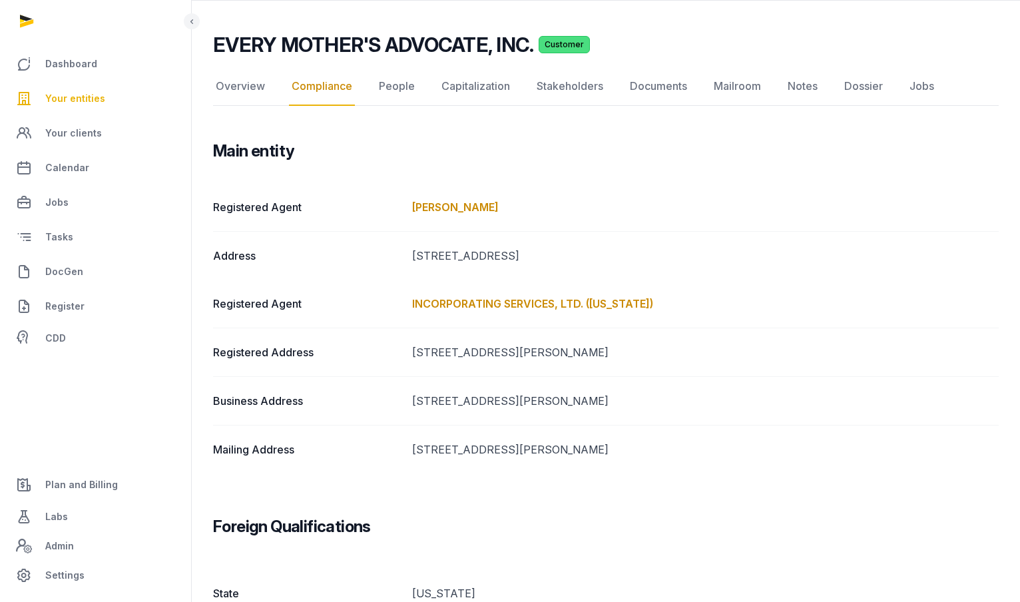
scroll to position [3, 0]
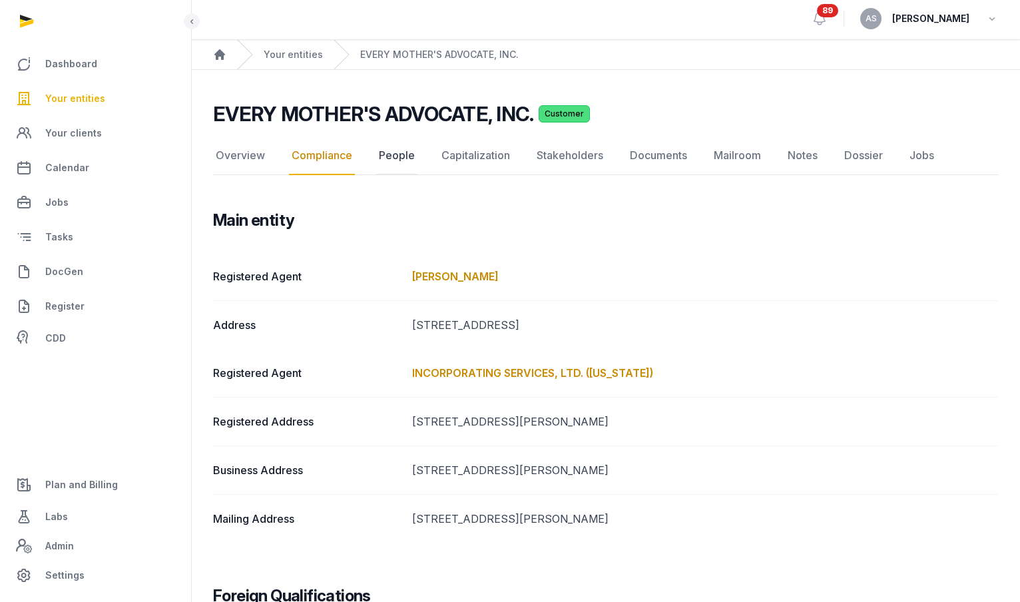
click at [408, 158] on link "People" at bounding box center [396, 156] width 41 height 39
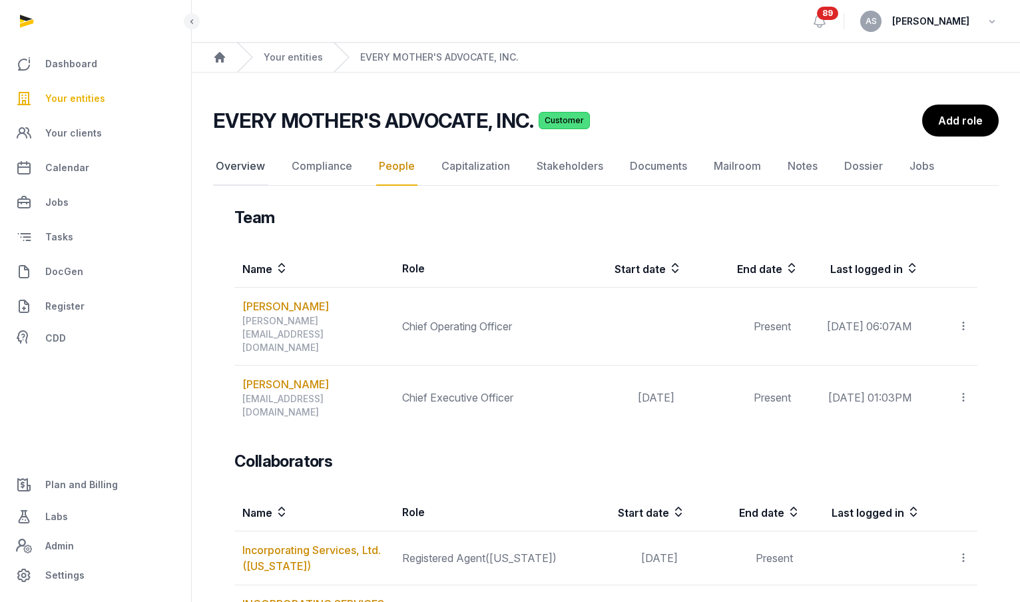
click at [246, 170] on link "Overview" at bounding box center [240, 166] width 55 height 39
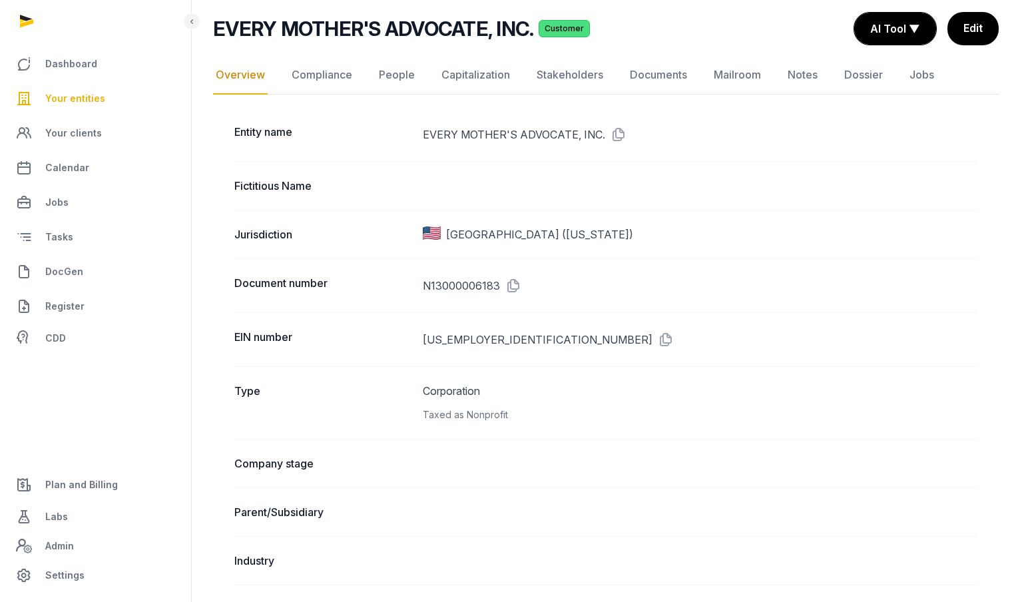
scroll to position [75, 0]
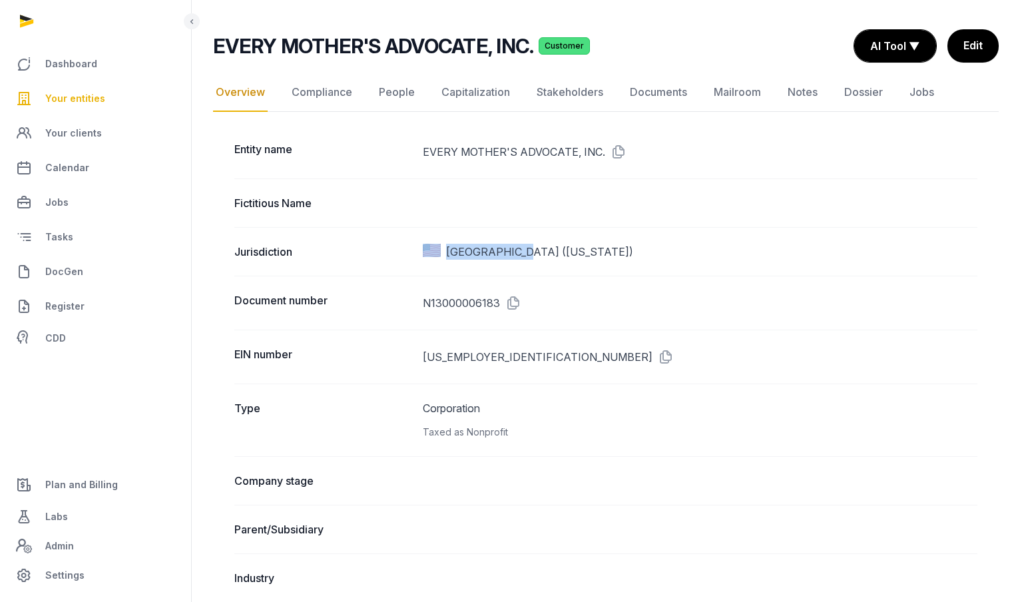
drag, startPoint x: 517, startPoint y: 249, endPoint x: 425, endPoint y: 248, distance: 91.9
click at [425, 248] on div "USA (Florida)" at bounding box center [700, 252] width 555 height 16
click at [565, 244] on div "USA (Florida)" at bounding box center [700, 252] width 555 height 16
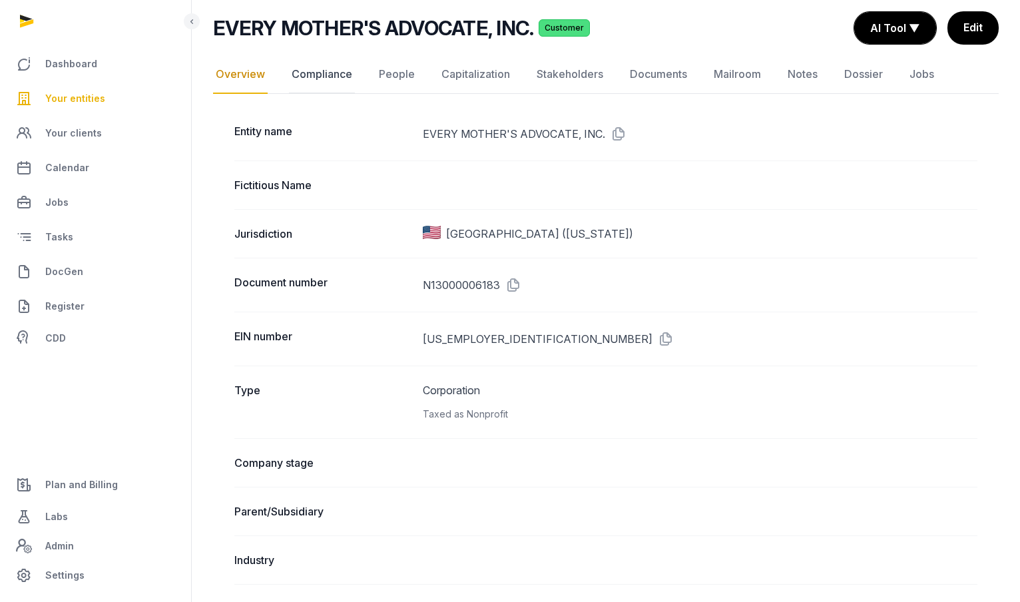
click at [320, 82] on link "Compliance" at bounding box center [322, 74] width 66 height 39
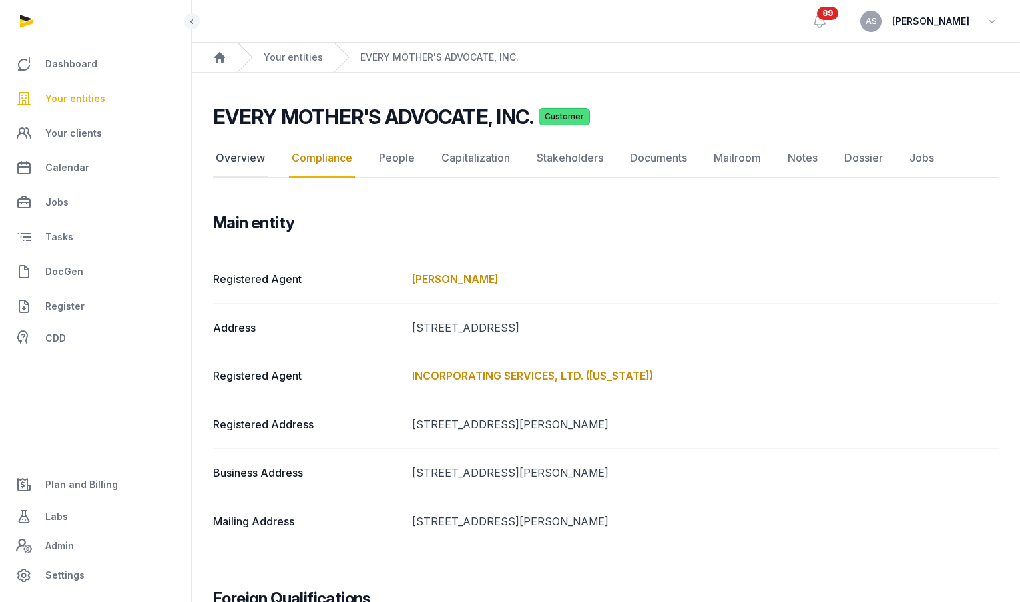
click at [234, 158] on link "Overview" at bounding box center [240, 158] width 55 height 39
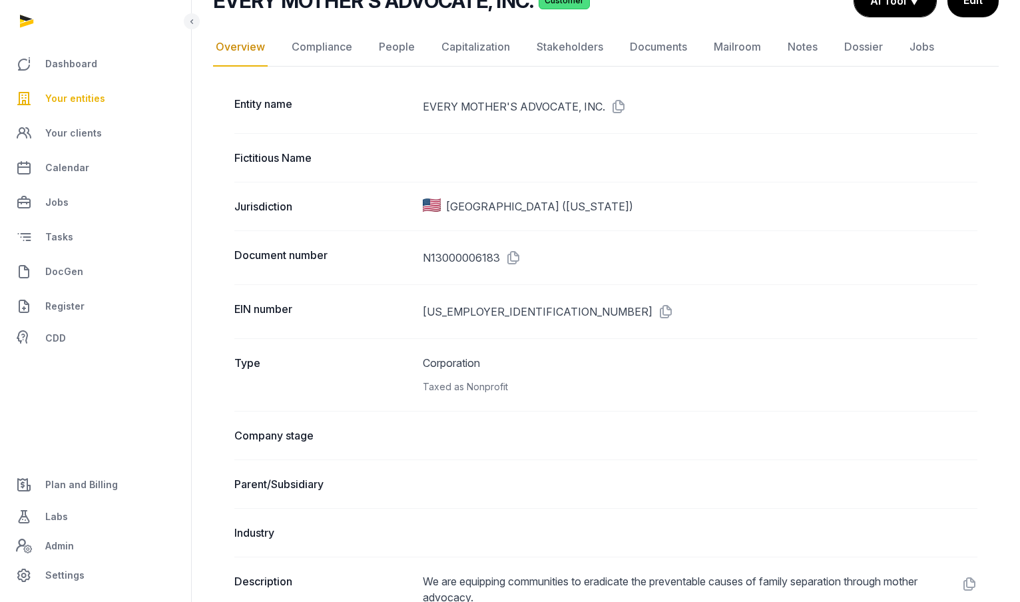
scroll to position [22, 0]
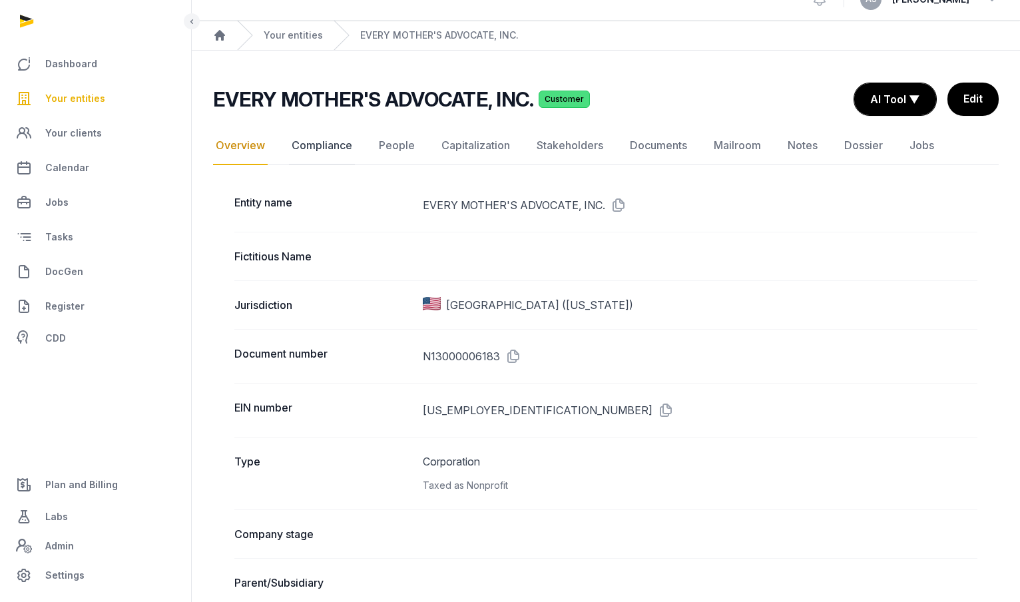
click at [327, 138] on link "Compliance" at bounding box center [322, 146] width 66 height 39
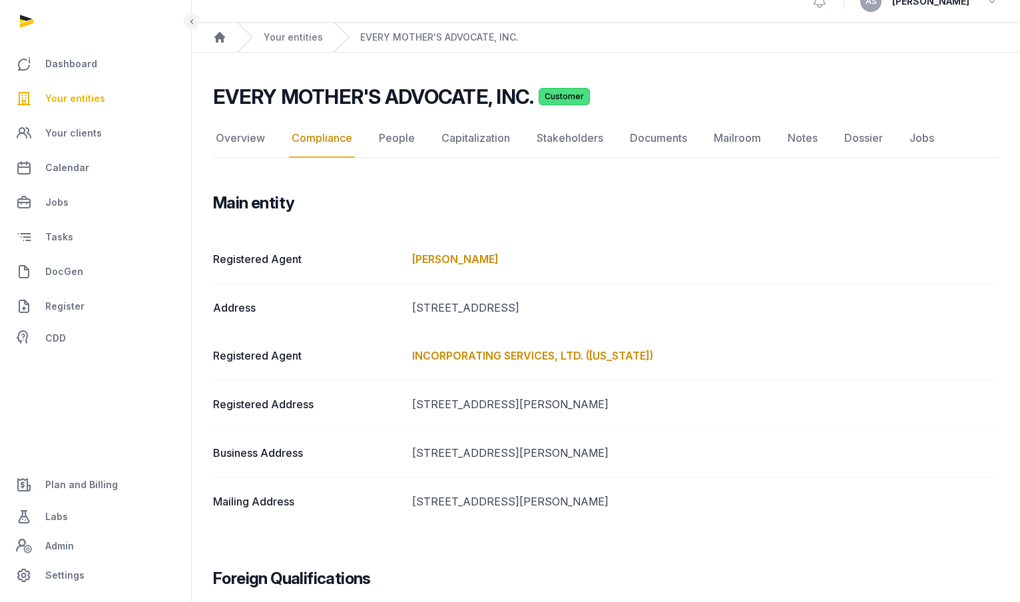
scroll to position [21, 0]
click at [380, 255] on dt "Registered Agent" at bounding box center [307, 258] width 188 height 16
drag, startPoint x: 547, startPoint y: 254, endPoint x: 405, endPoint y: 256, distance: 142.5
click at [405, 255] on div "Registered Agent Charlotte Tchividjian" at bounding box center [606, 258] width 786 height 48
click at [628, 237] on div "Registered Agent Charlotte Tchividjian" at bounding box center [606, 258] width 786 height 48
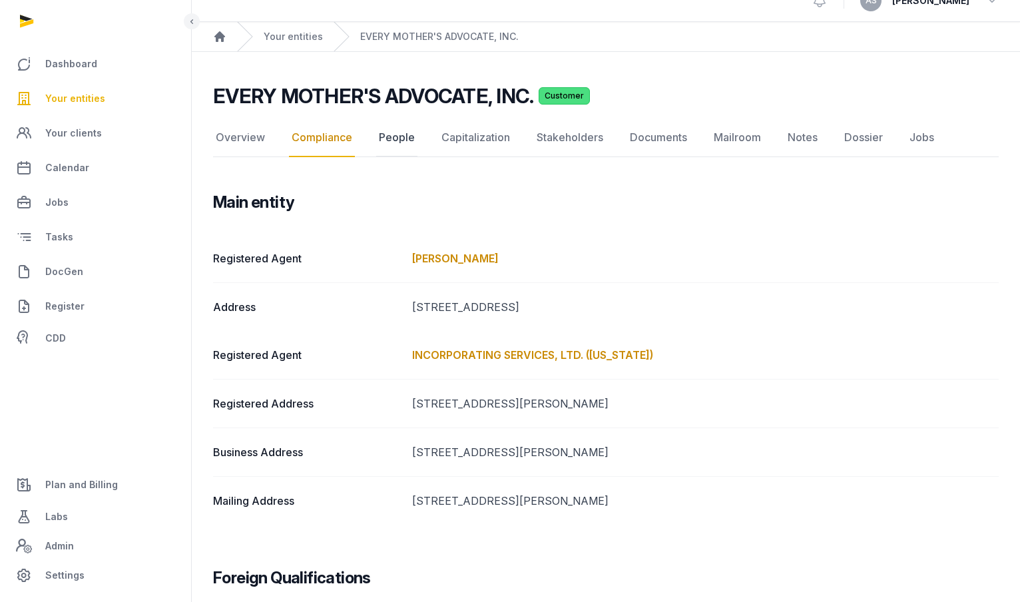
click at [406, 143] on link "People" at bounding box center [396, 138] width 41 height 39
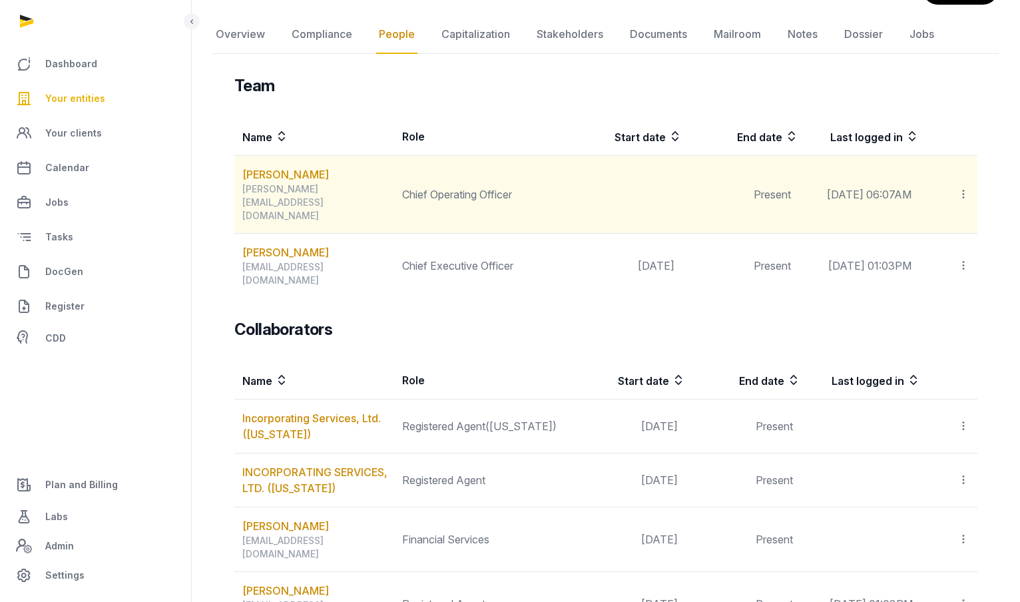
scroll to position [119, 0]
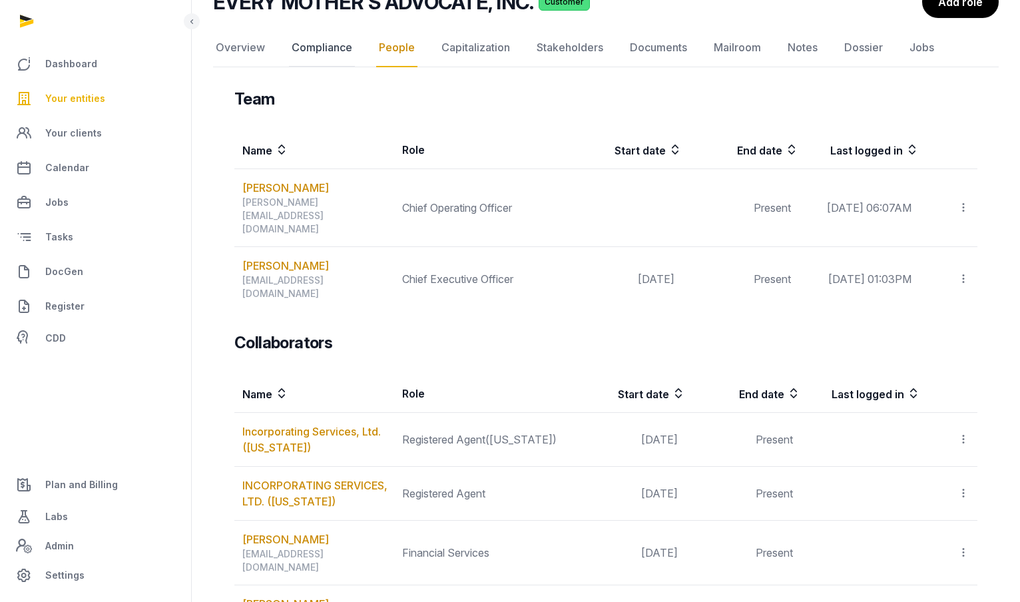
click at [326, 47] on link "Compliance" at bounding box center [322, 48] width 66 height 39
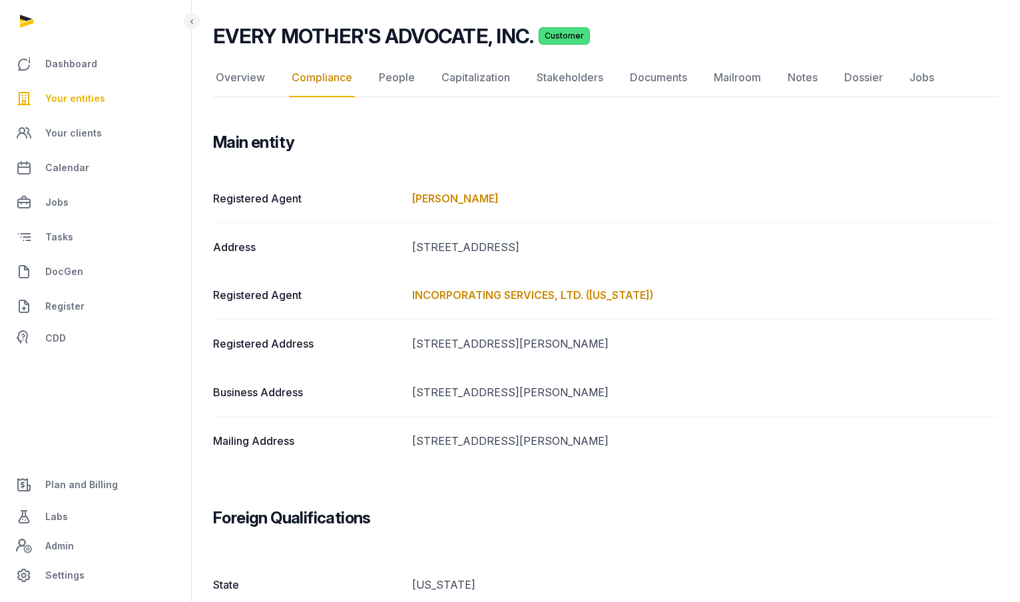
scroll to position [78, 0]
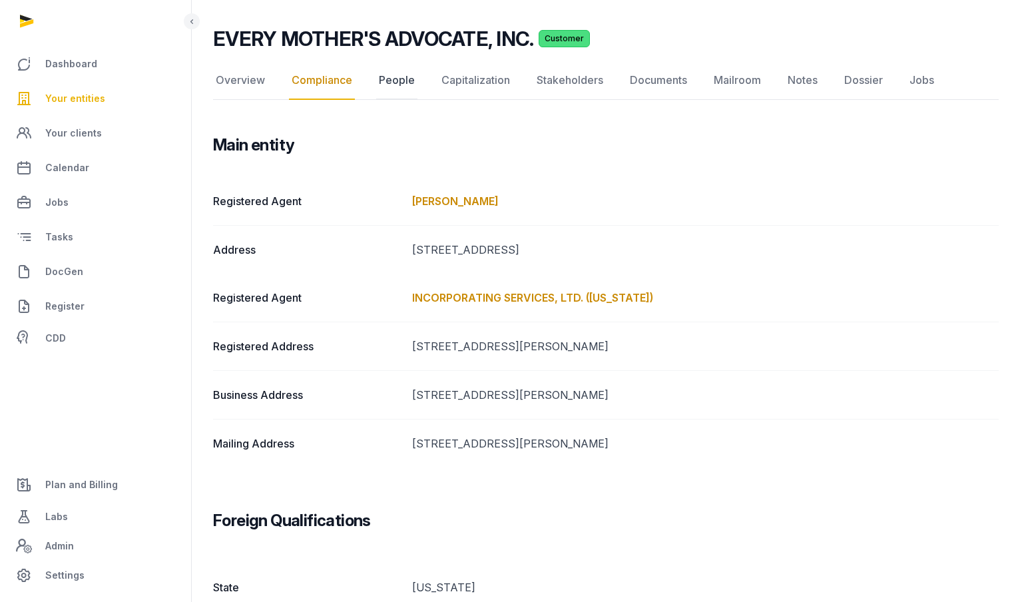
click at [397, 79] on link "People" at bounding box center [396, 80] width 41 height 39
